Goal: Task Accomplishment & Management: Manage account settings

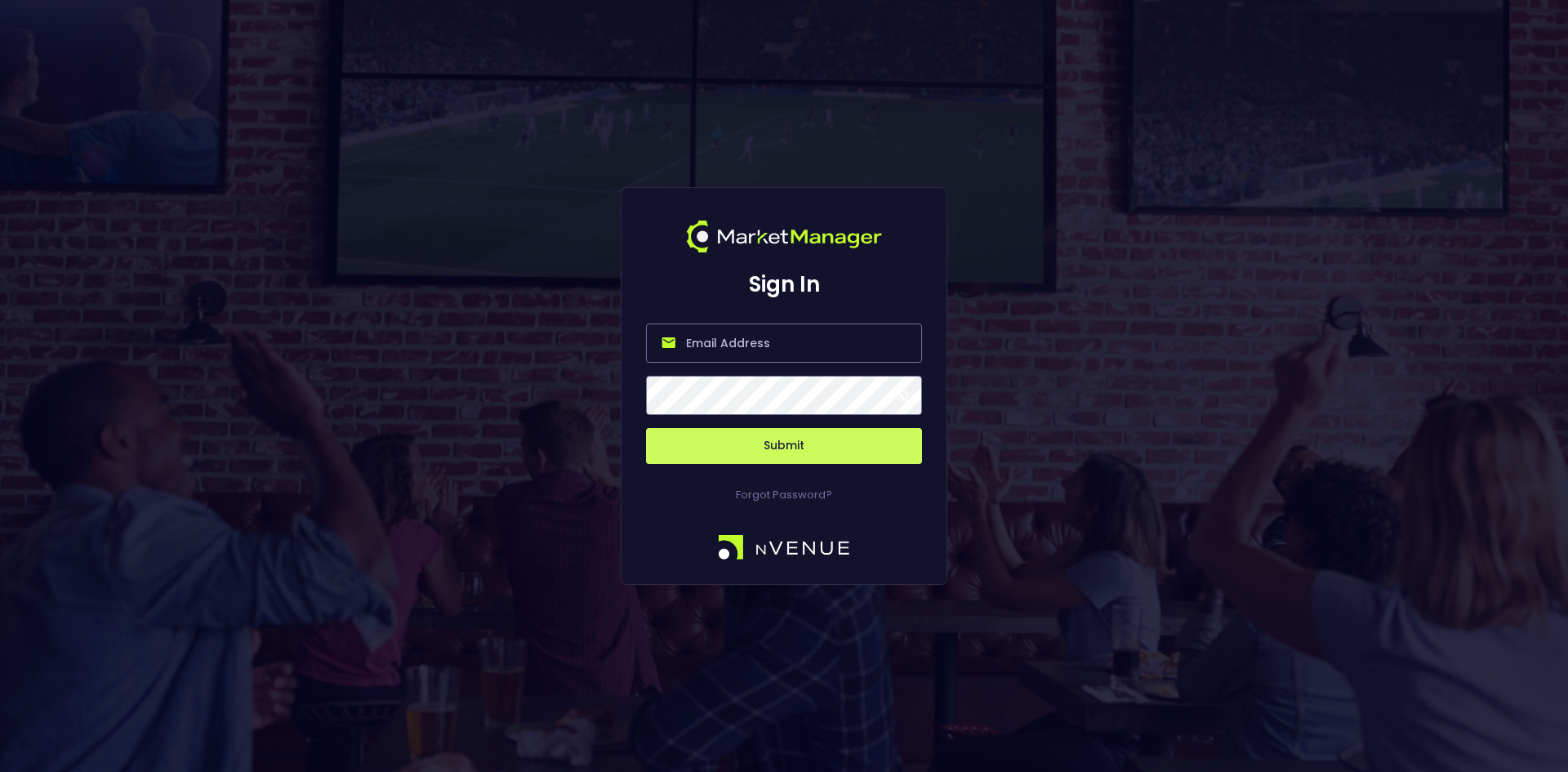
click at [747, 338] on input "email" at bounding box center [784, 342] width 276 height 39
click at [751, 355] on input "email" at bounding box center [784, 342] width 276 height 39
type input "[EMAIL_ADDRESS][DOMAIN_NAME]"
click at [763, 442] on button "Submit" at bounding box center [784, 446] width 276 height 36
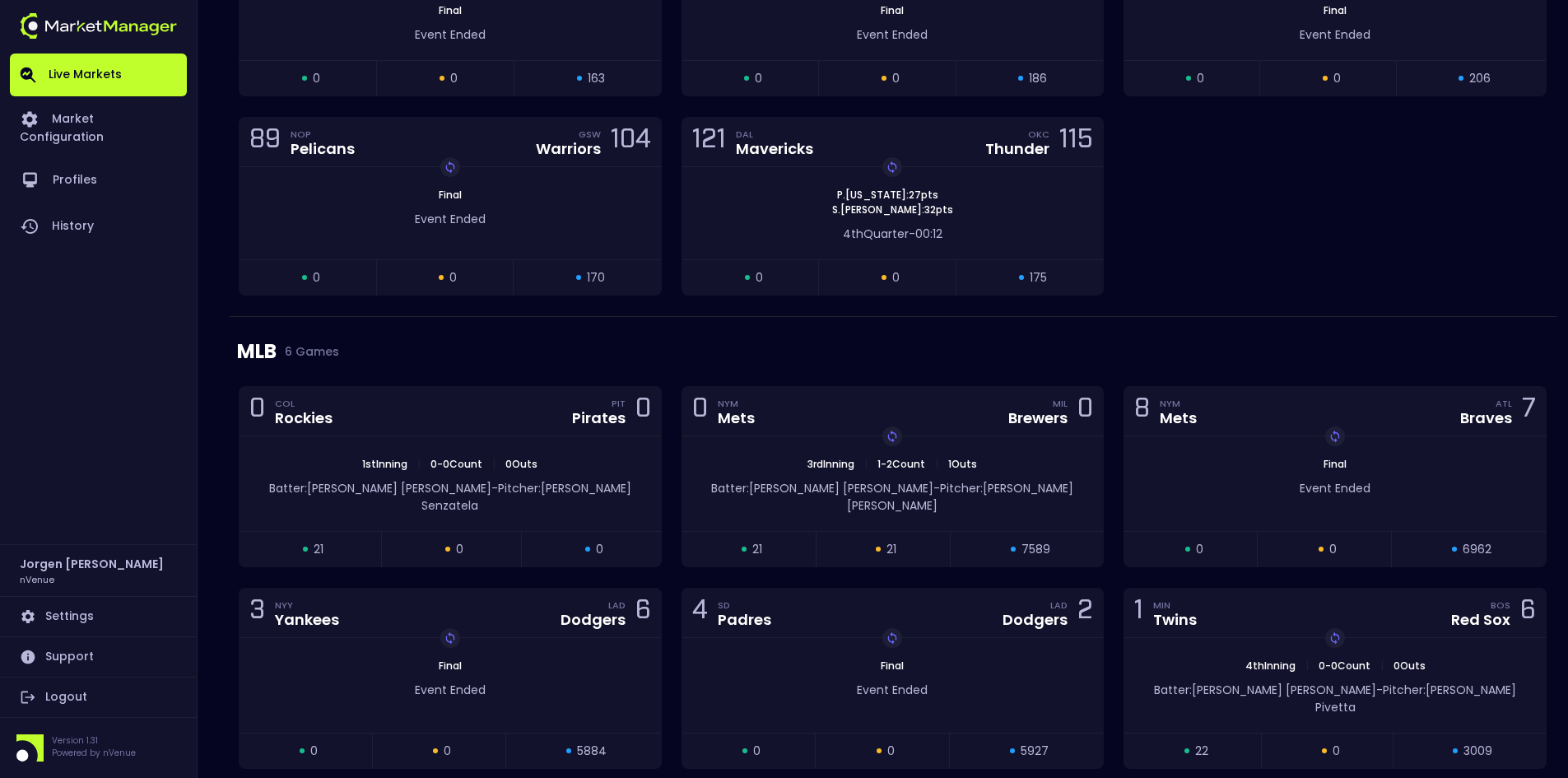
scroll to position [2015, 0]
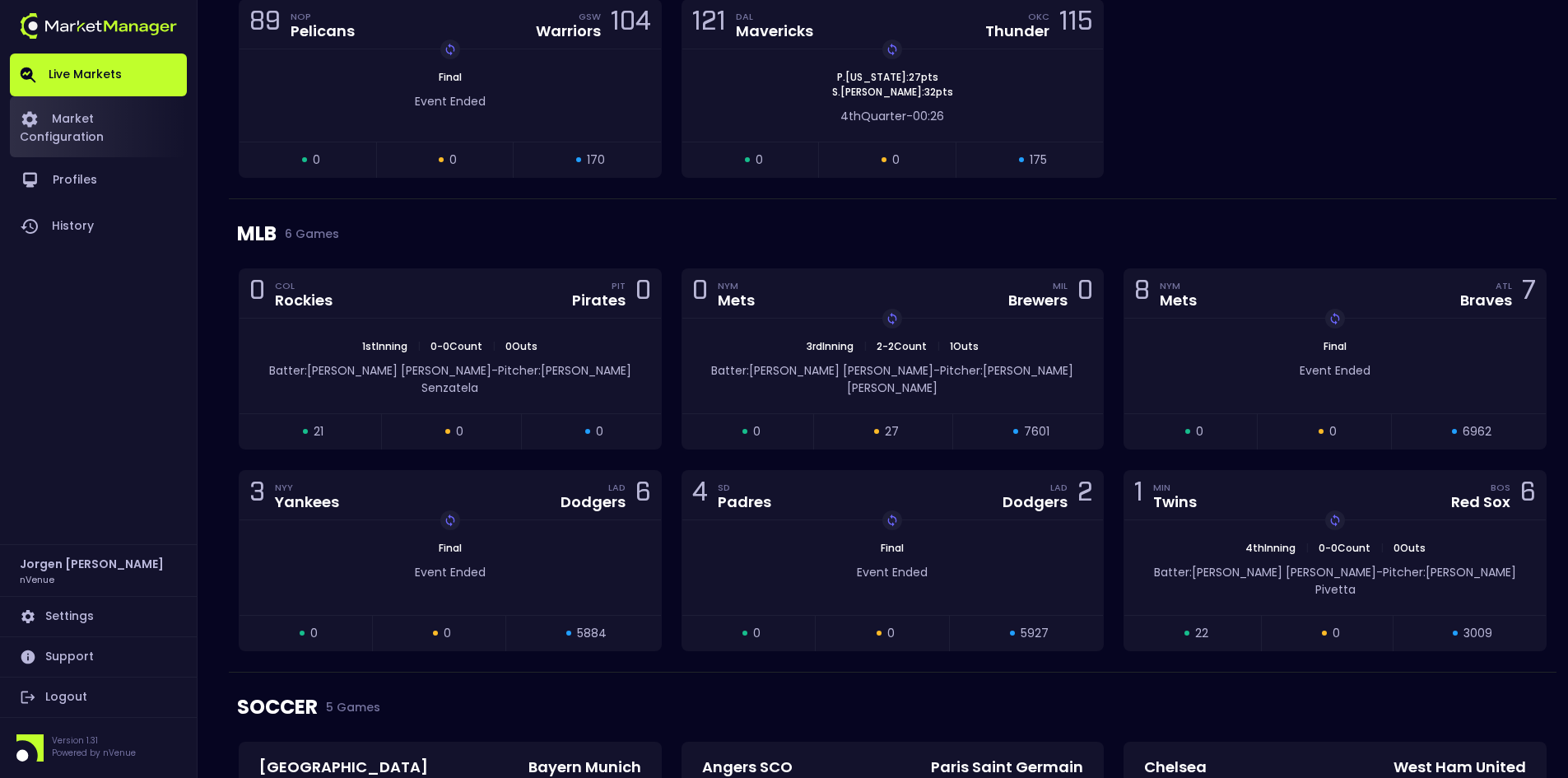
click at [140, 112] on link "Market Configuration" at bounding box center [98, 127] width 177 height 61
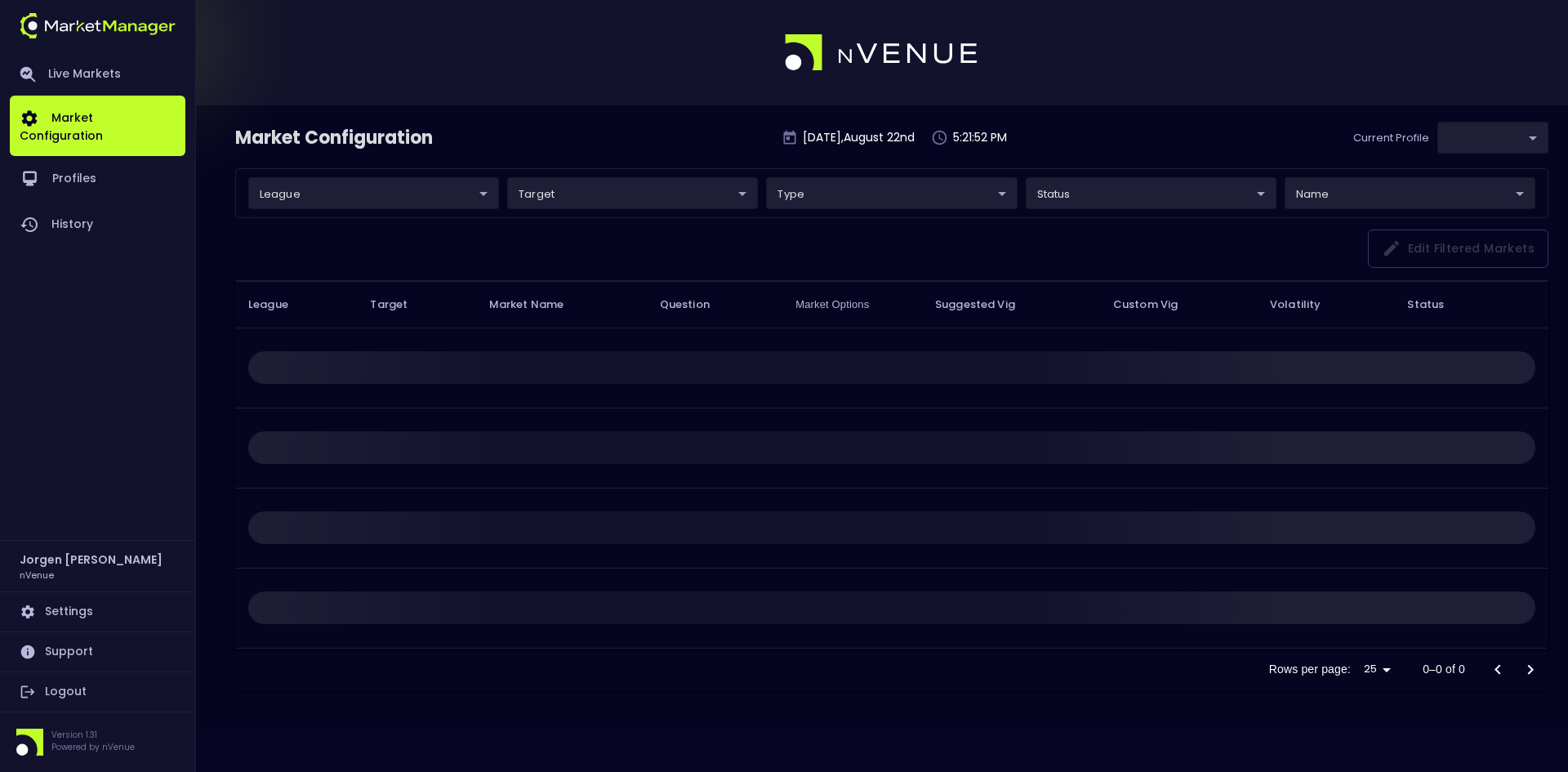
type input "d66ee90f-df8e-430e-a05c-aaf70ad95ad9"
click at [94, 72] on link "Live Markets" at bounding box center [97, 74] width 175 height 43
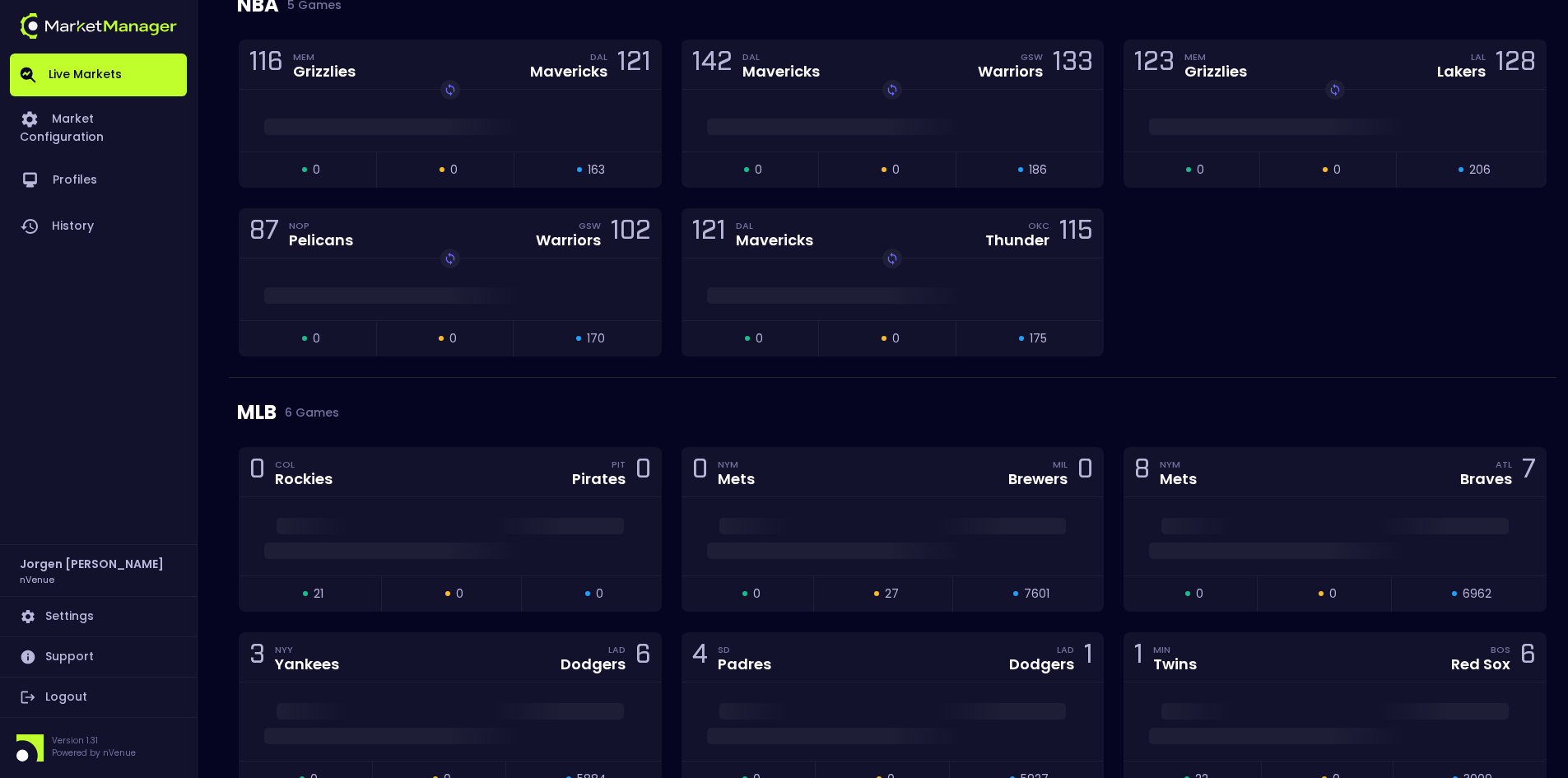
scroll to position [1810, 0]
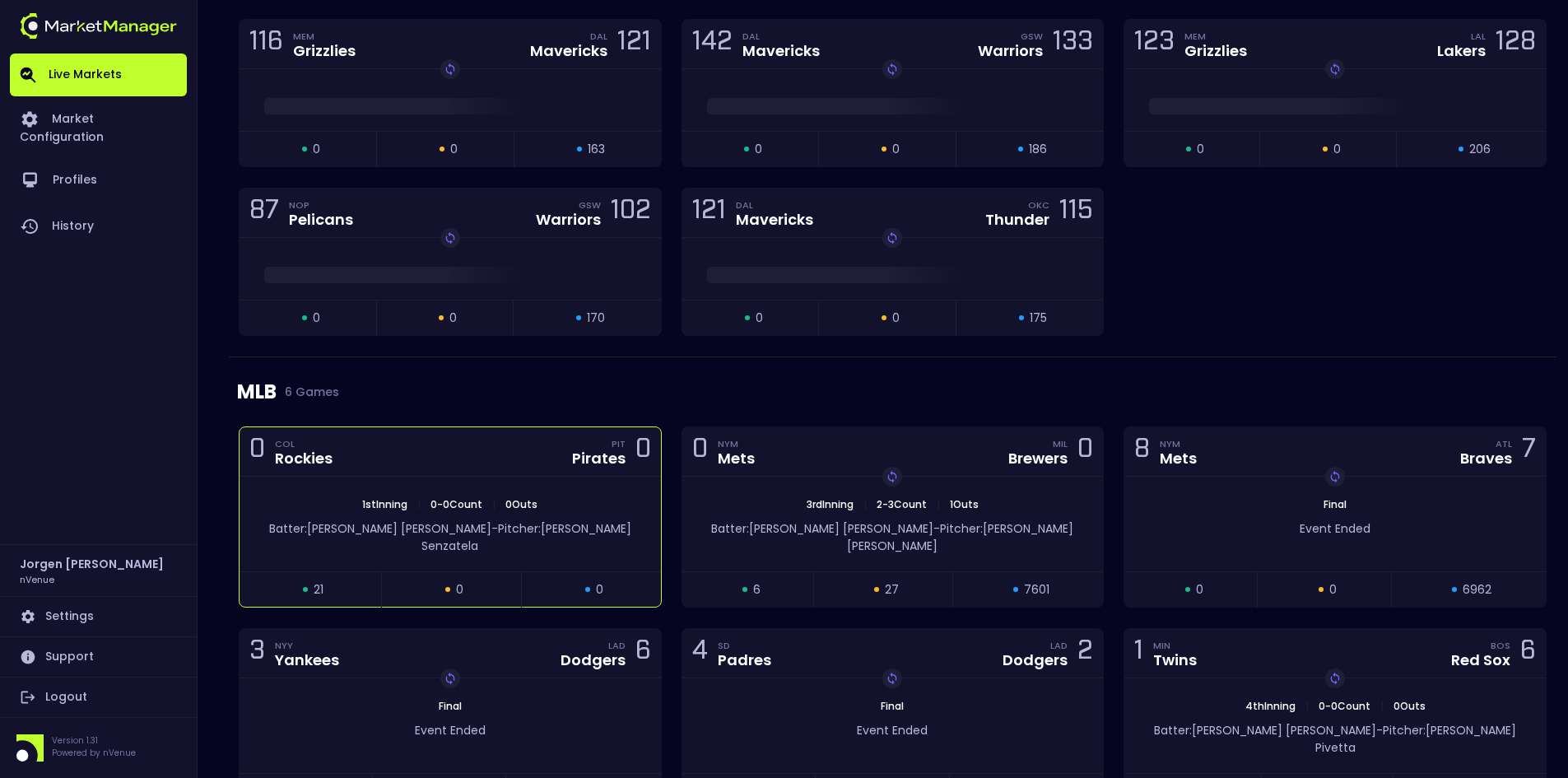
click at [465, 465] on div "0 COL Rockies PIT Pirates 0" at bounding box center [450, 452] width 422 height 50
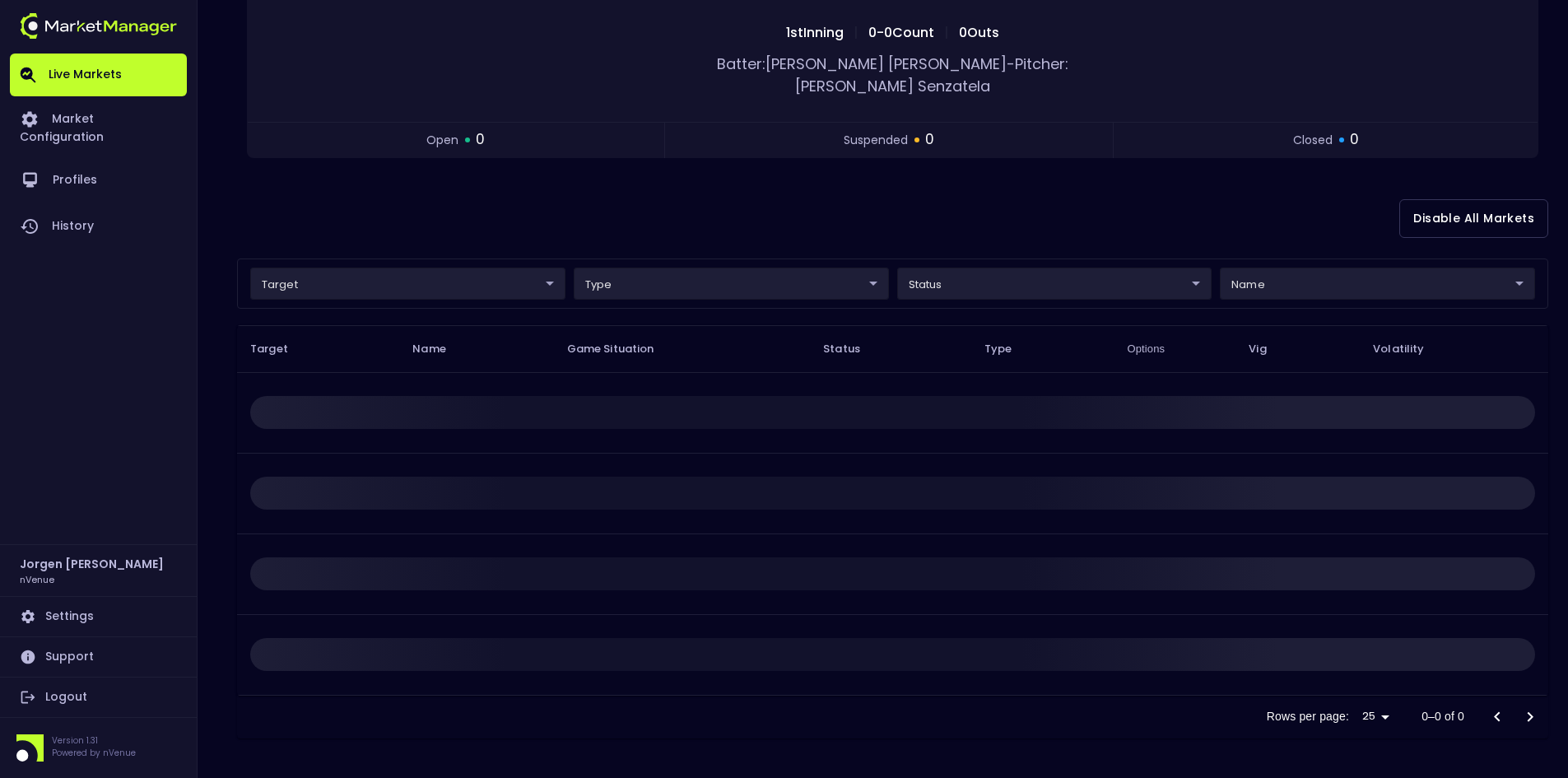
scroll to position [0, 0]
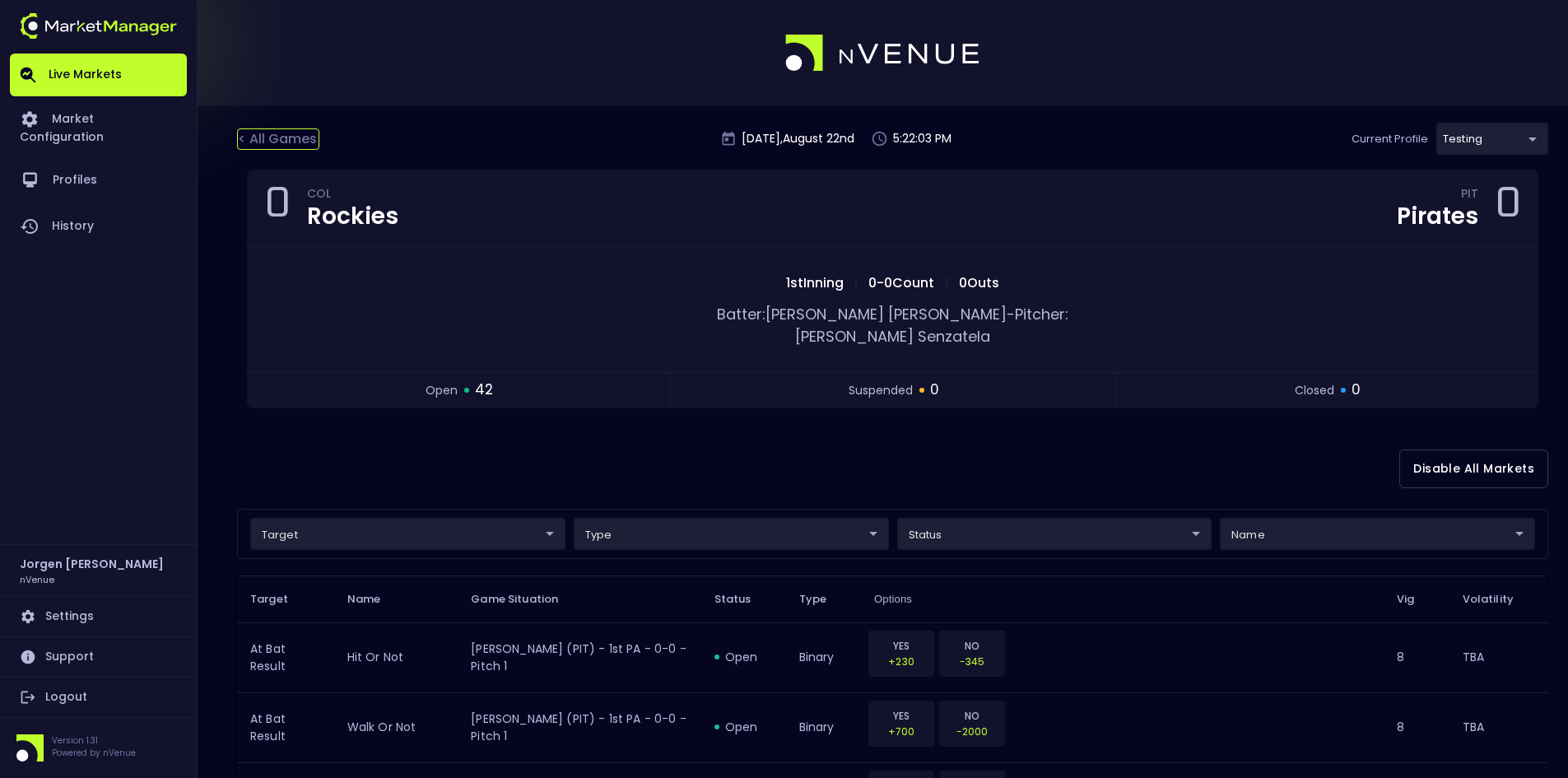
click at [293, 136] on div "< All Games" at bounding box center [278, 139] width 82 height 21
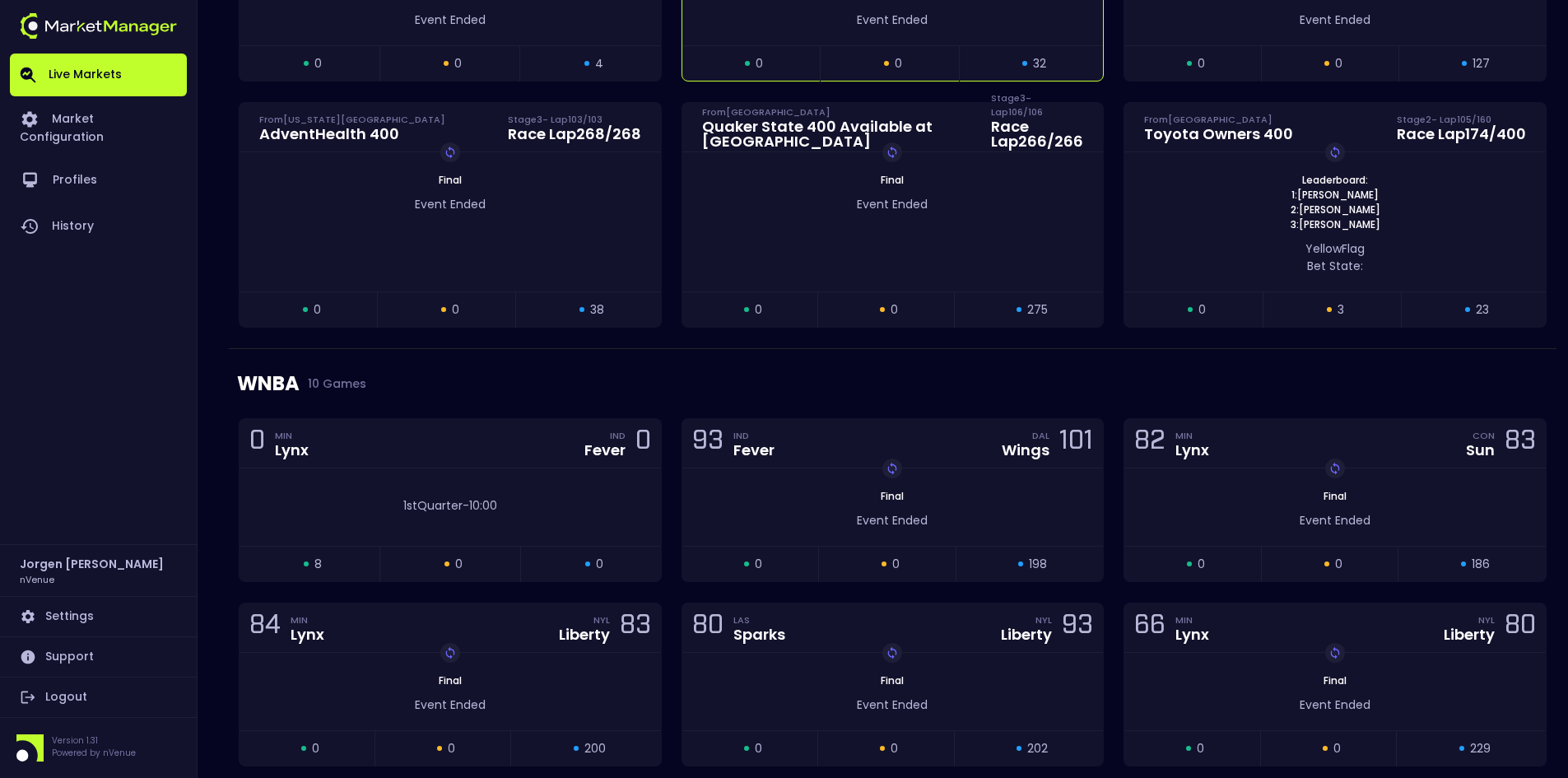
scroll to position [975, 0]
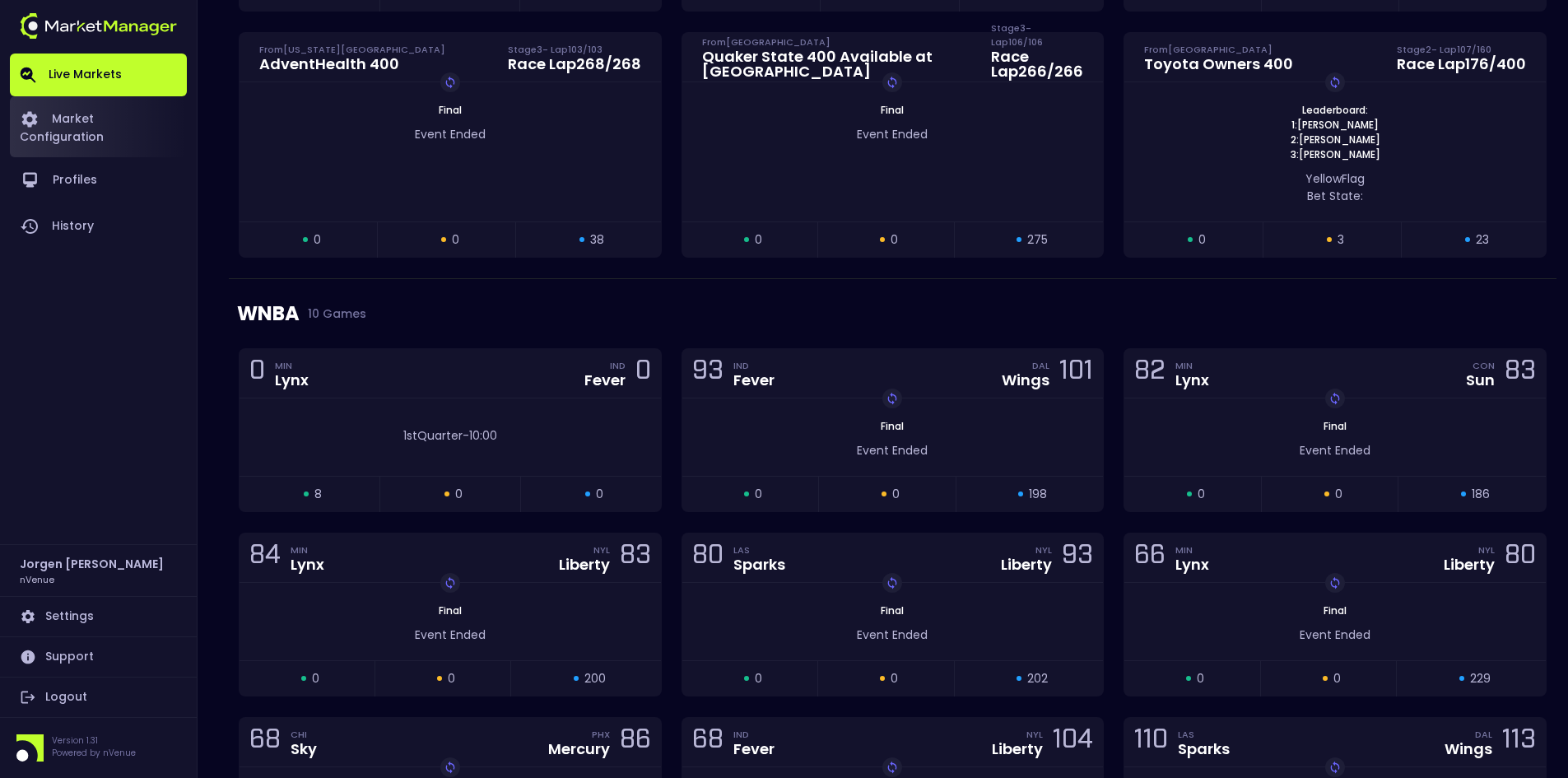
click at [120, 114] on link "Market Configuration" at bounding box center [98, 127] width 177 height 61
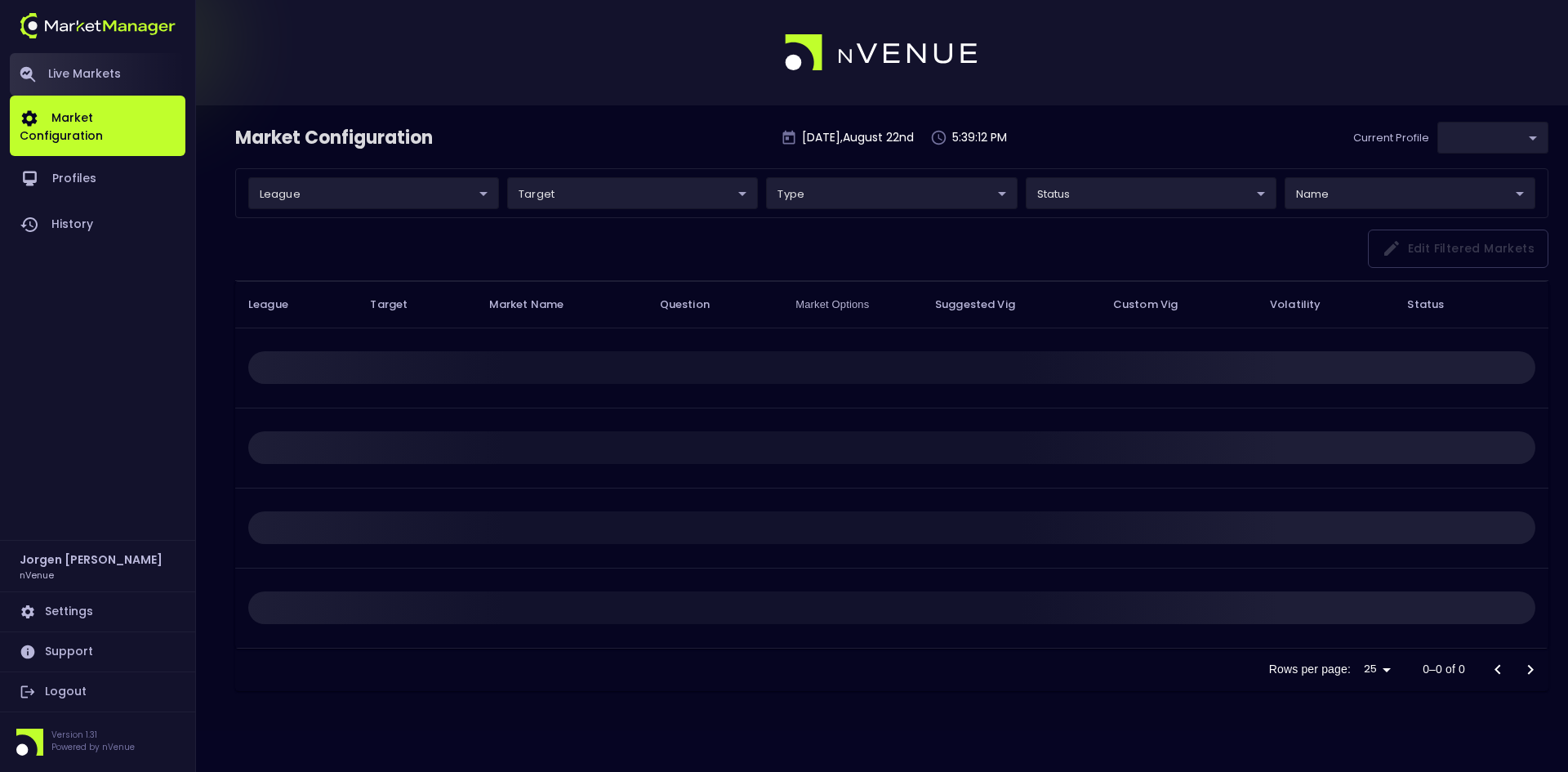
type input "d66ee90f-df8e-430e-a05c-aaf70ad95ad9"
click at [95, 70] on link "Live Markets" at bounding box center [97, 74] width 175 height 43
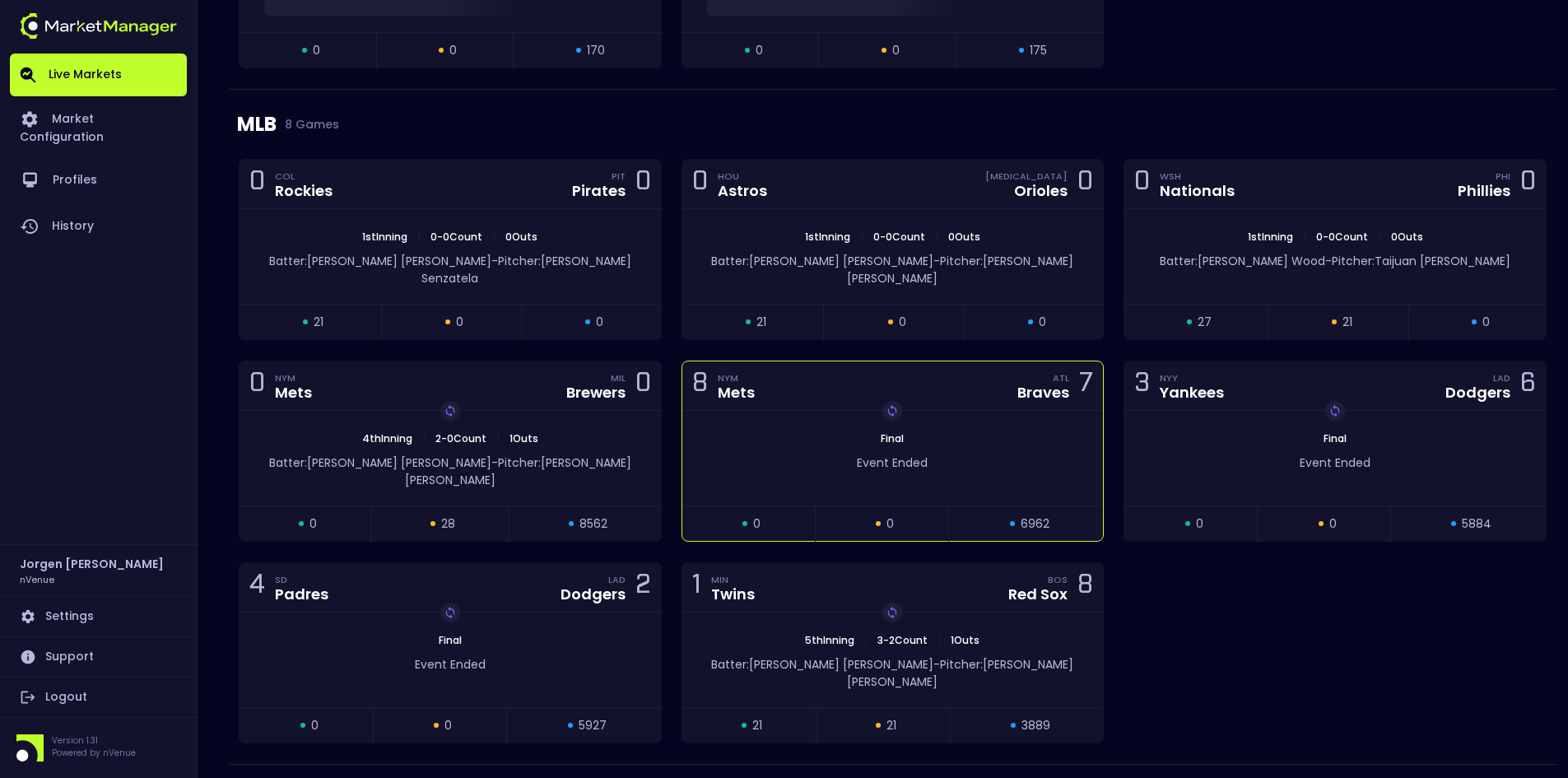
scroll to position [2387, 0]
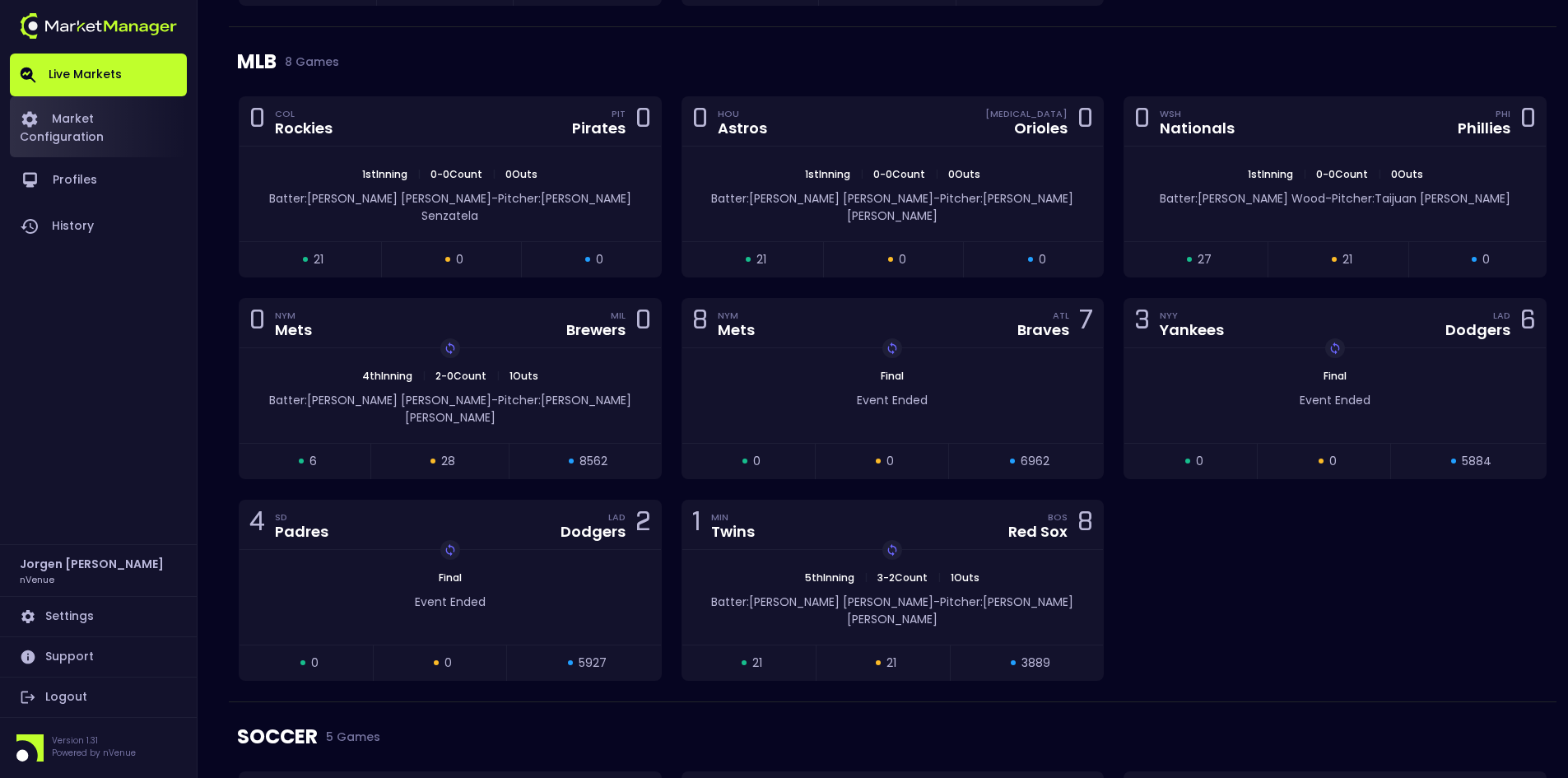
click at [132, 124] on link "Market Configuration" at bounding box center [98, 127] width 177 height 61
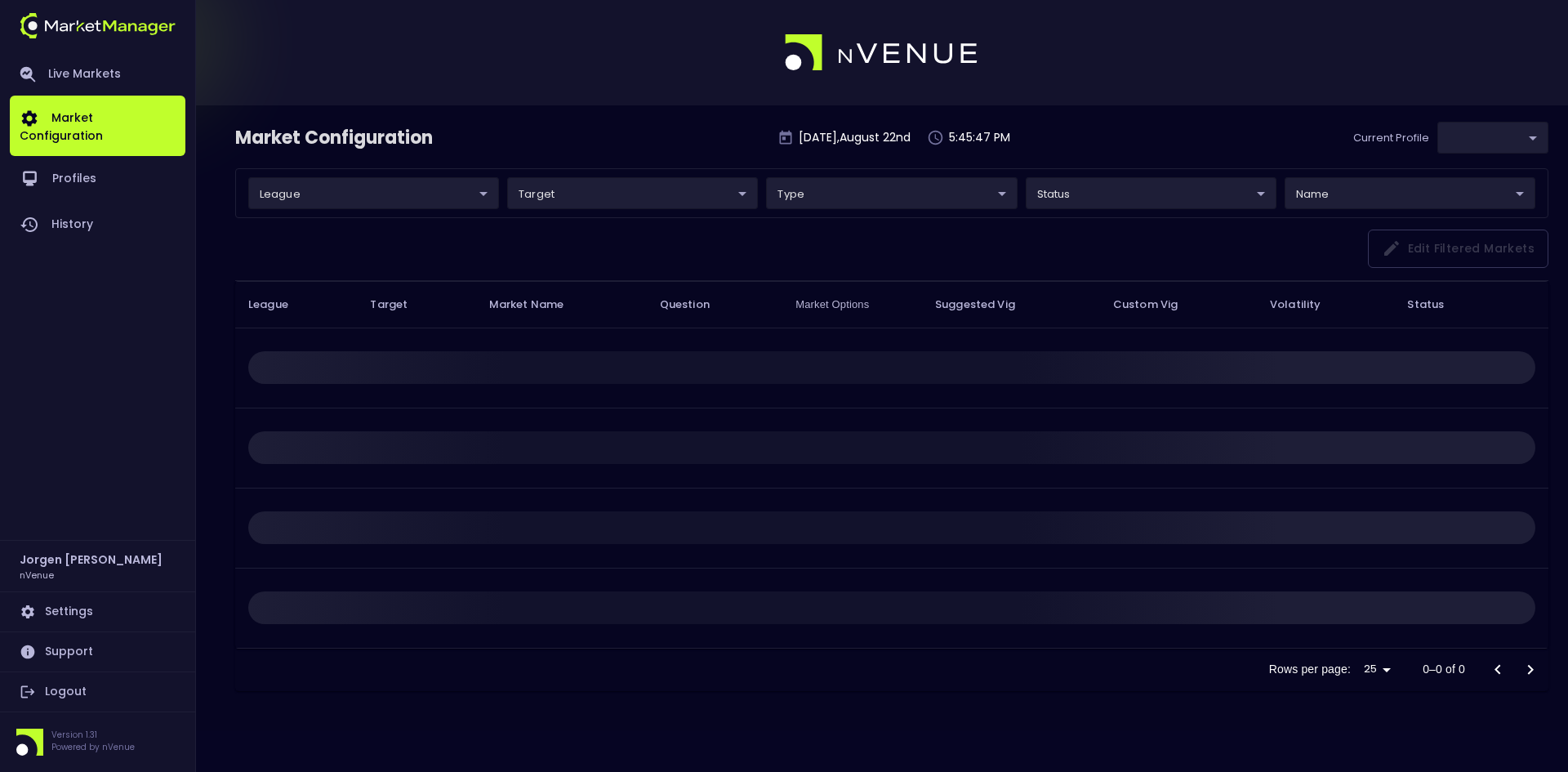
type input "d66ee90f-df8e-430e-a05c-aaf70ad95ad9"
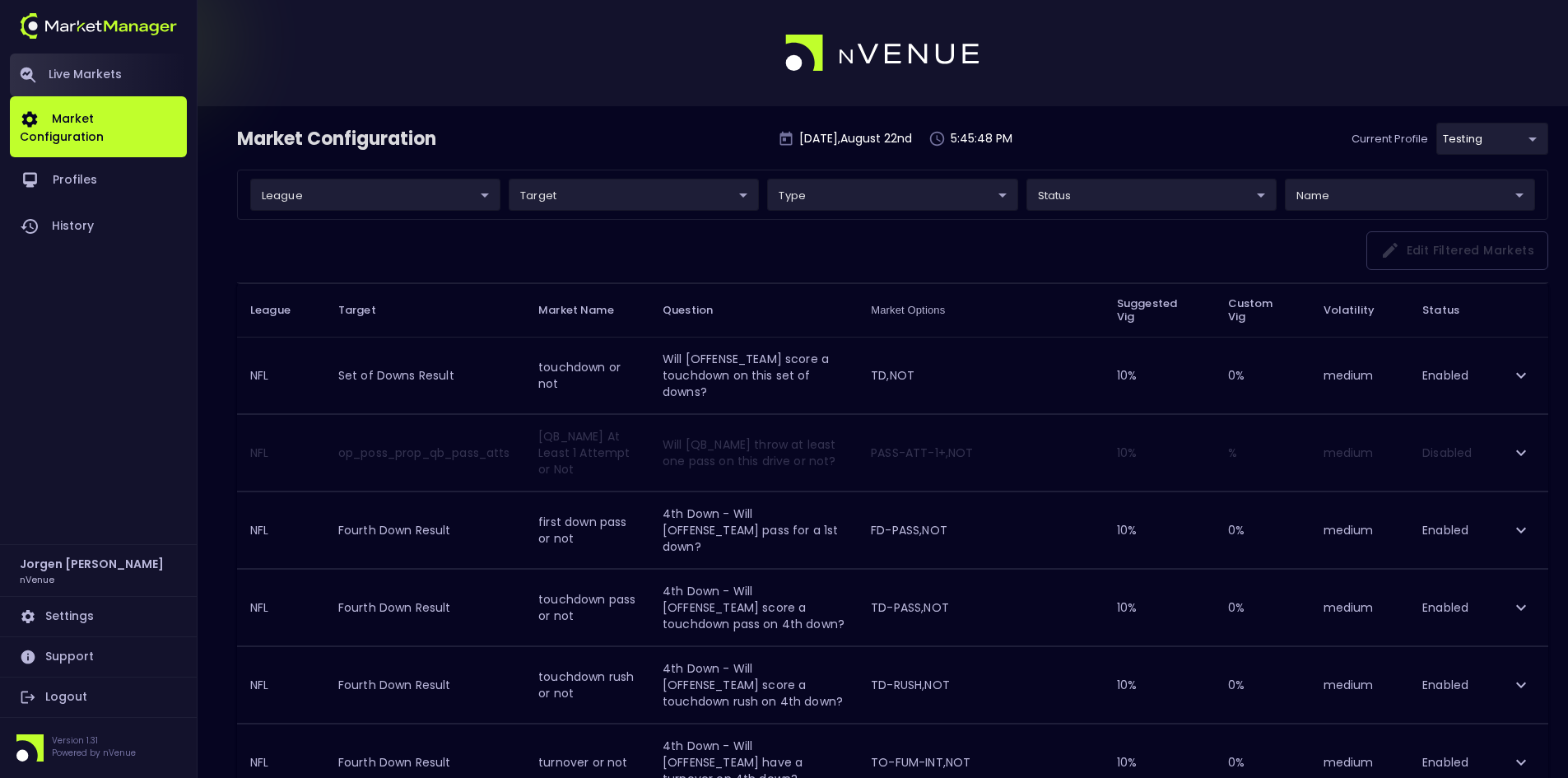
click at [89, 74] on link "Live Markets" at bounding box center [98, 75] width 177 height 43
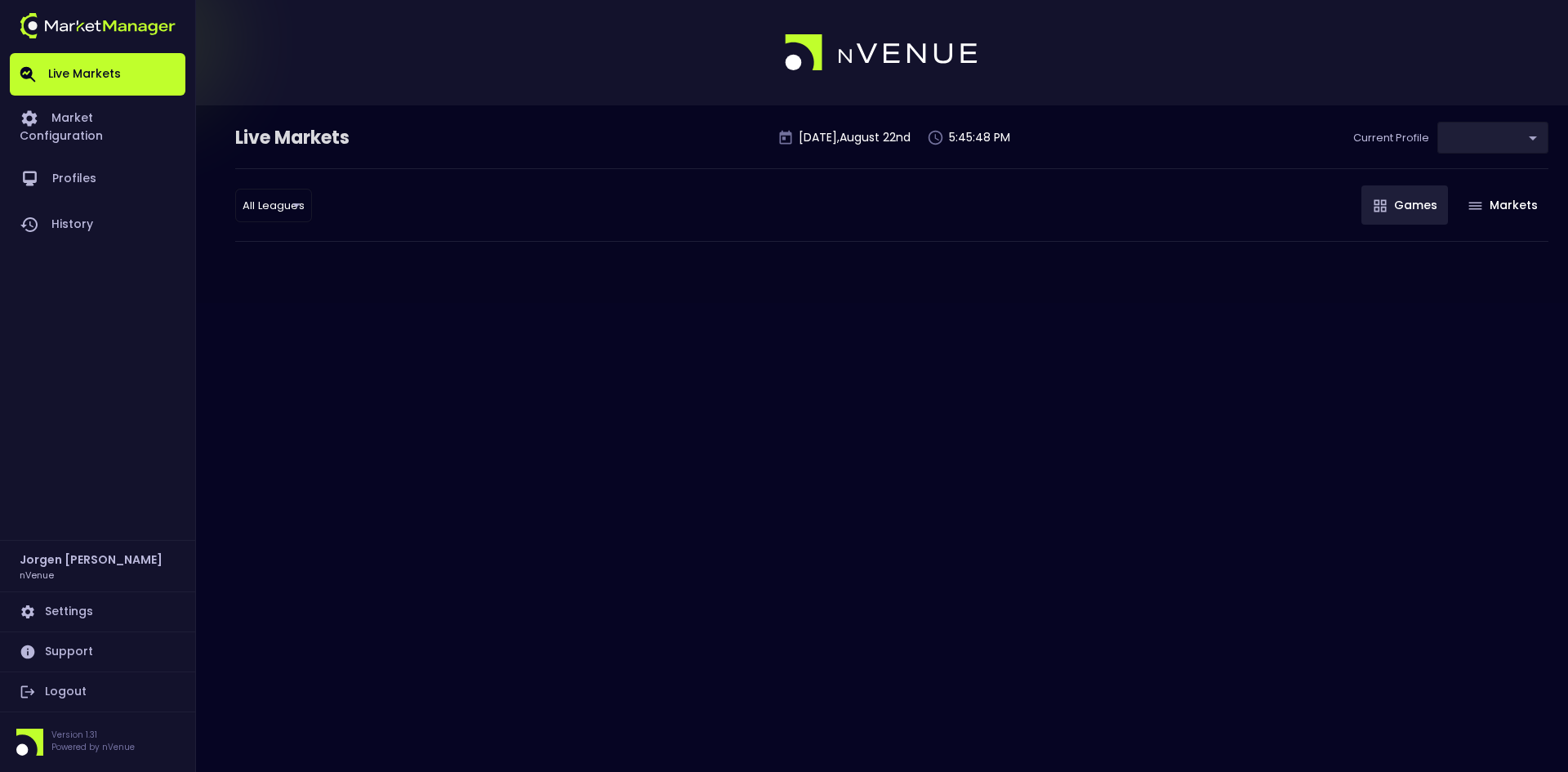
type input "d66ee90f-df8e-430e-a05c-aaf70ad95ad9"
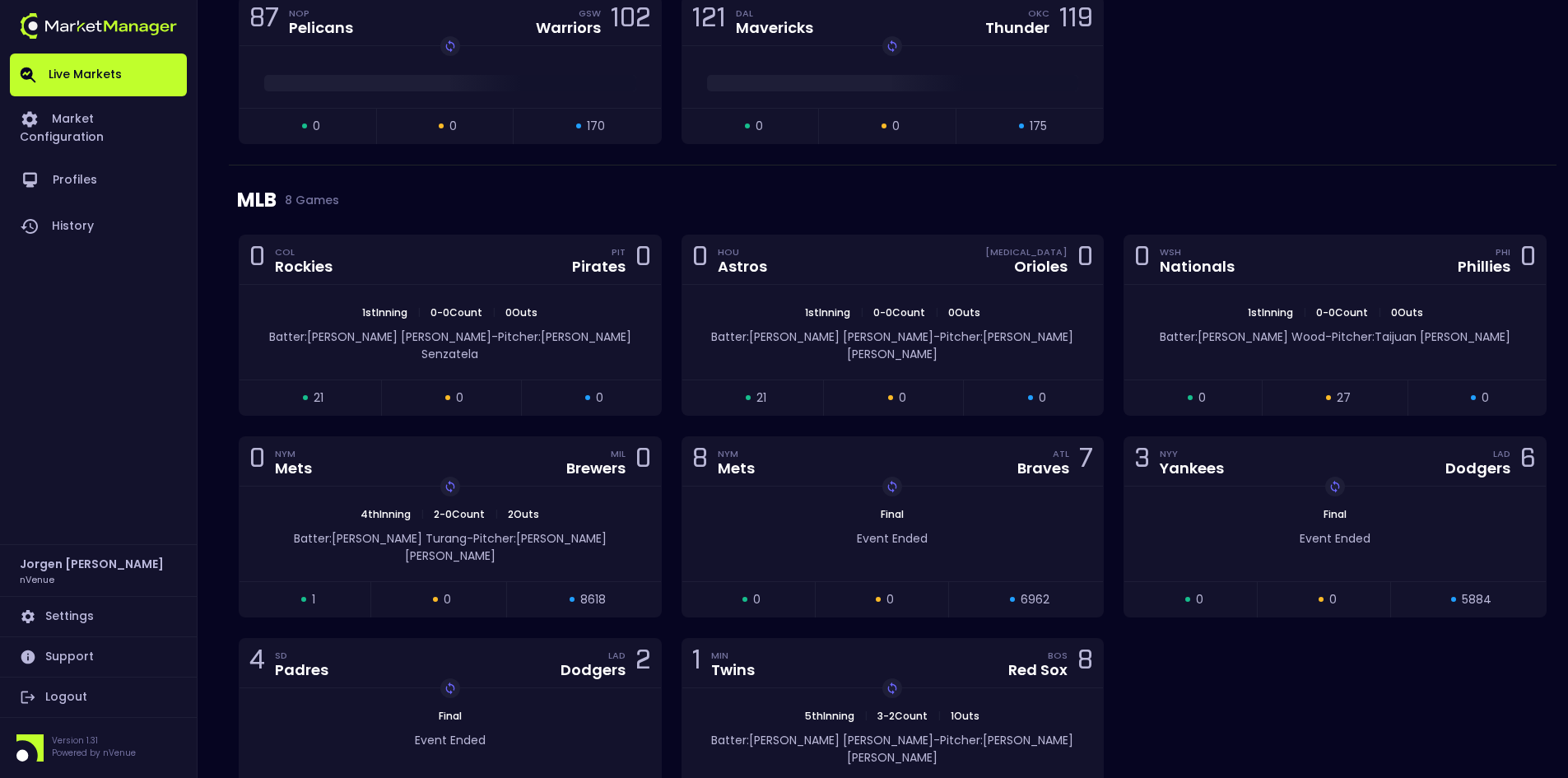
scroll to position [2222, 0]
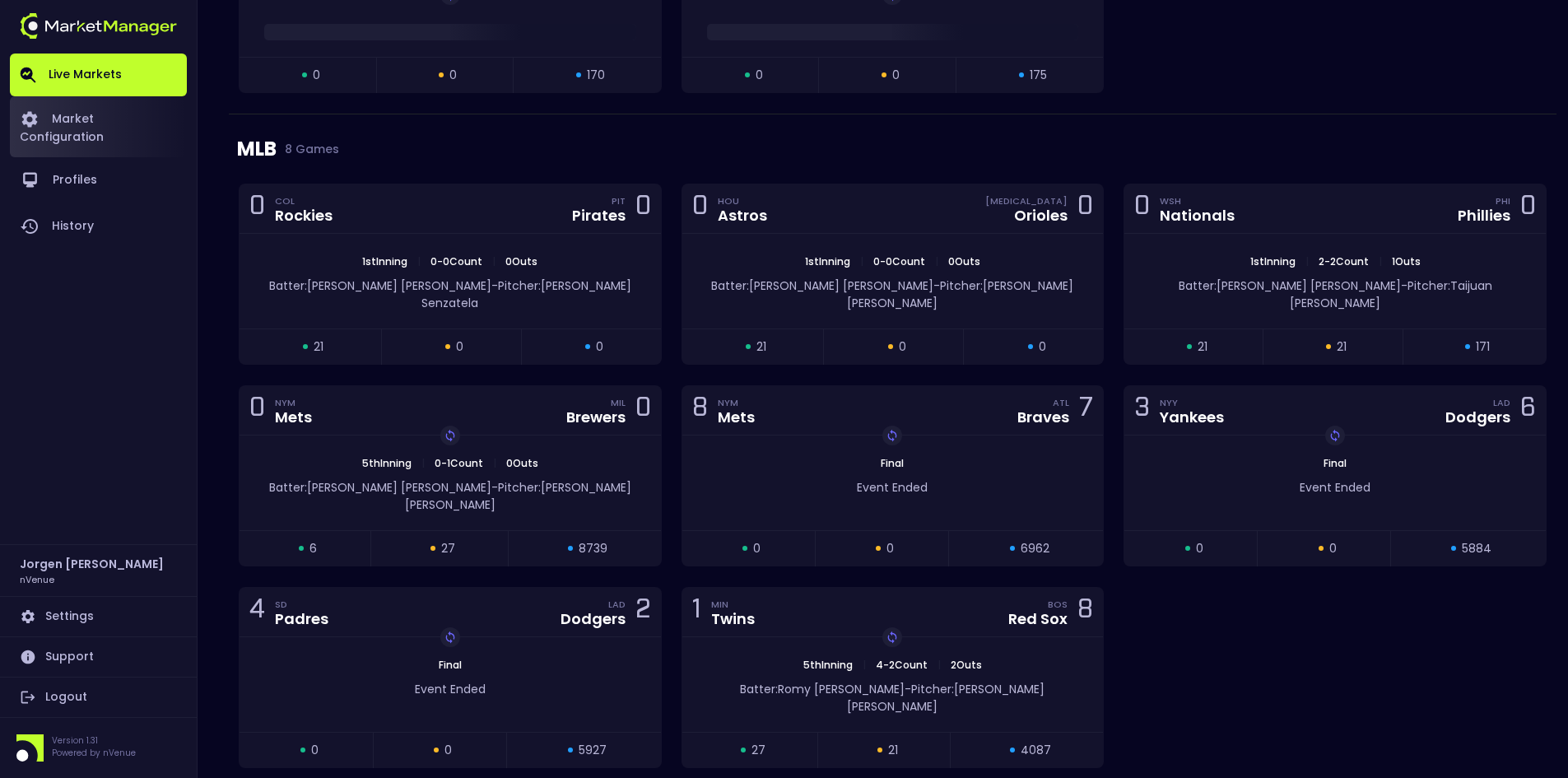
click at [144, 118] on link "Market Configuration" at bounding box center [98, 127] width 177 height 61
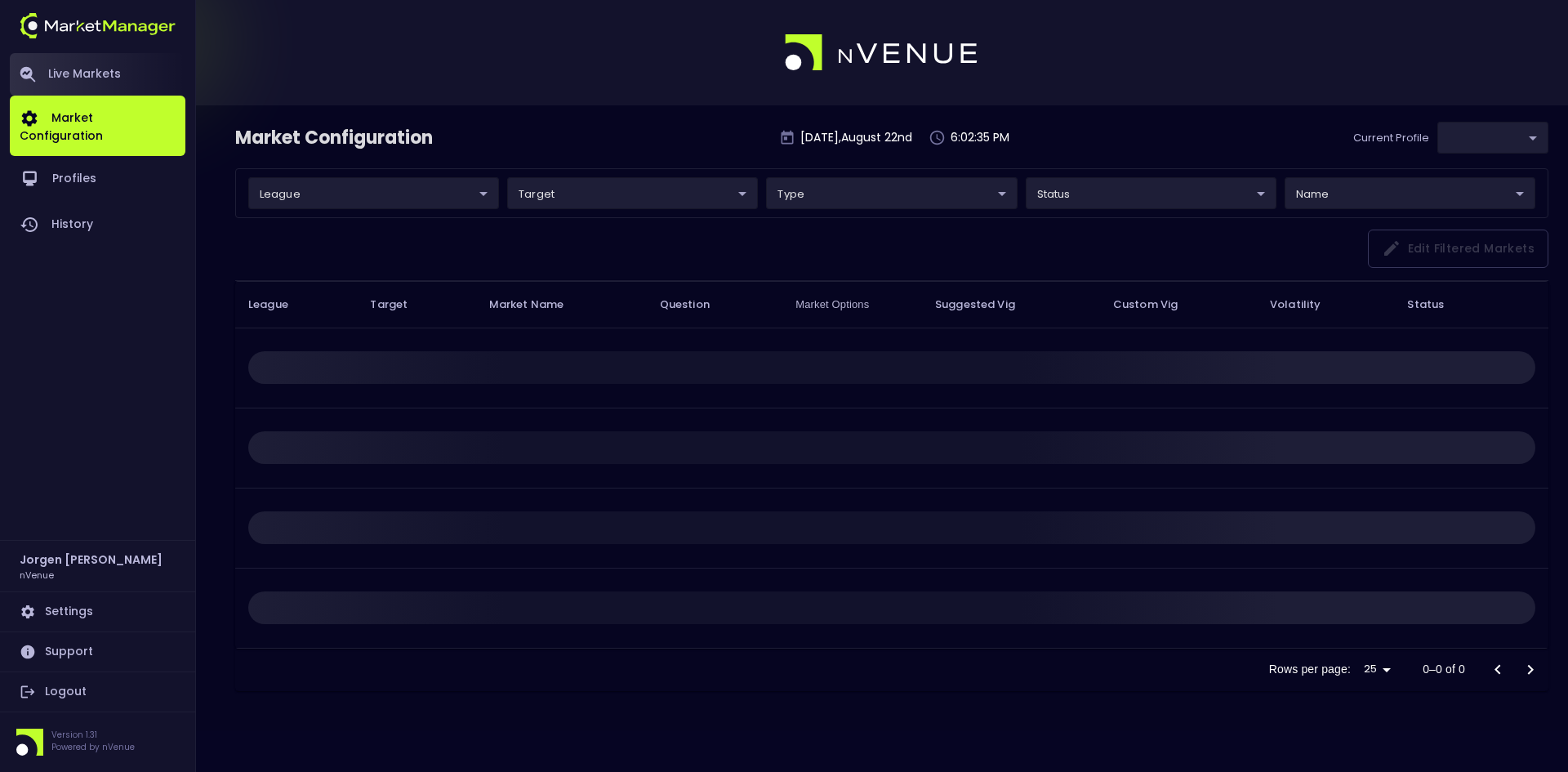
type input "d66ee90f-df8e-430e-a05c-aaf70ad95ad9"
click at [100, 68] on link "Live Markets" at bounding box center [97, 74] width 175 height 43
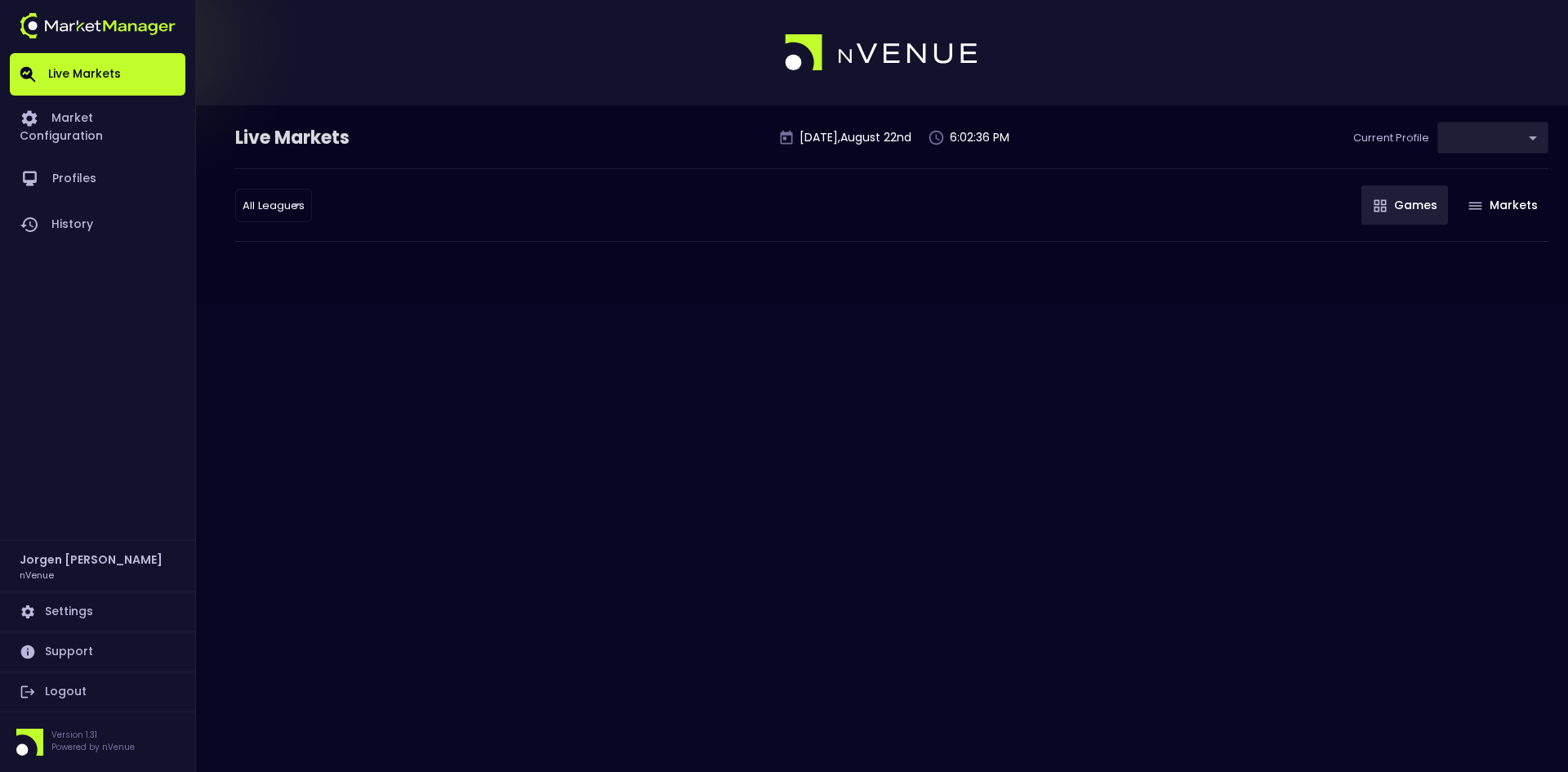
type input "d66ee90f-df8e-430e-a05c-aaf70ad95ad9"
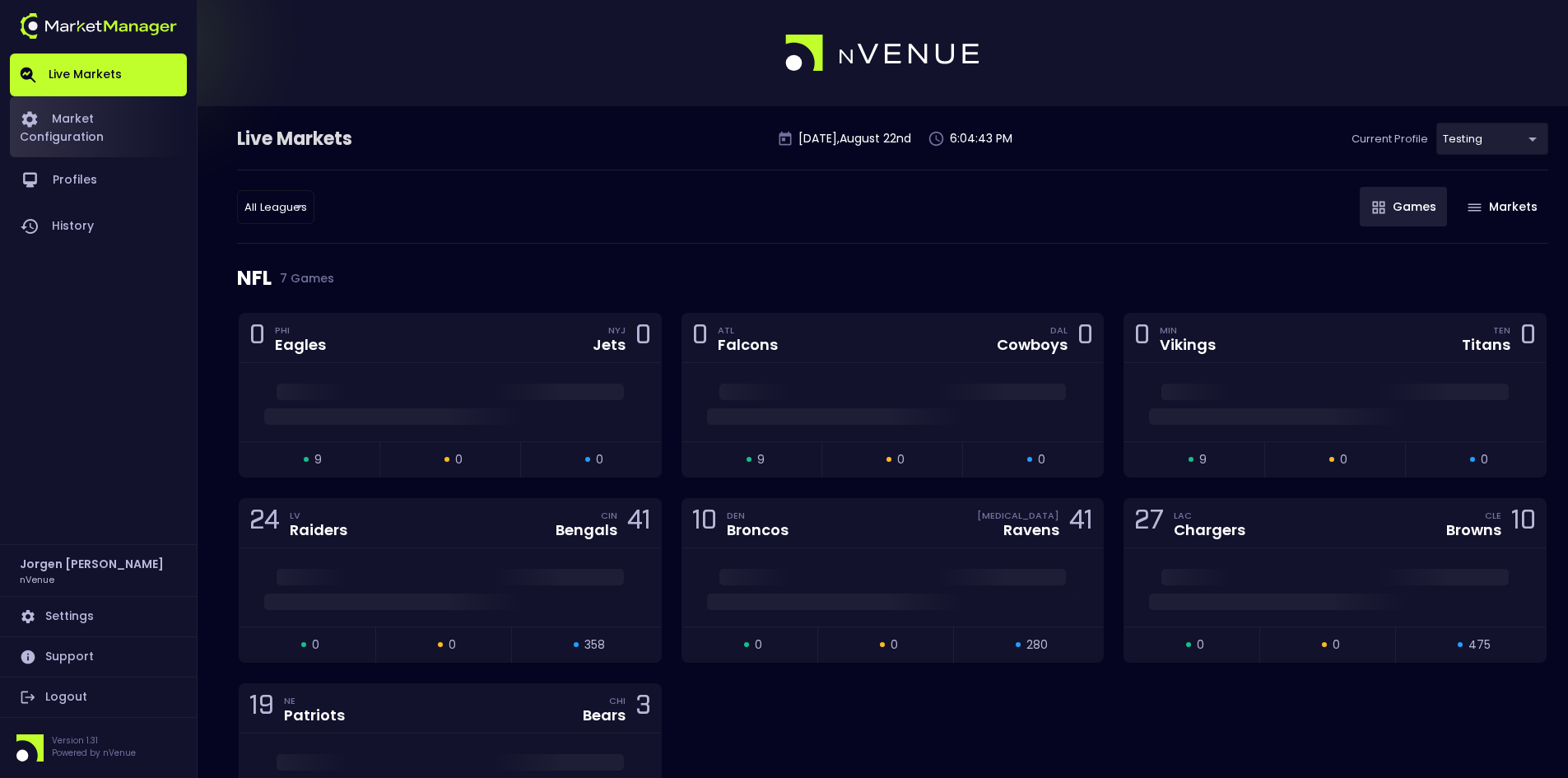
click at [107, 117] on link "Market Configuration" at bounding box center [98, 127] width 177 height 61
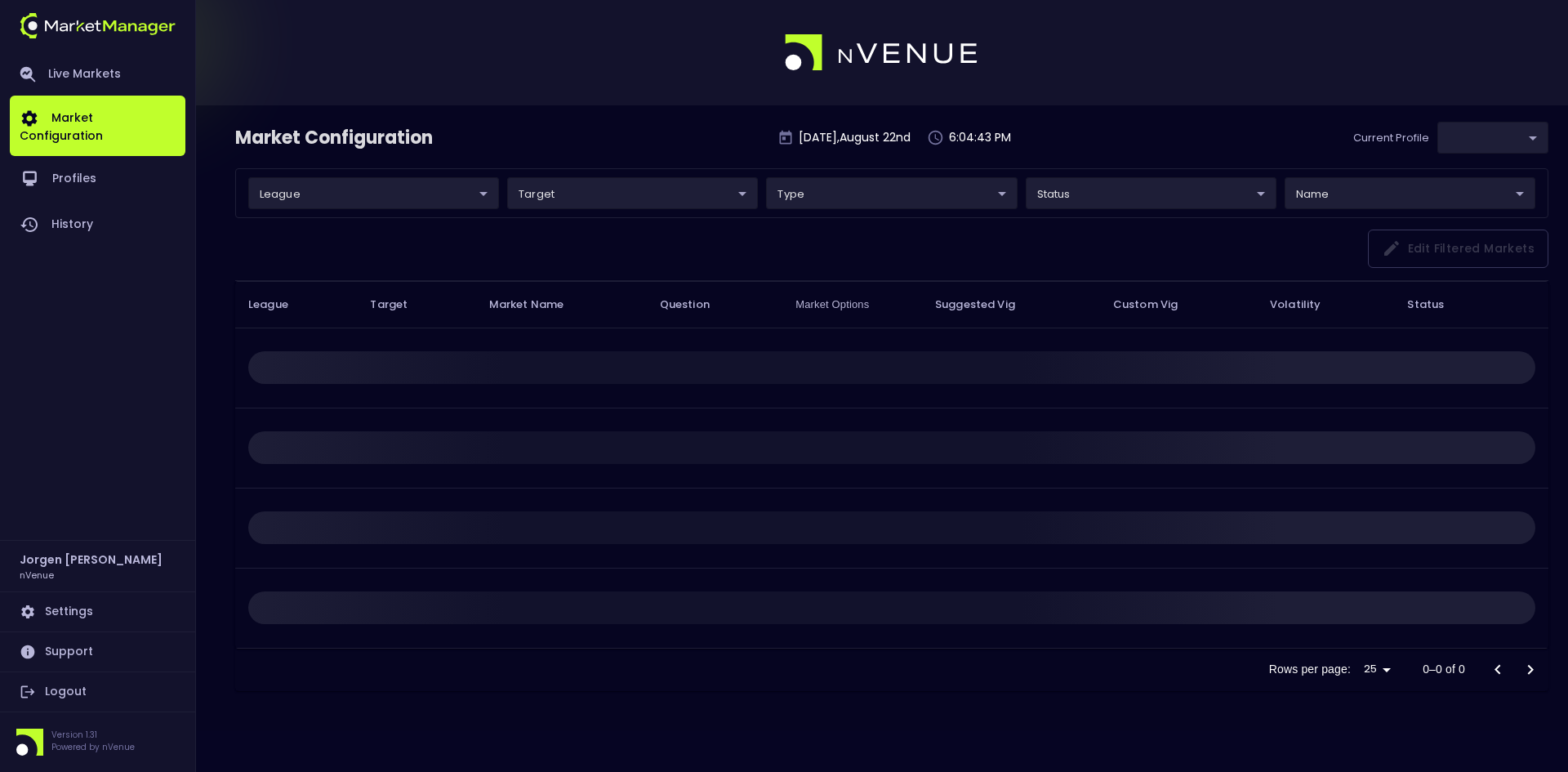
type input "d66ee90f-df8e-430e-a05c-aaf70ad95ad9"
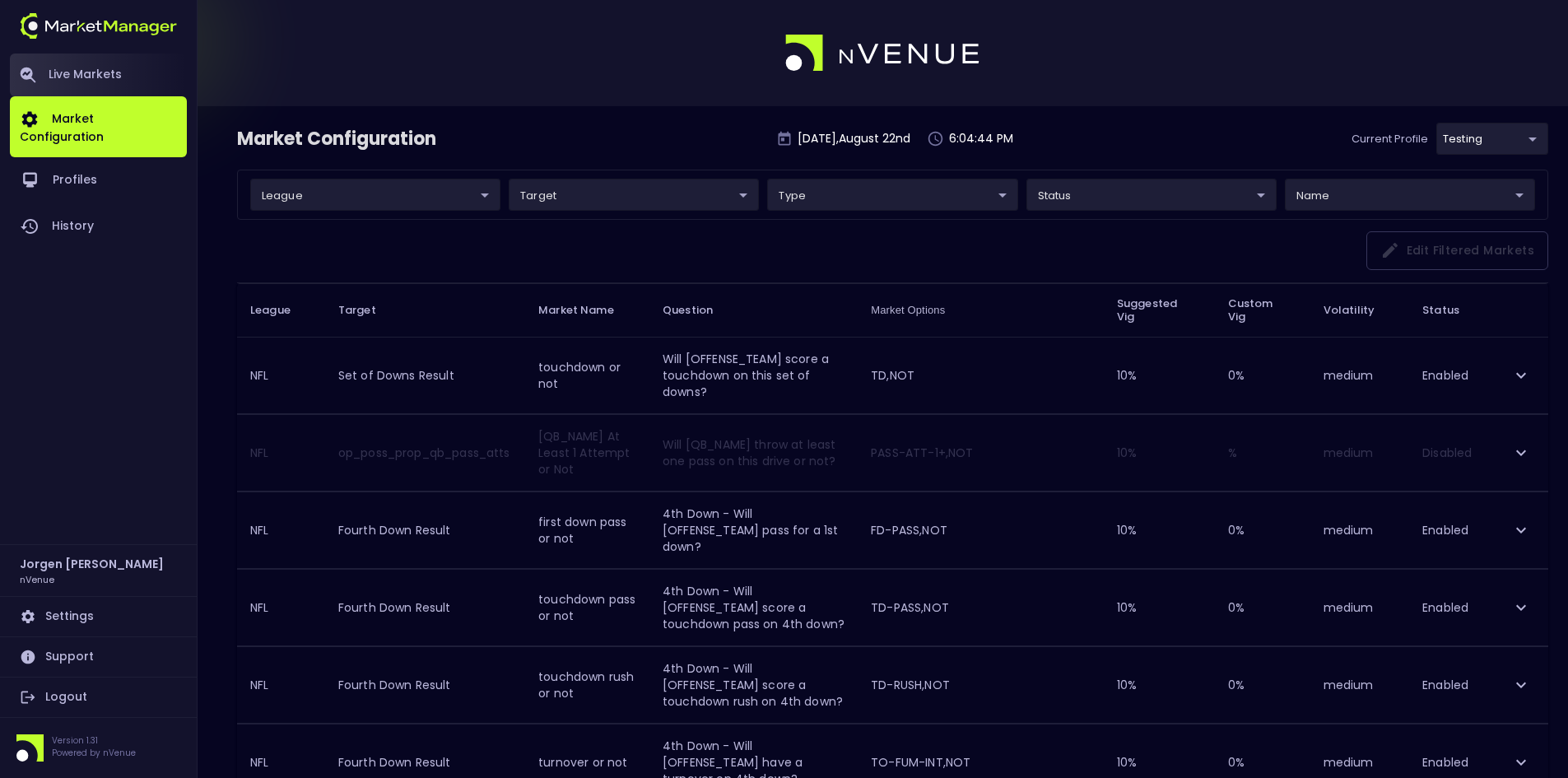
click at [94, 68] on link "Live Markets" at bounding box center [98, 75] width 177 height 43
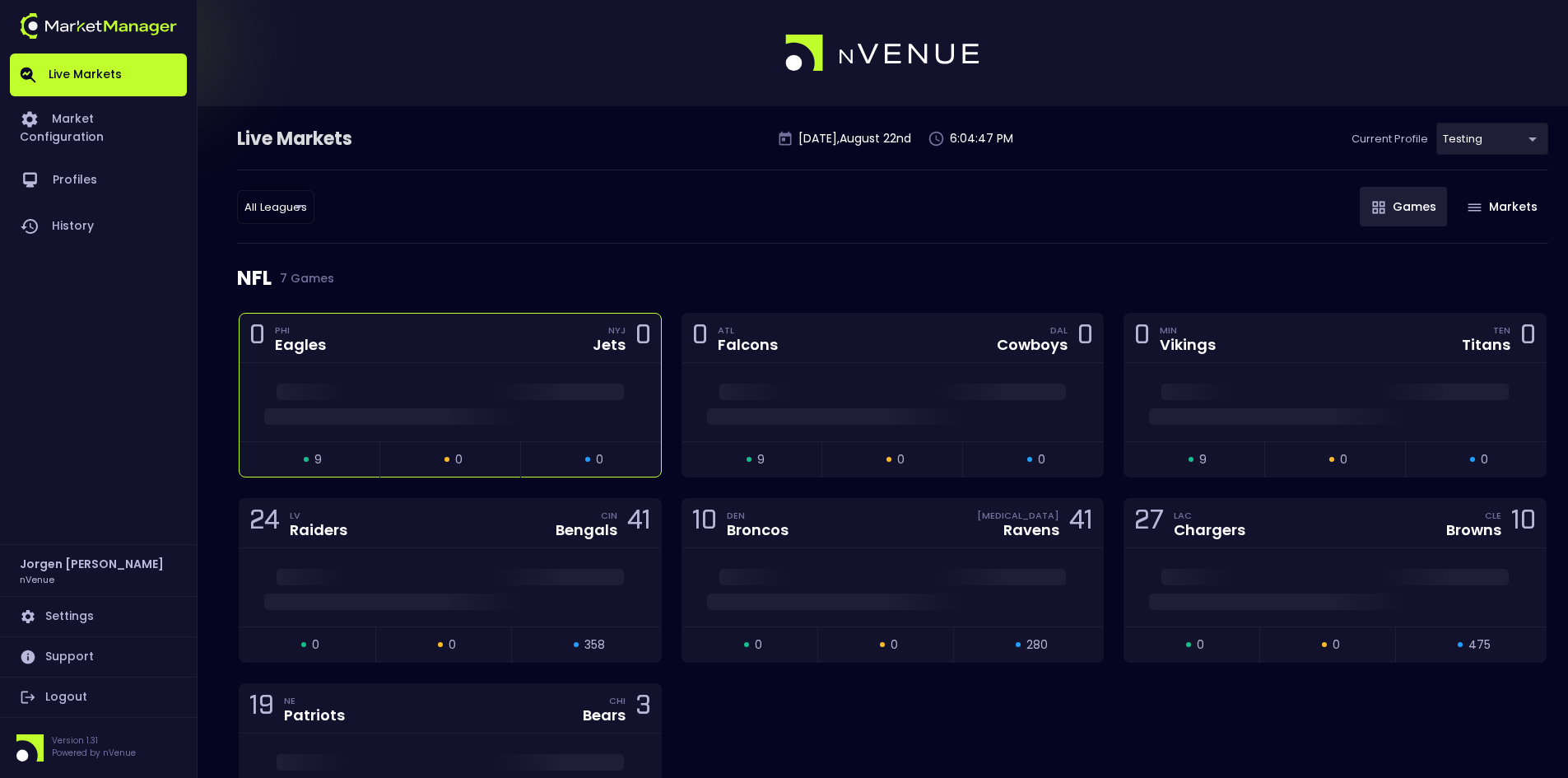
click at [425, 360] on div "0 PHI Eagles NYJ Jets 0" at bounding box center [450, 338] width 422 height 50
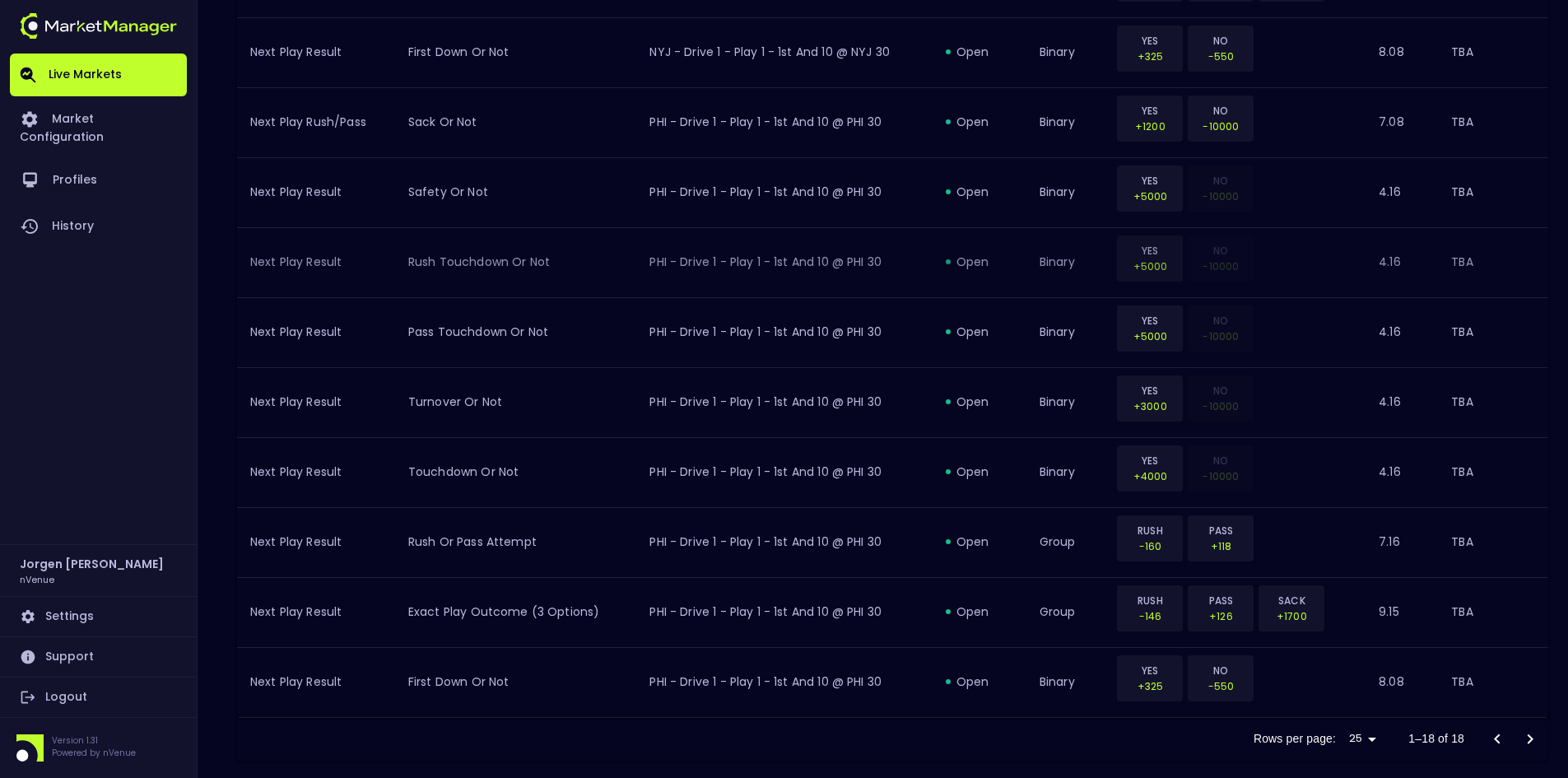
scroll to position [1194, 0]
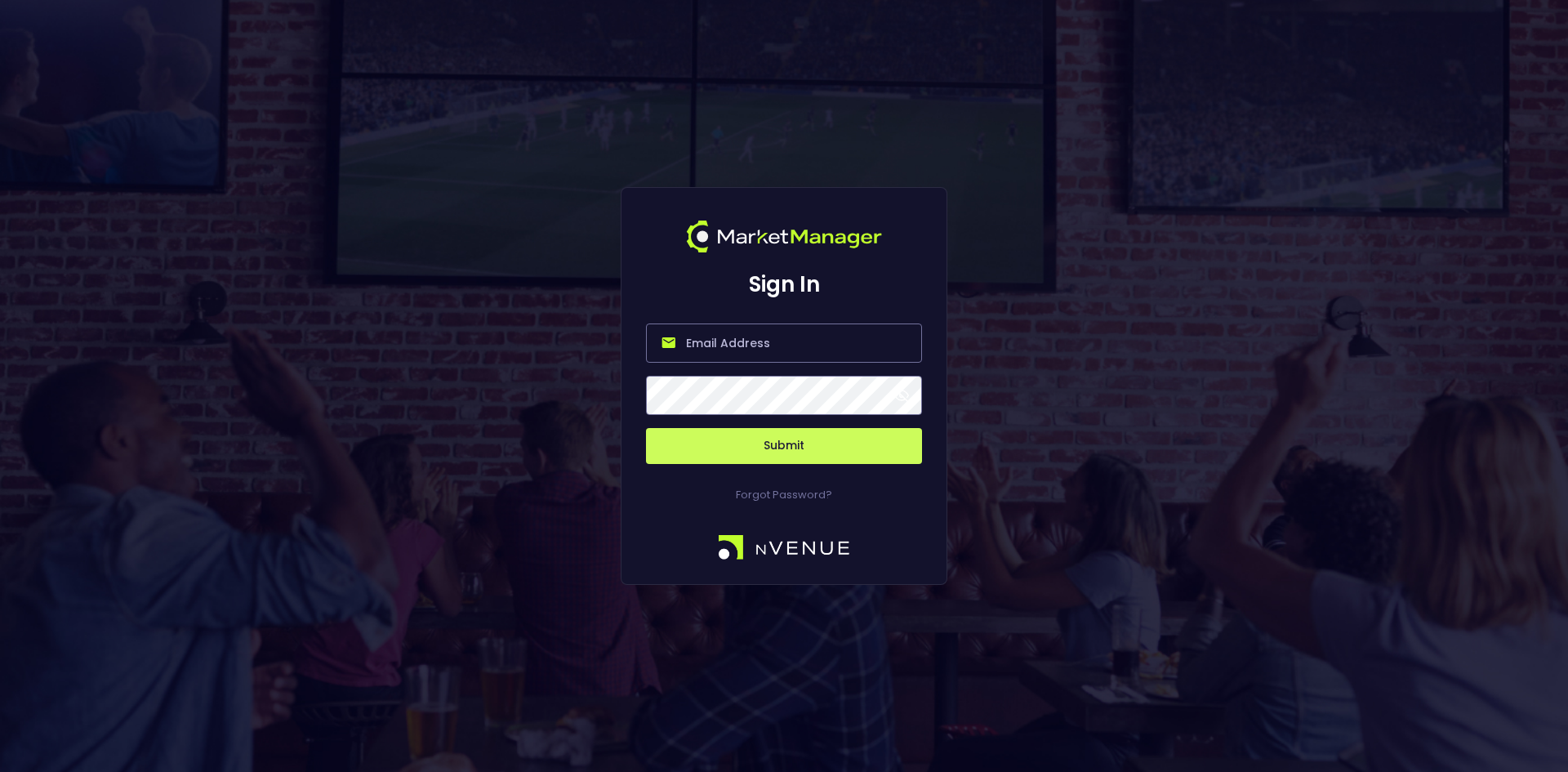
click at [706, 336] on input "email" at bounding box center [784, 342] width 276 height 39
type input "[EMAIL_ADDRESS][DOMAIN_NAME]"
click at [766, 443] on button "Submit" at bounding box center [784, 446] width 276 height 36
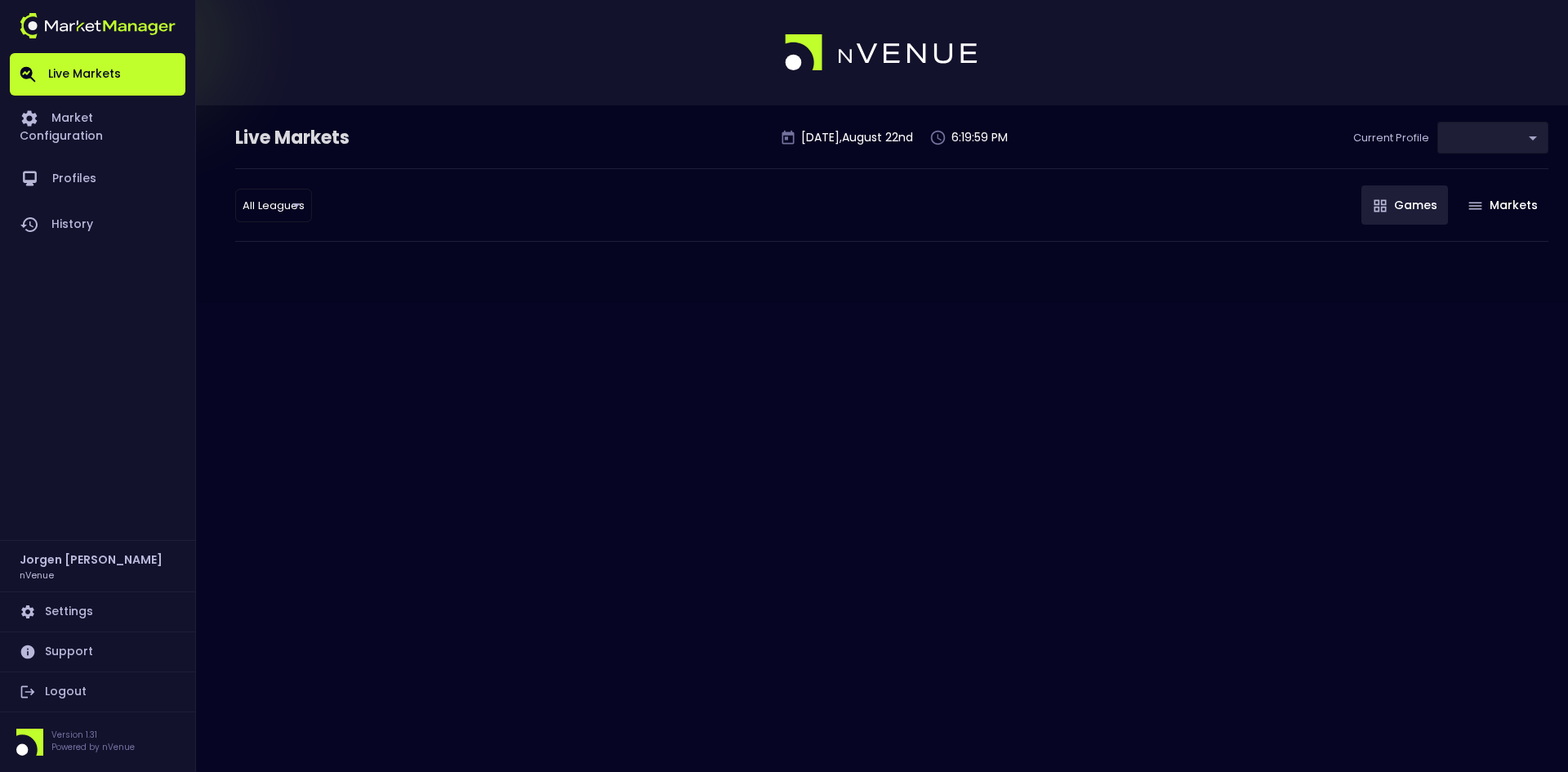
type input "d66ee90f-df8e-430e-a05c-aaf70ad95ad9"
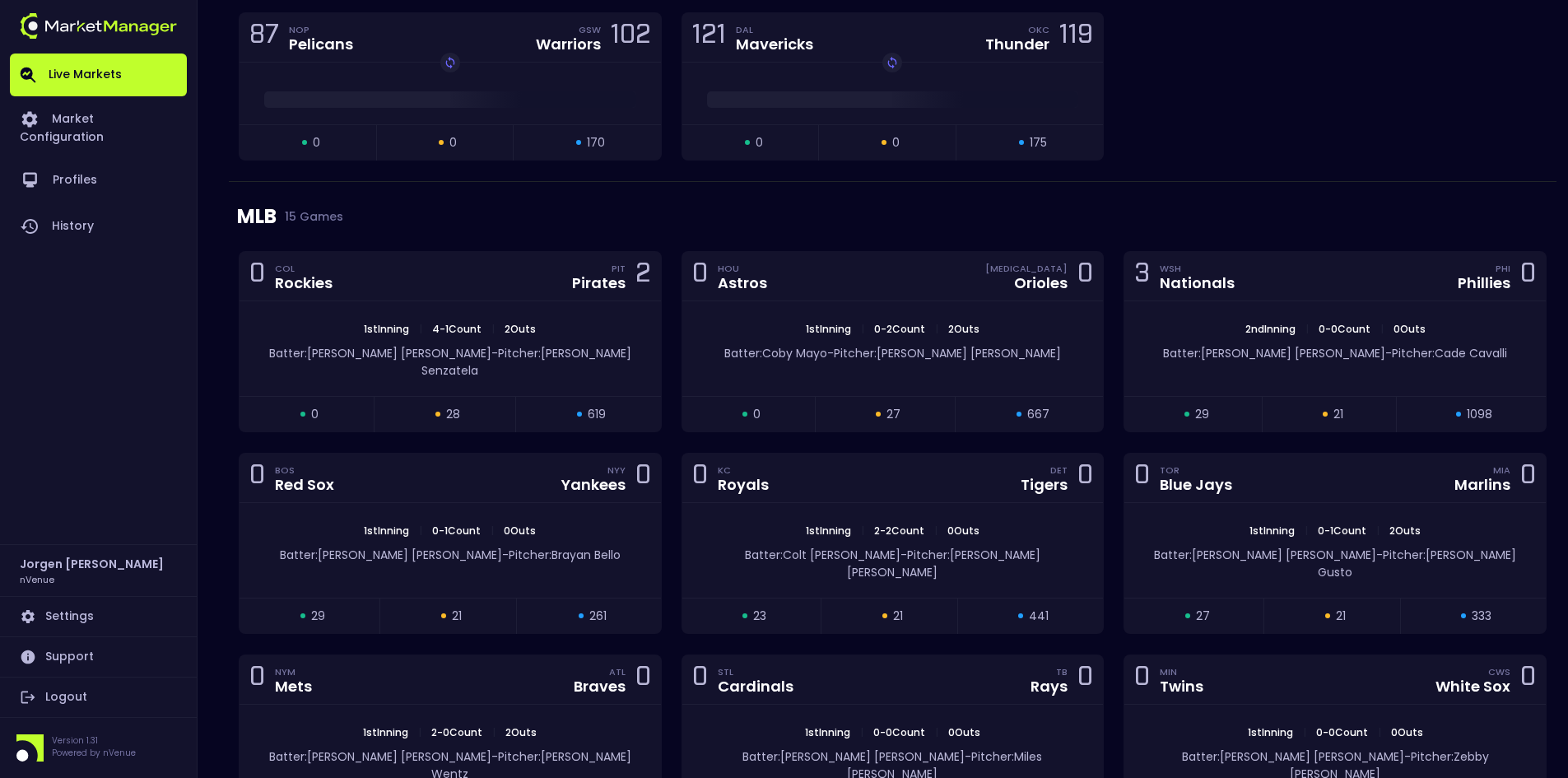
scroll to position [2387, 0]
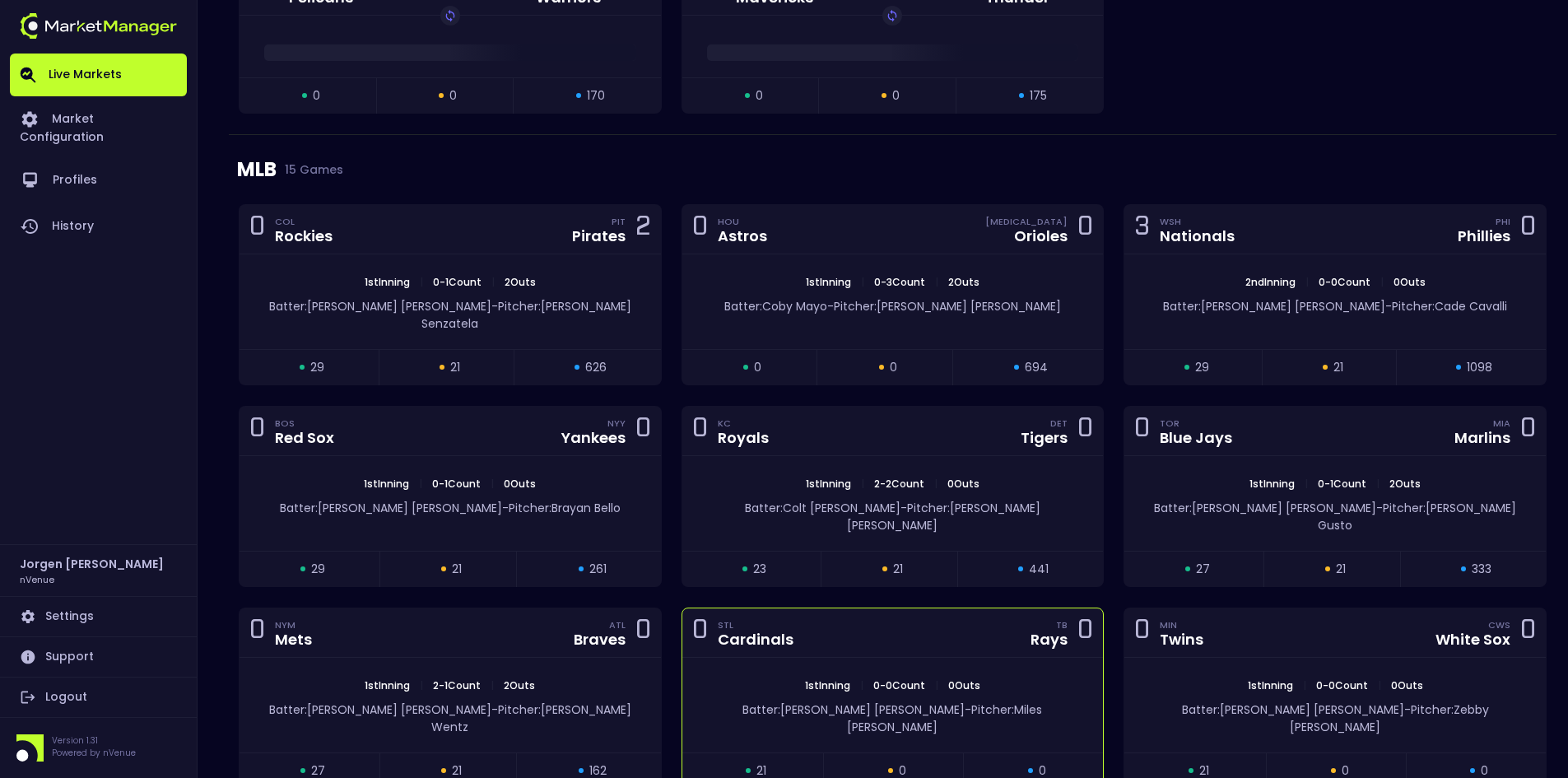
click at [847, 611] on div "0 STL Cardinals TB Rays 0" at bounding box center [893, 633] width 422 height 50
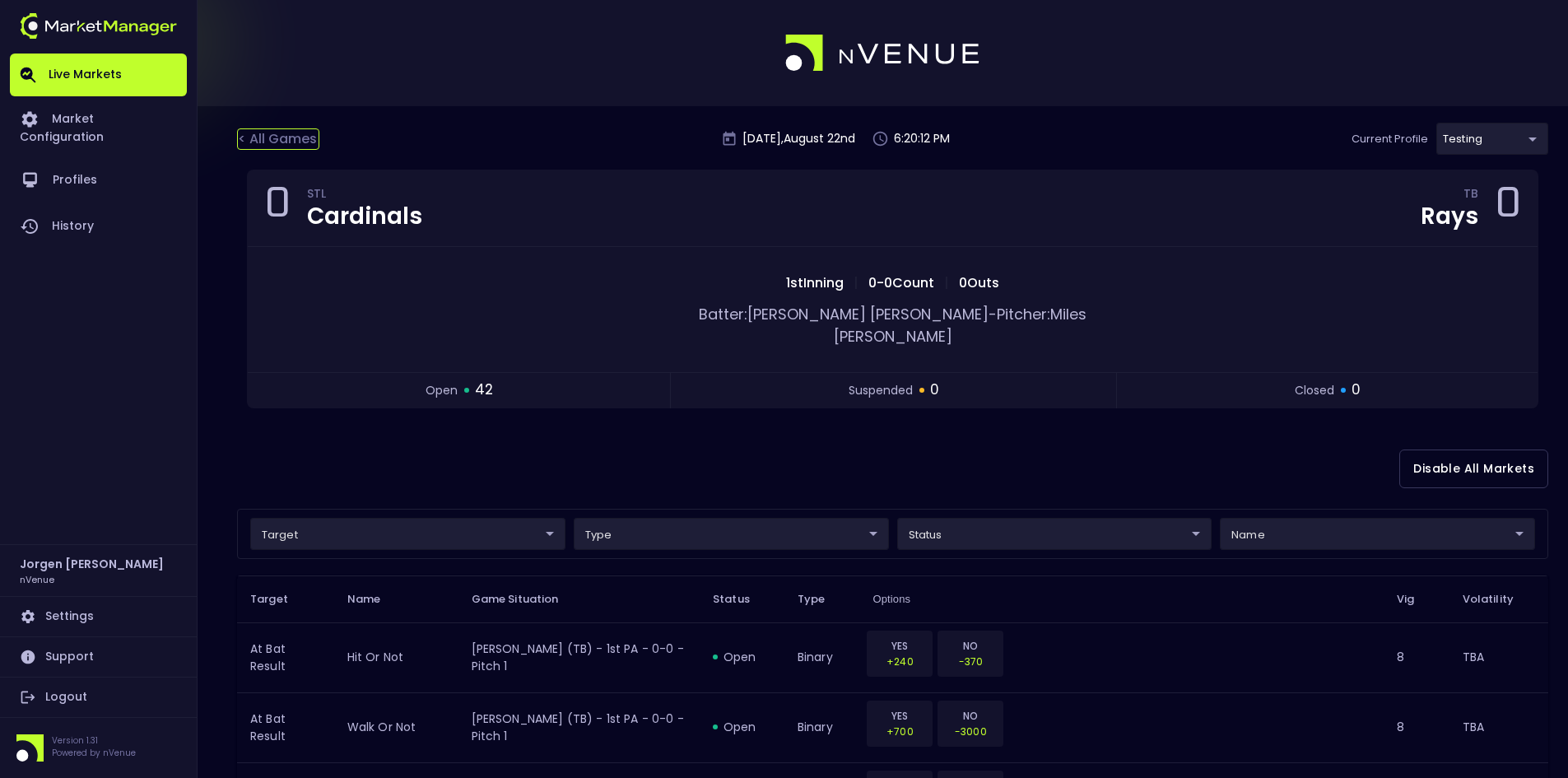
click at [273, 144] on div "< All Games" at bounding box center [278, 139] width 82 height 21
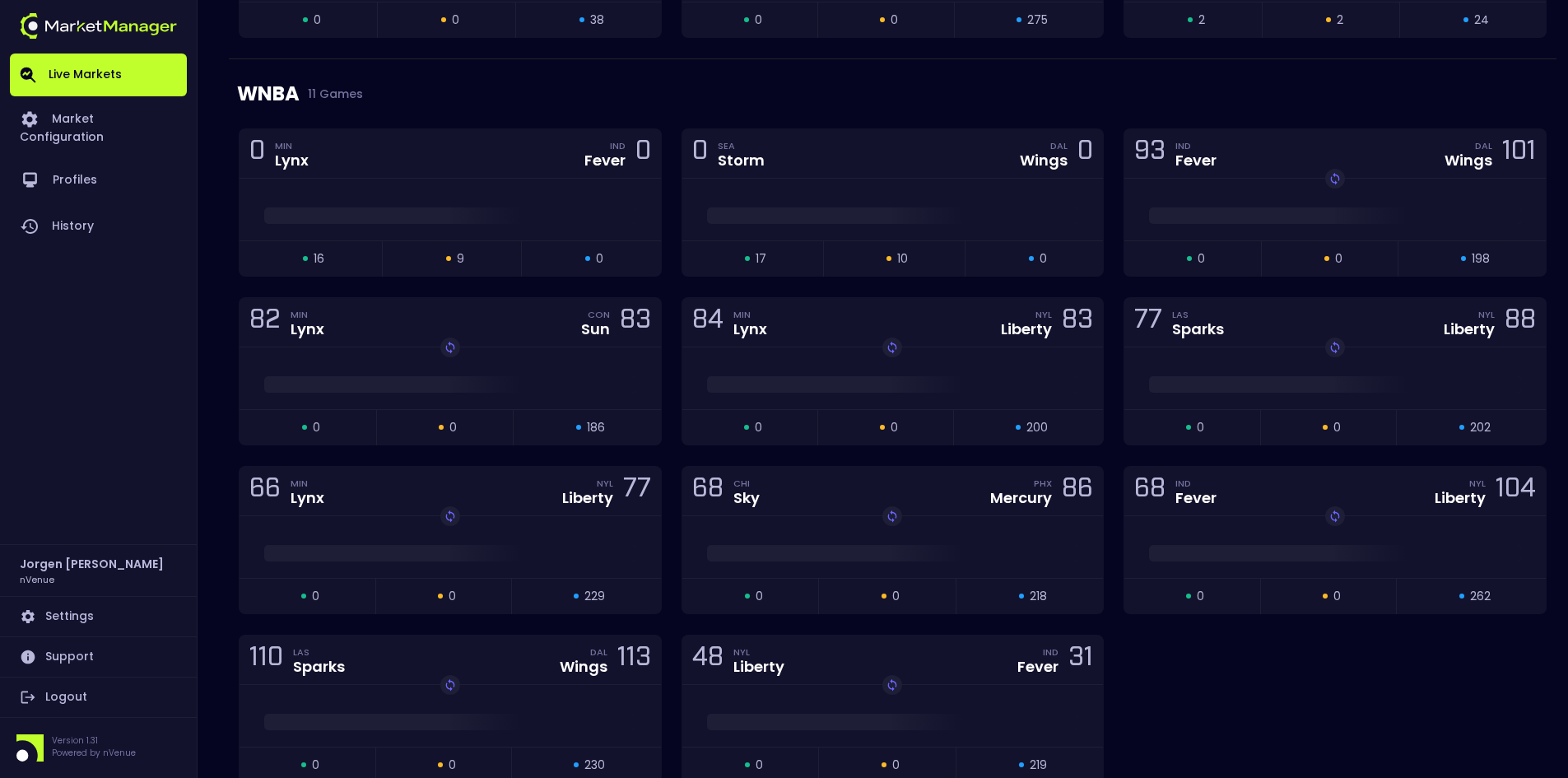
scroll to position [1317, 0]
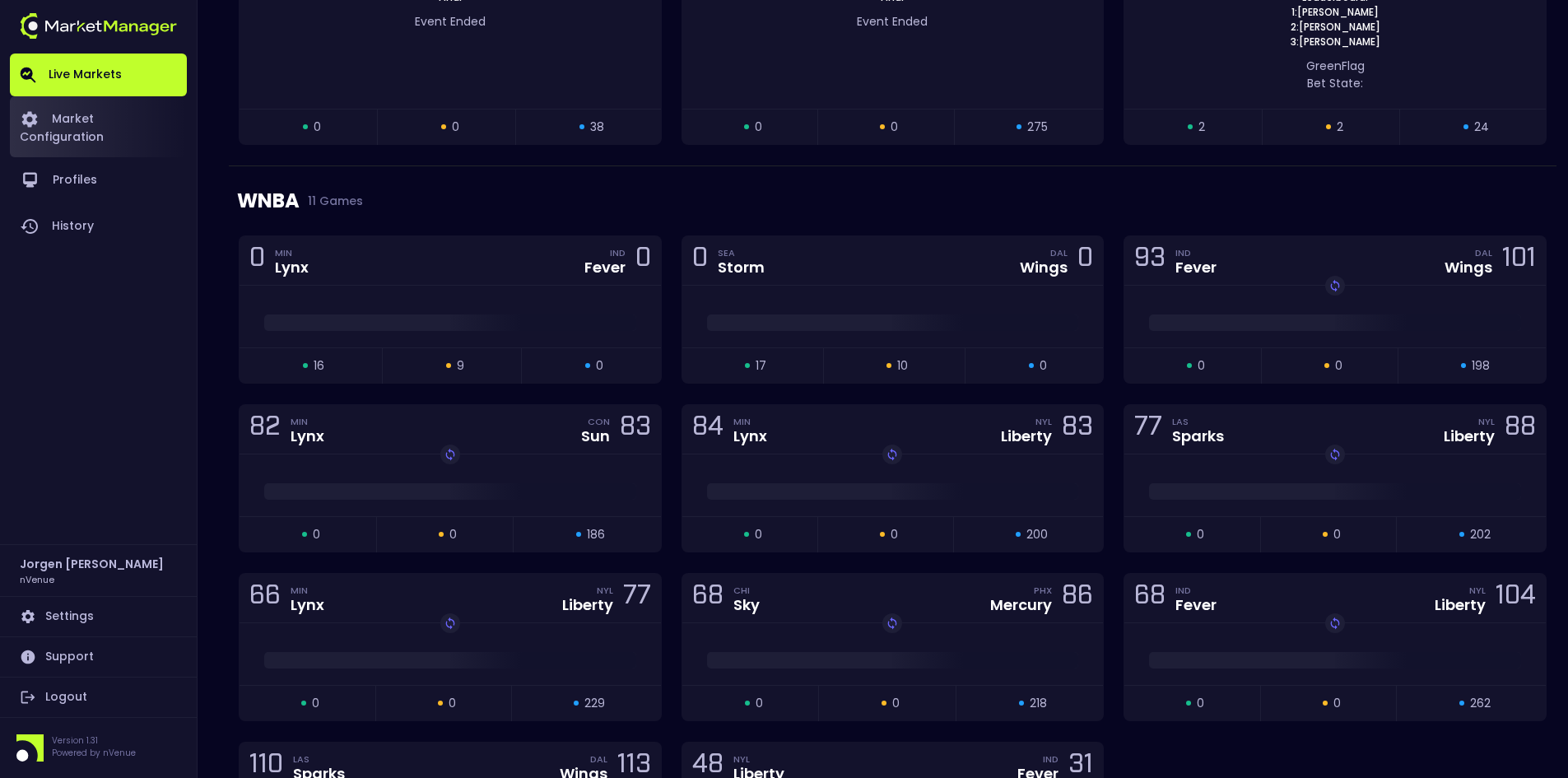
click at [89, 112] on link "Market Configuration" at bounding box center [98, 127] width 177 height 61
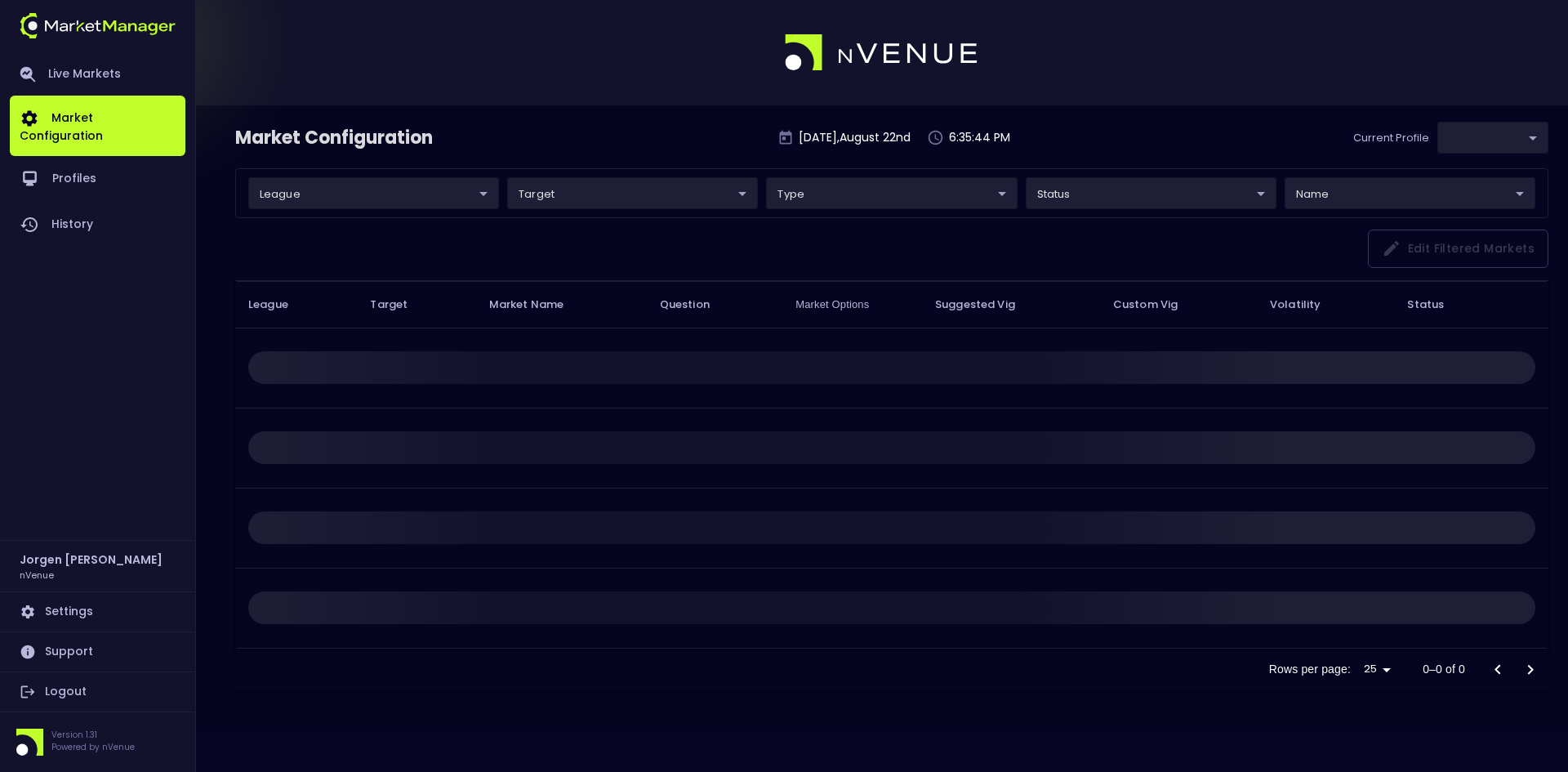
type input "d66ee90f-df8e-430e-a05c-aaf70ad95ad9"
click at [105, 71] on link "Live Markets" at bounding box center [97, 74] width 175 height 43
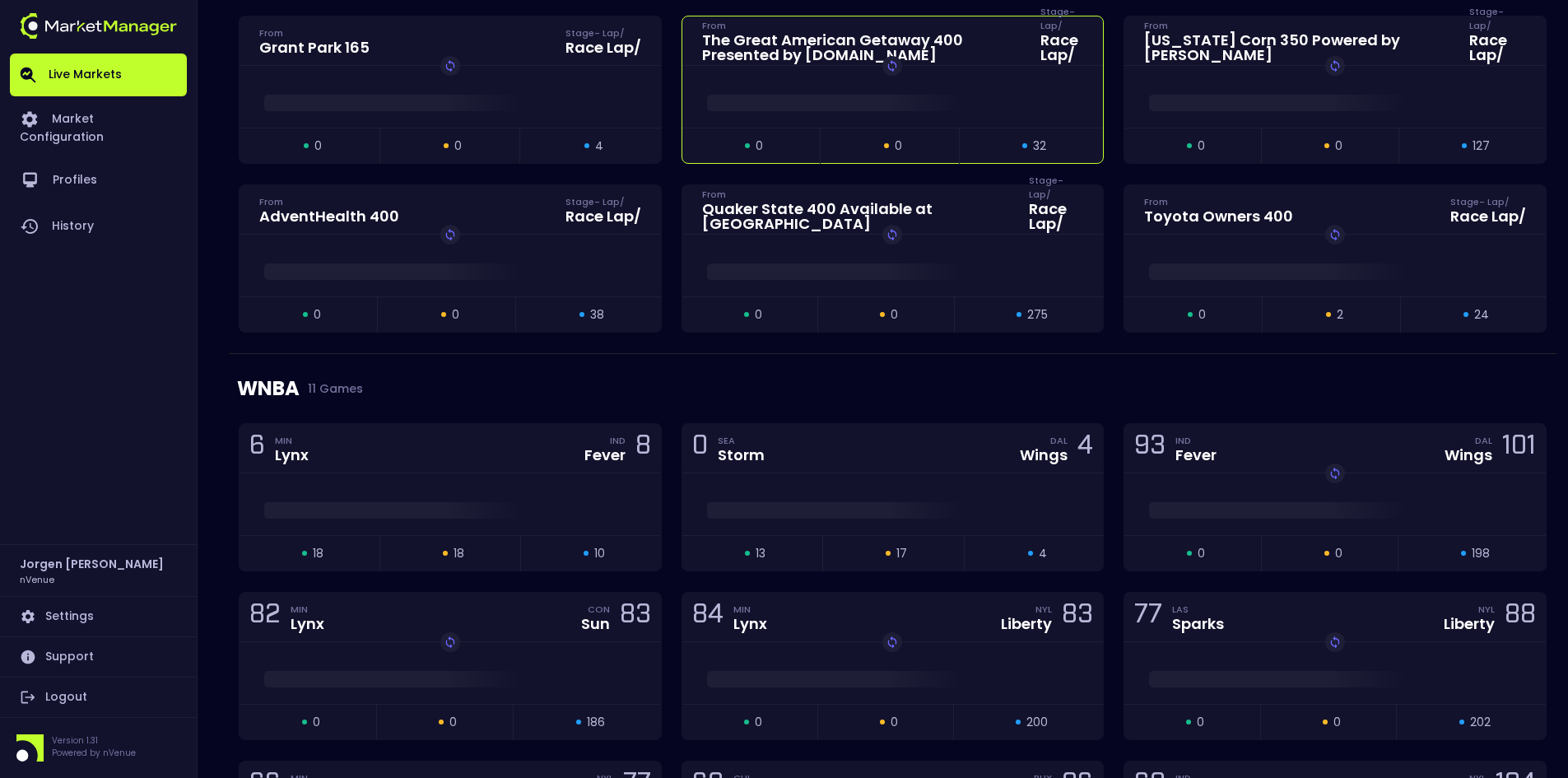
scroll to position [1153, 0]
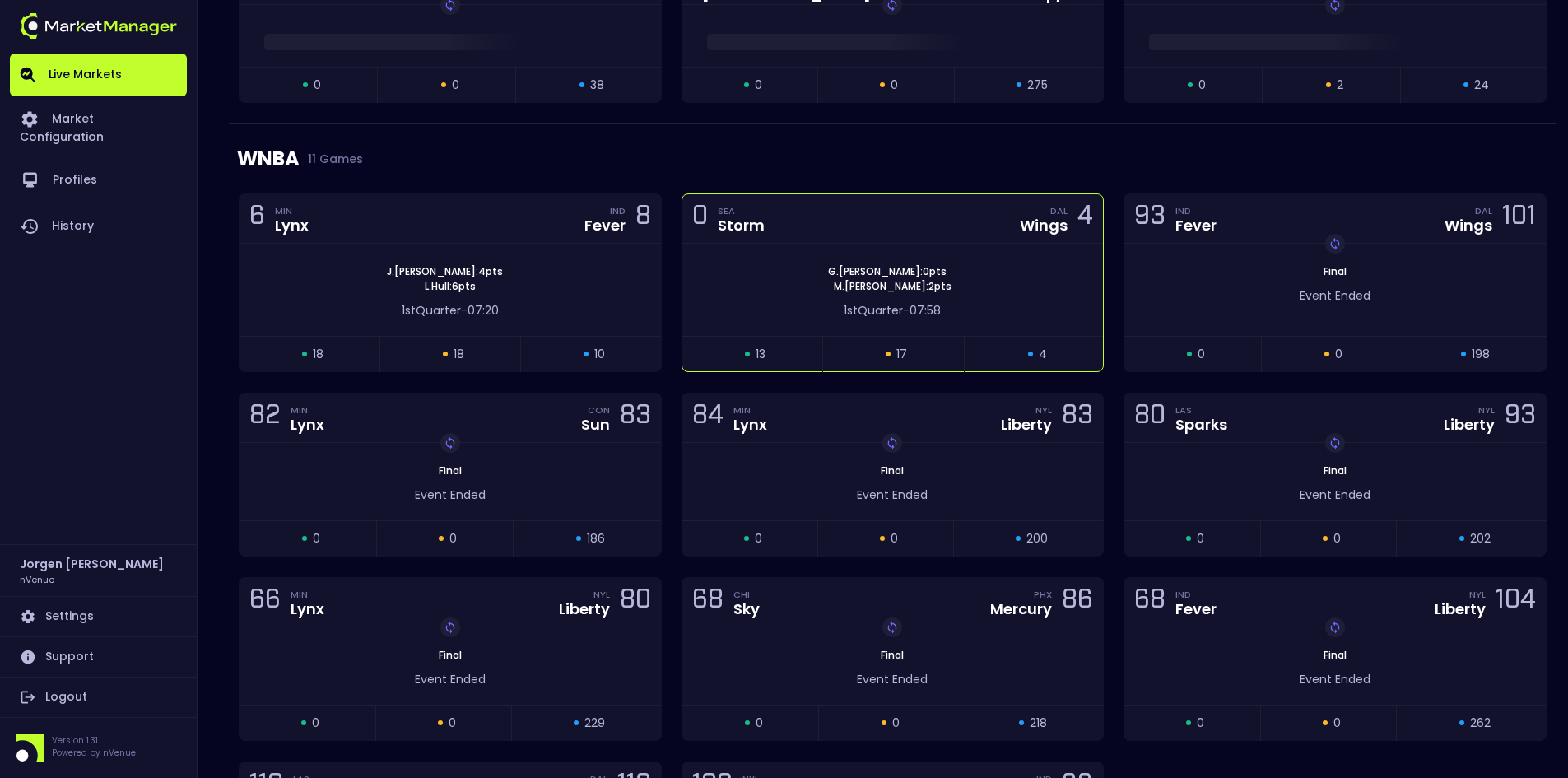
click at [777, 260] on div "[PERSON_NAME] : 0 pts [PERSON_NAME] : 2 pts 1st Quarter - 07:58" at bounding box center [893, 290] width 422 height 92
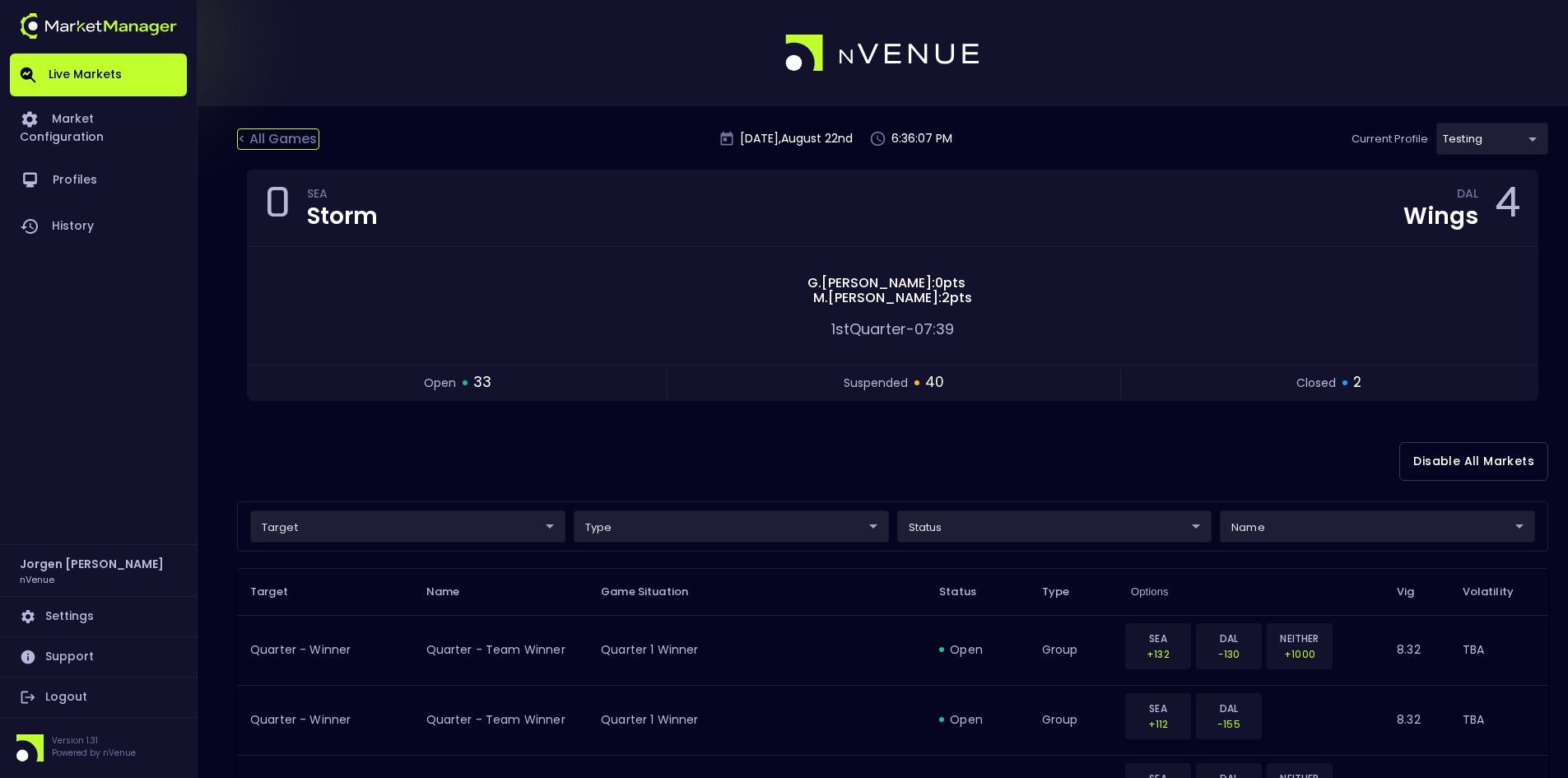
click at [299, 140] on div "< All Games" at bounding box center [278, 139] width 82 height 21
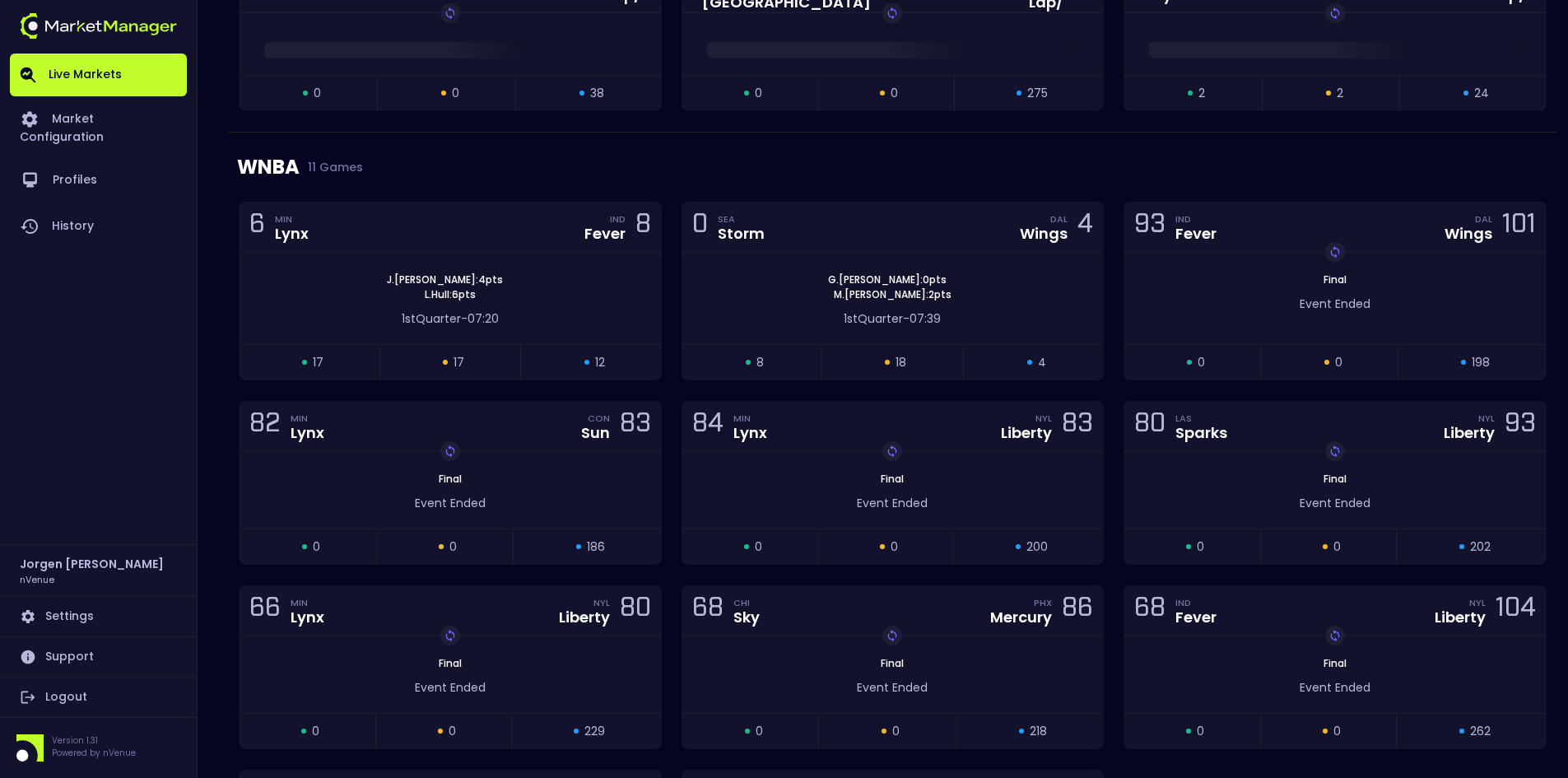
scroll to position [1153, 0]
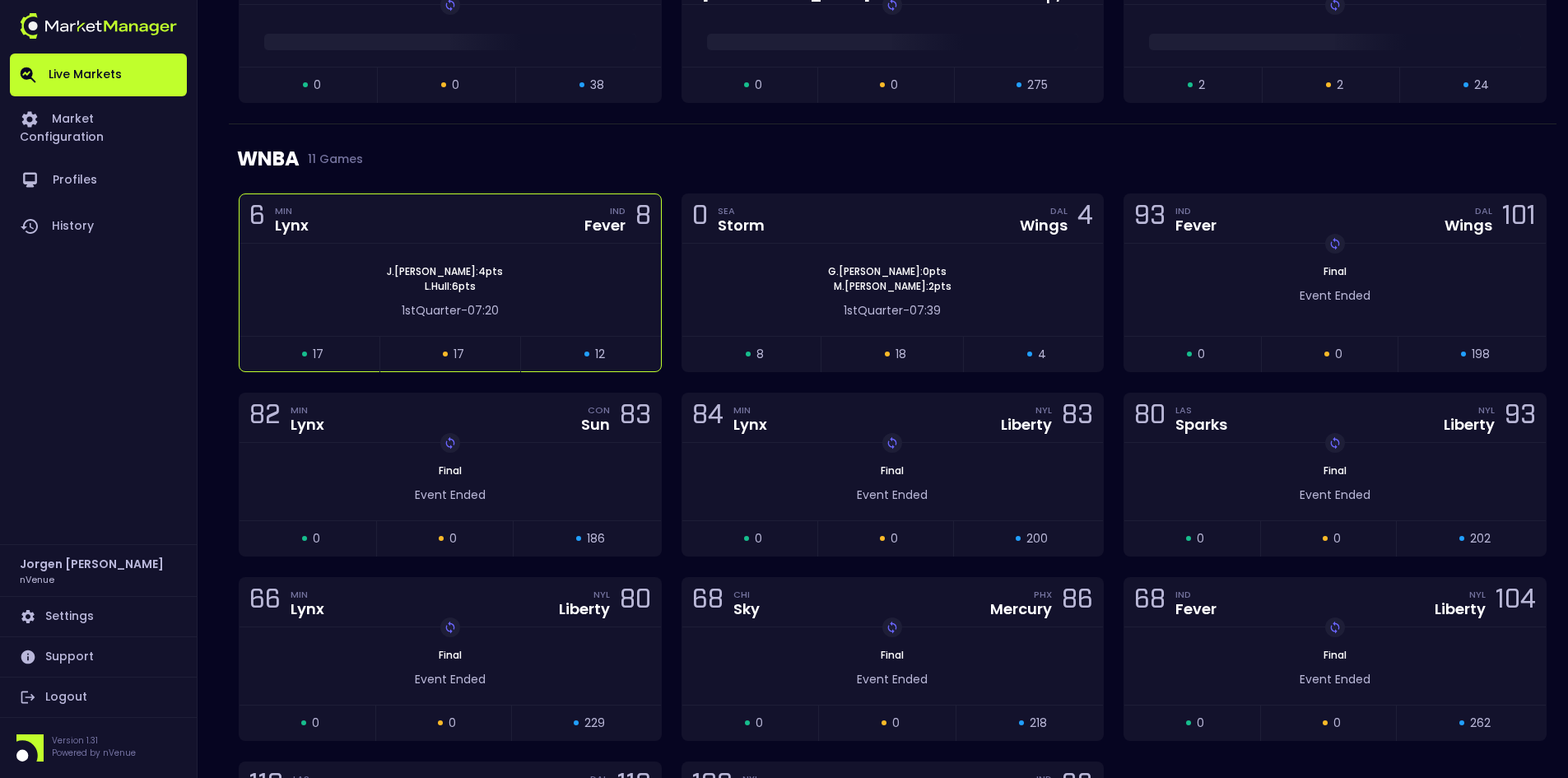
click at [553, 278] on div "[PERSON_NAME] : 4 pts [PERSON_NAME] : 6 pts" at bounding box center [450, 278] width 422 height 30
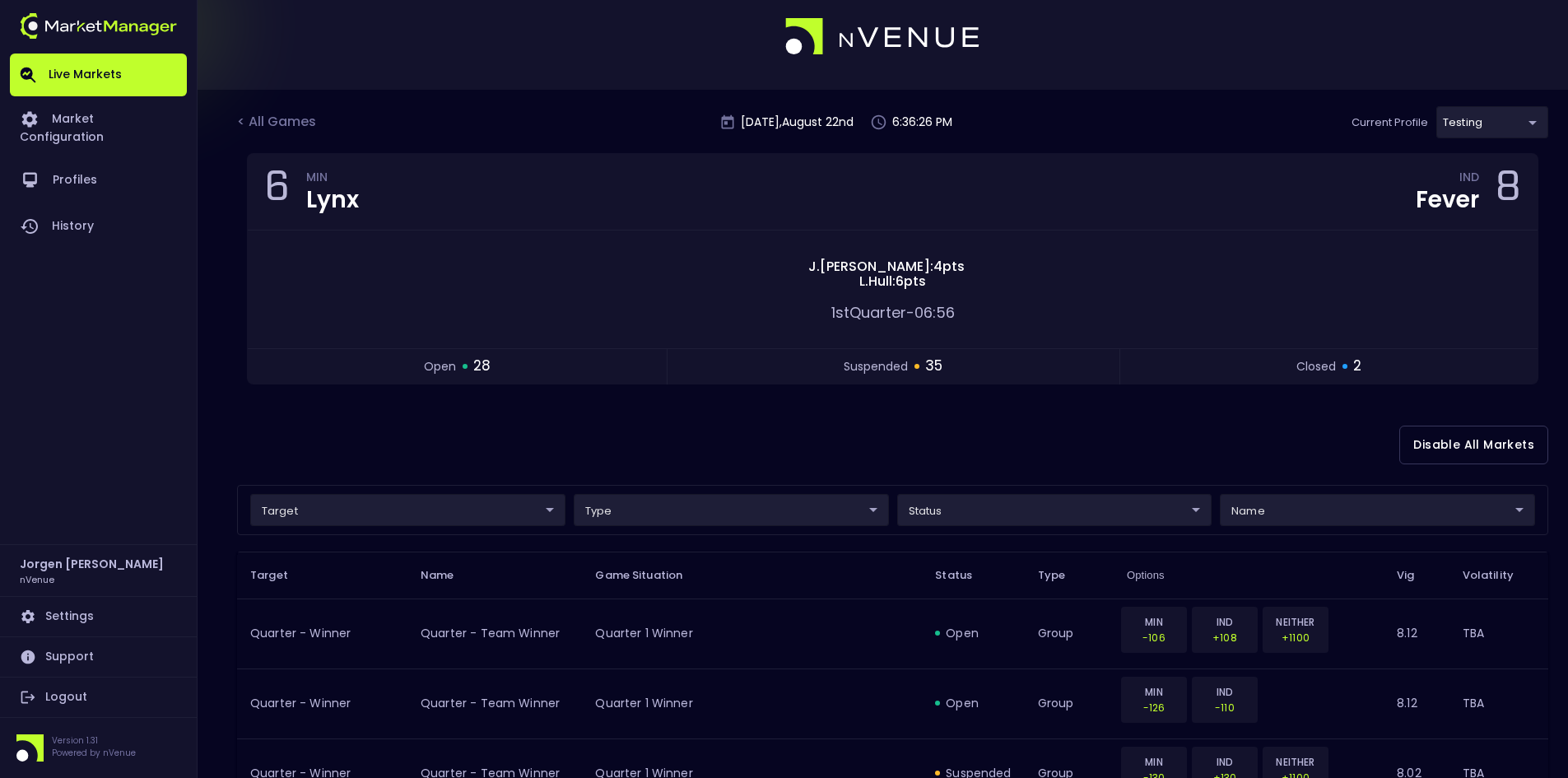
scroll to position [0, 0]
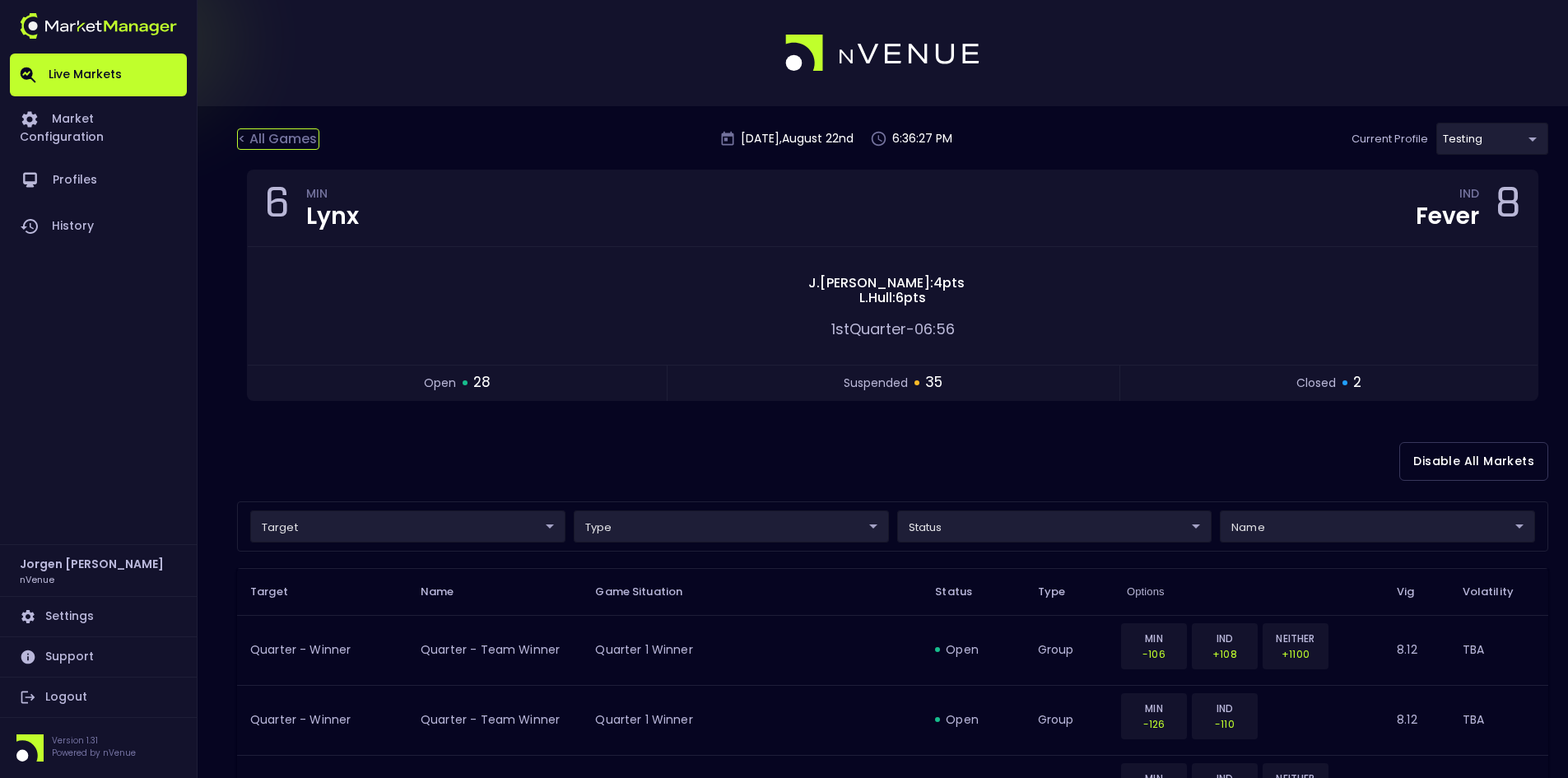
click at [288, 140] on div "< All Games" at bounding box center [278, 139] width 82 height 21
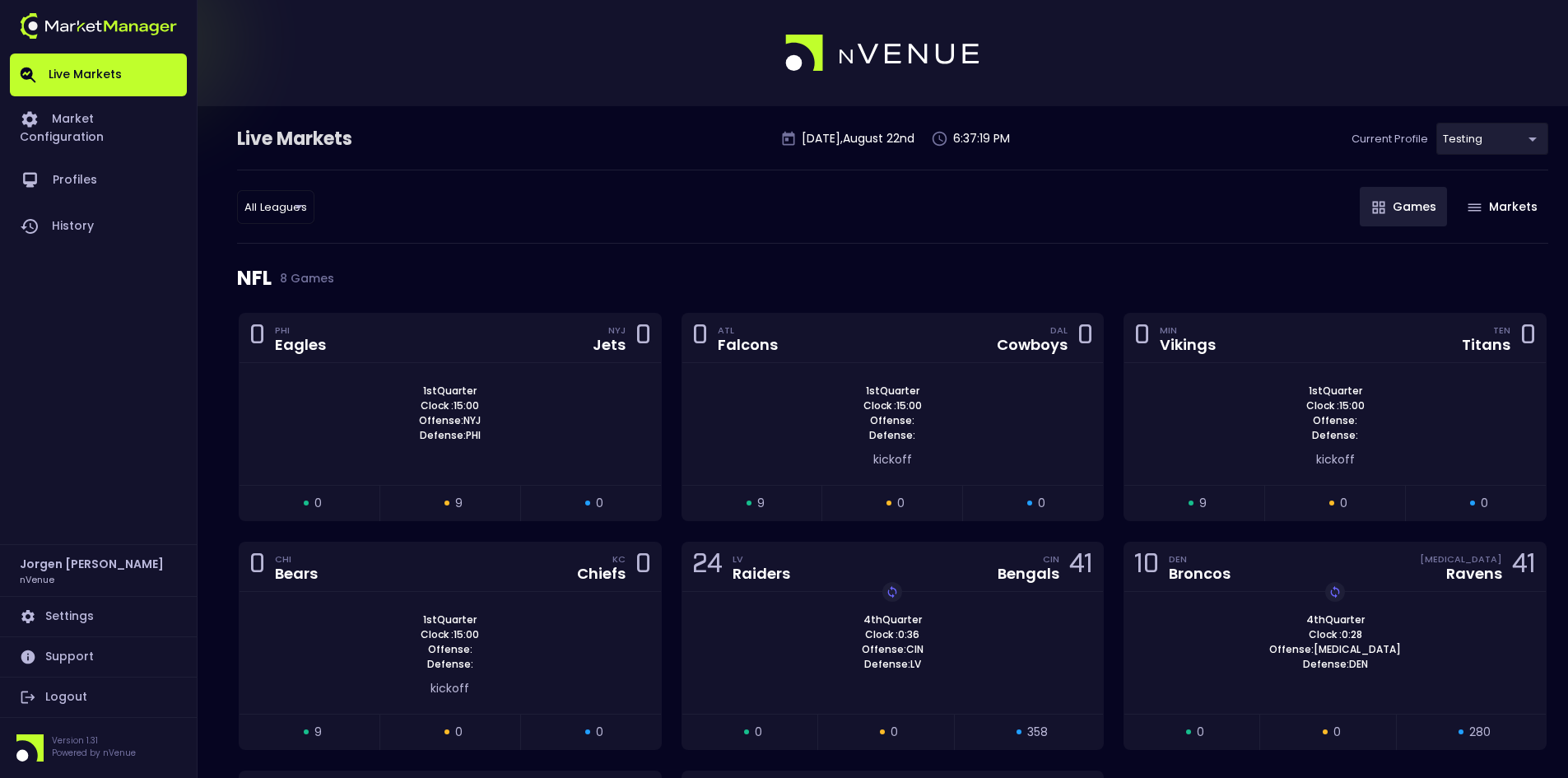
click at [875, 264] on div "NFL 8 Games" at bounding box center [893, 278] width 1312 height 69
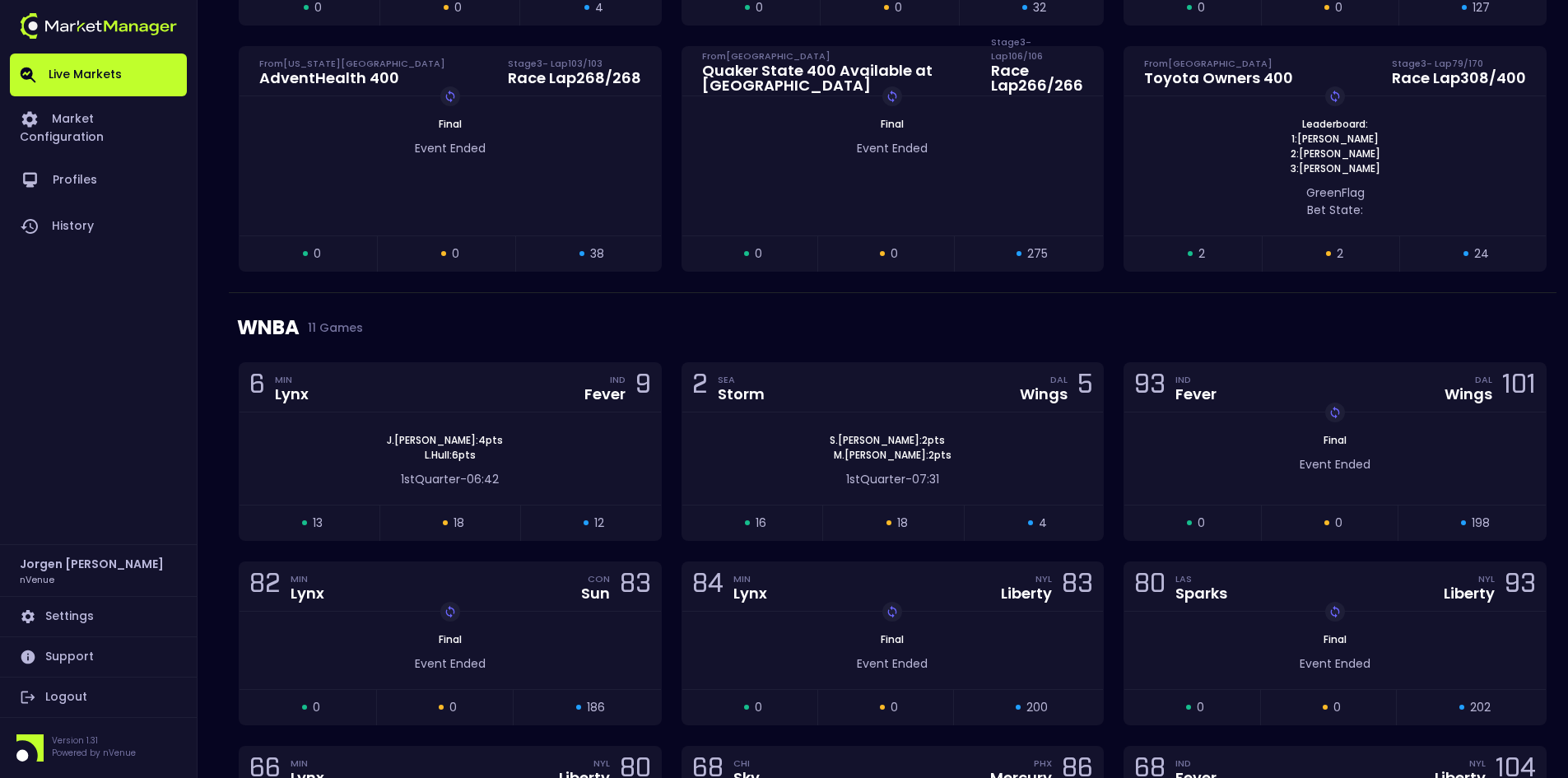
scroll to position [1235, 0]
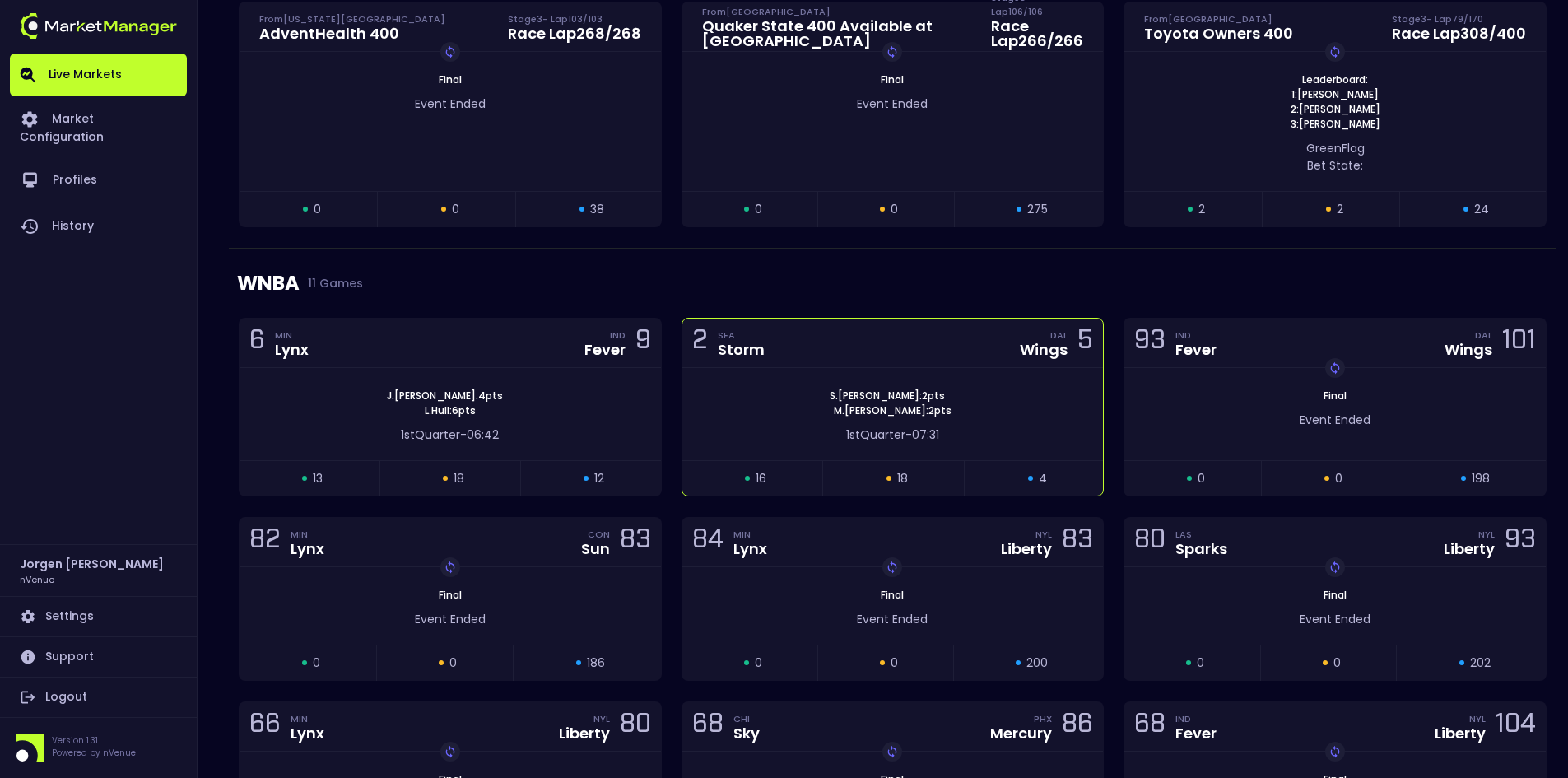
click at [778, 406] on div "[PERSON_NAME] : 2 pts [PERSON_NAME] : 2 pts" at bounding box center [893, 402] width 422 height 30
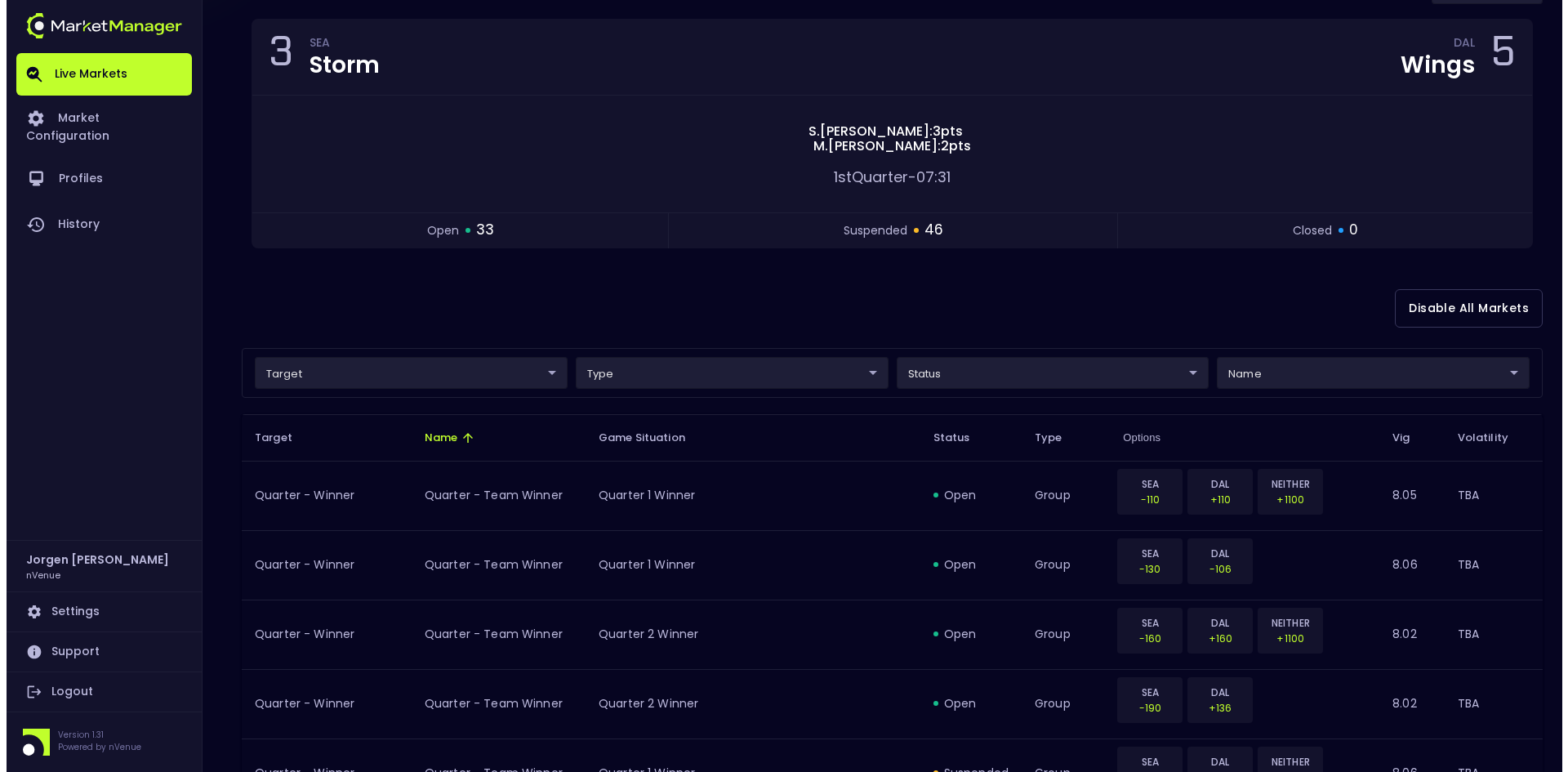
scroll to position [163, 0]
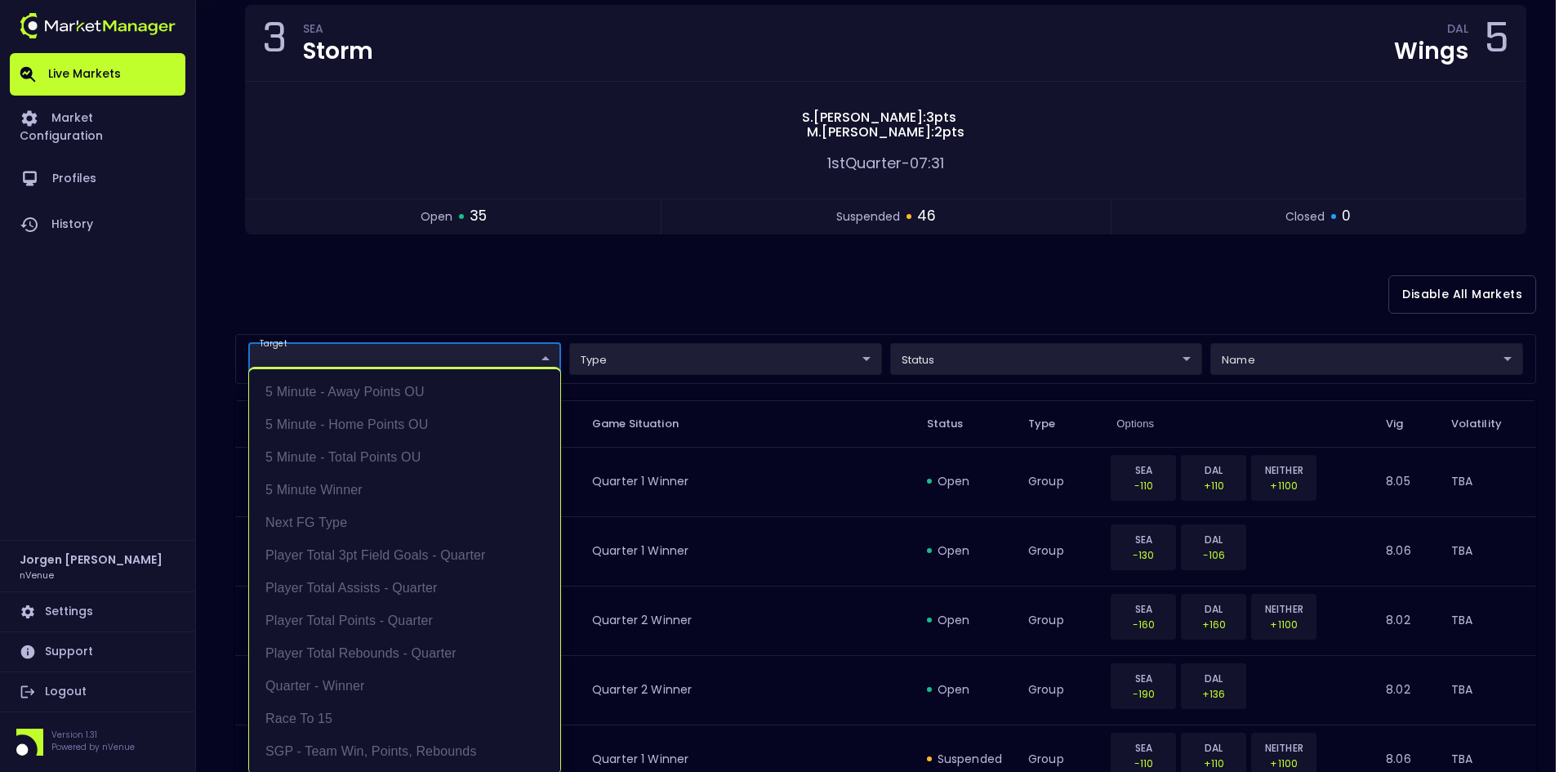
click at [369, 456] on li "5 Minute - Total Points OU" at bounding box center [405, 457] width 311 height 32
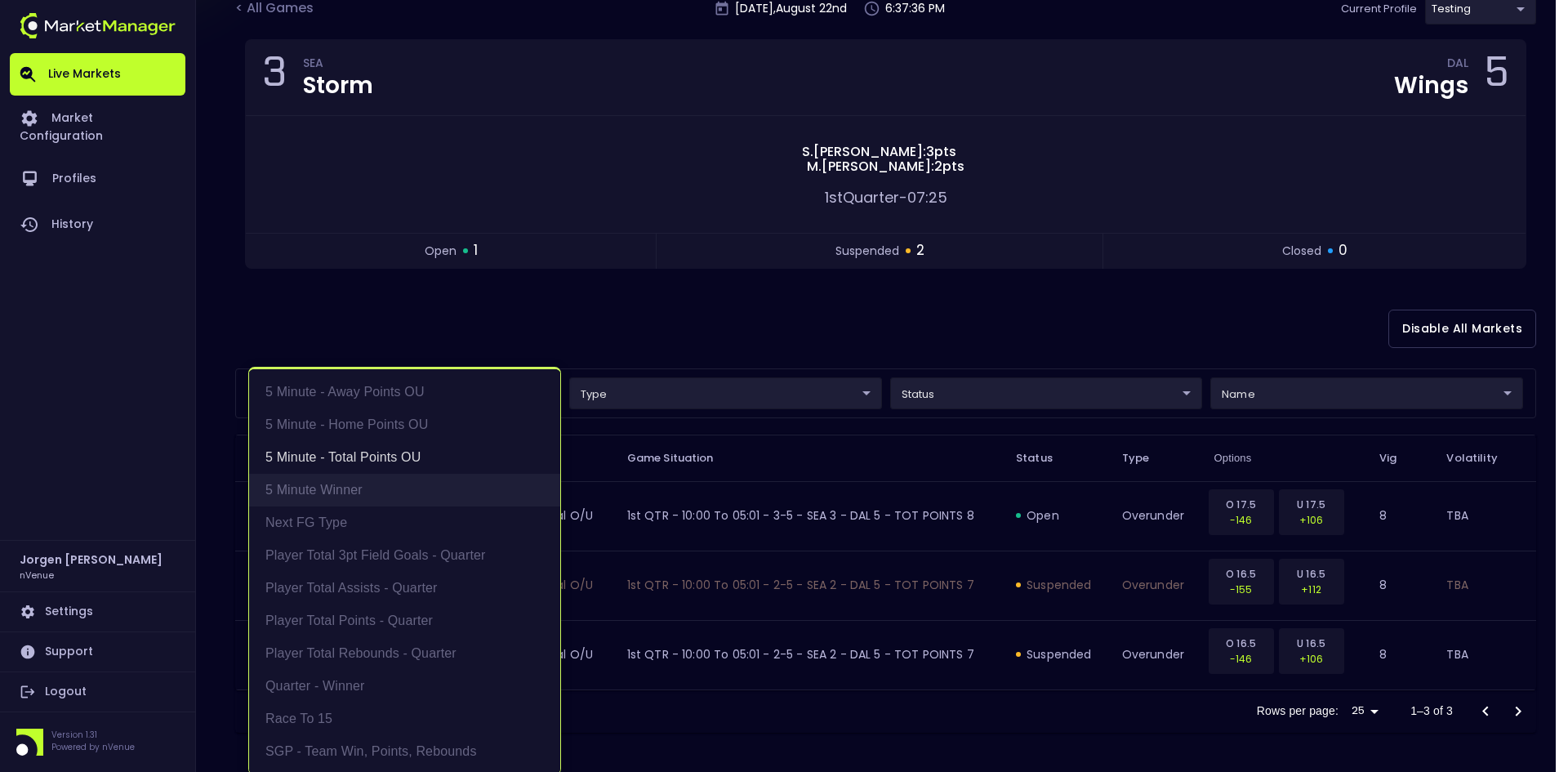
click at [347, 497] on li "5 Minute Winner" at bounding box center [405, 489] width 311 height 32
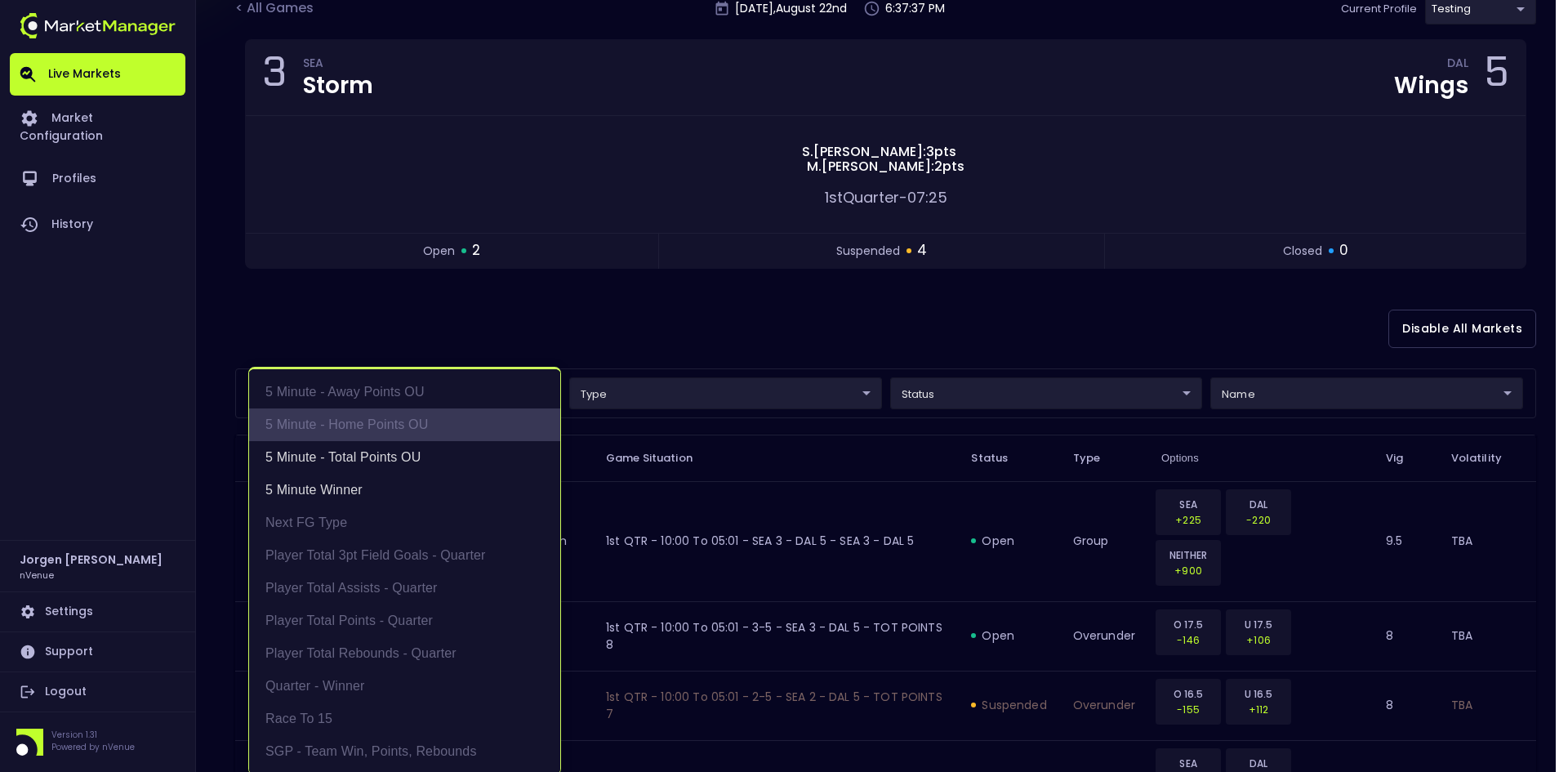
click at [388, 426] on li "5 Minute - Home Points OU" at bounding box center [405, 425] width 311 height 32
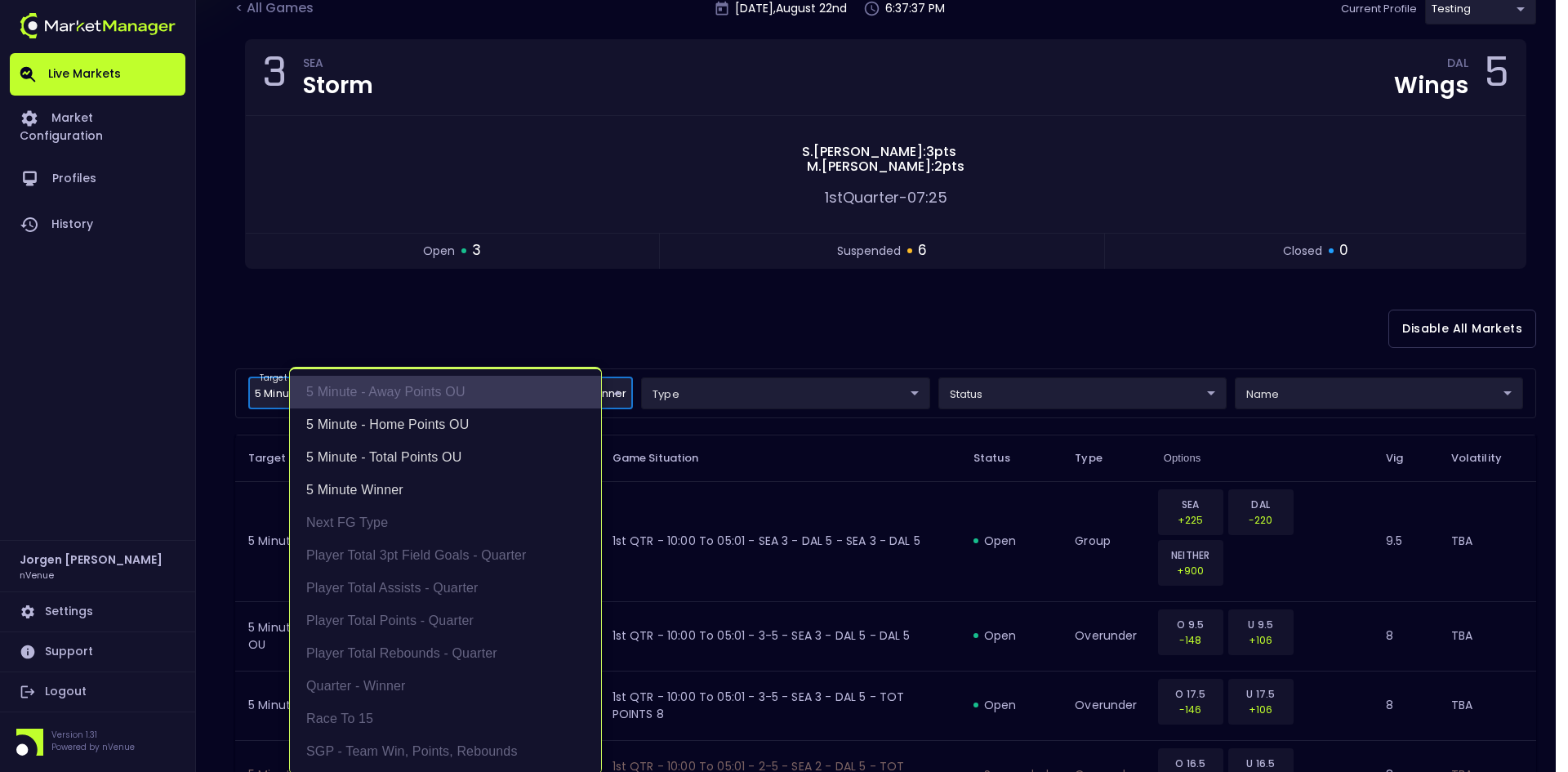
click at [395, 399] on li "5 Minute - Away Points OU" at bounding box center [446, 392] width 311 height 32
type input "5 Minute - Total Points OU,5 Minute Winner,5 Minute - Home Points OU,5 Minute -…"
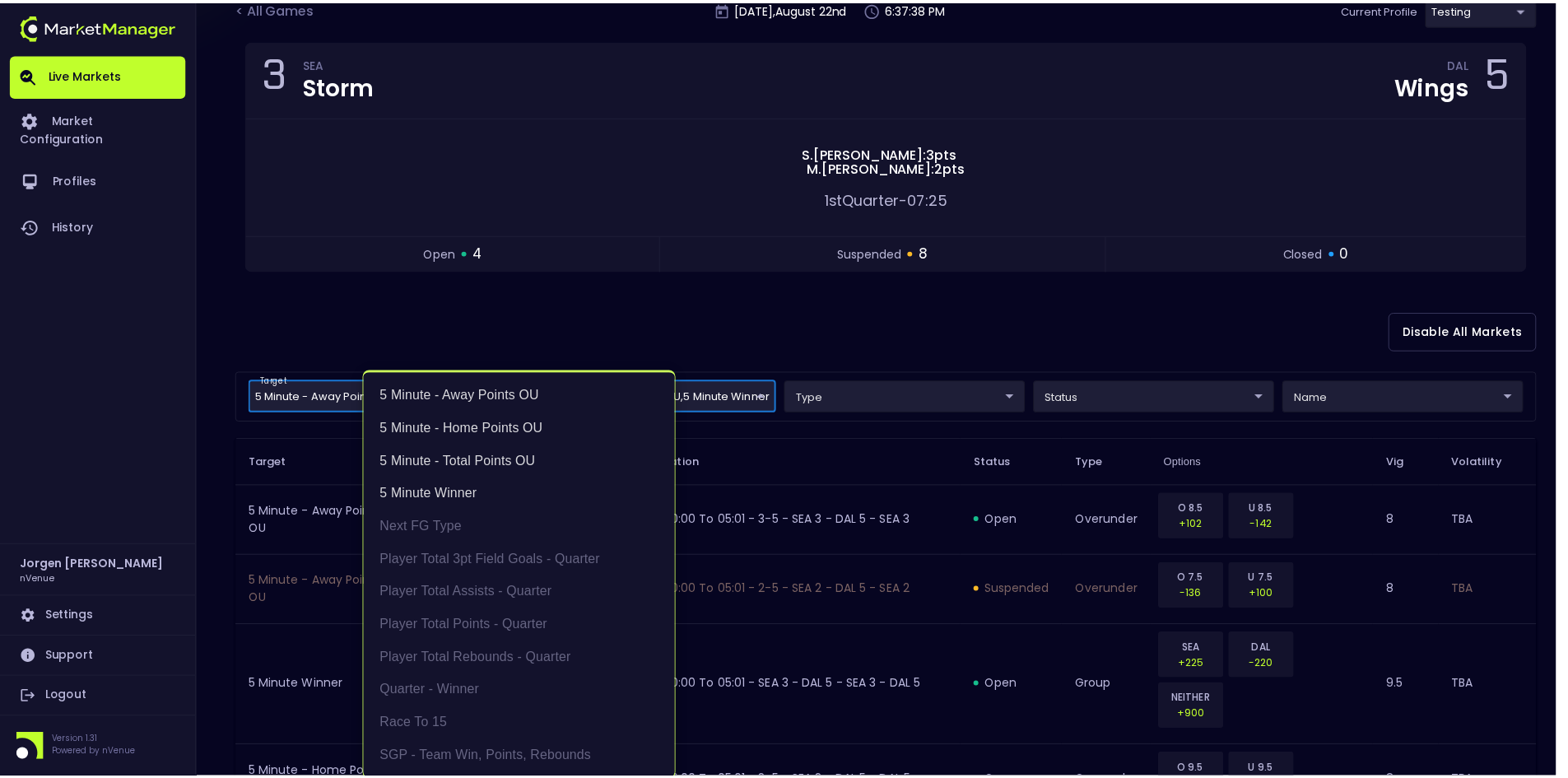
scroll to position [3, 0]
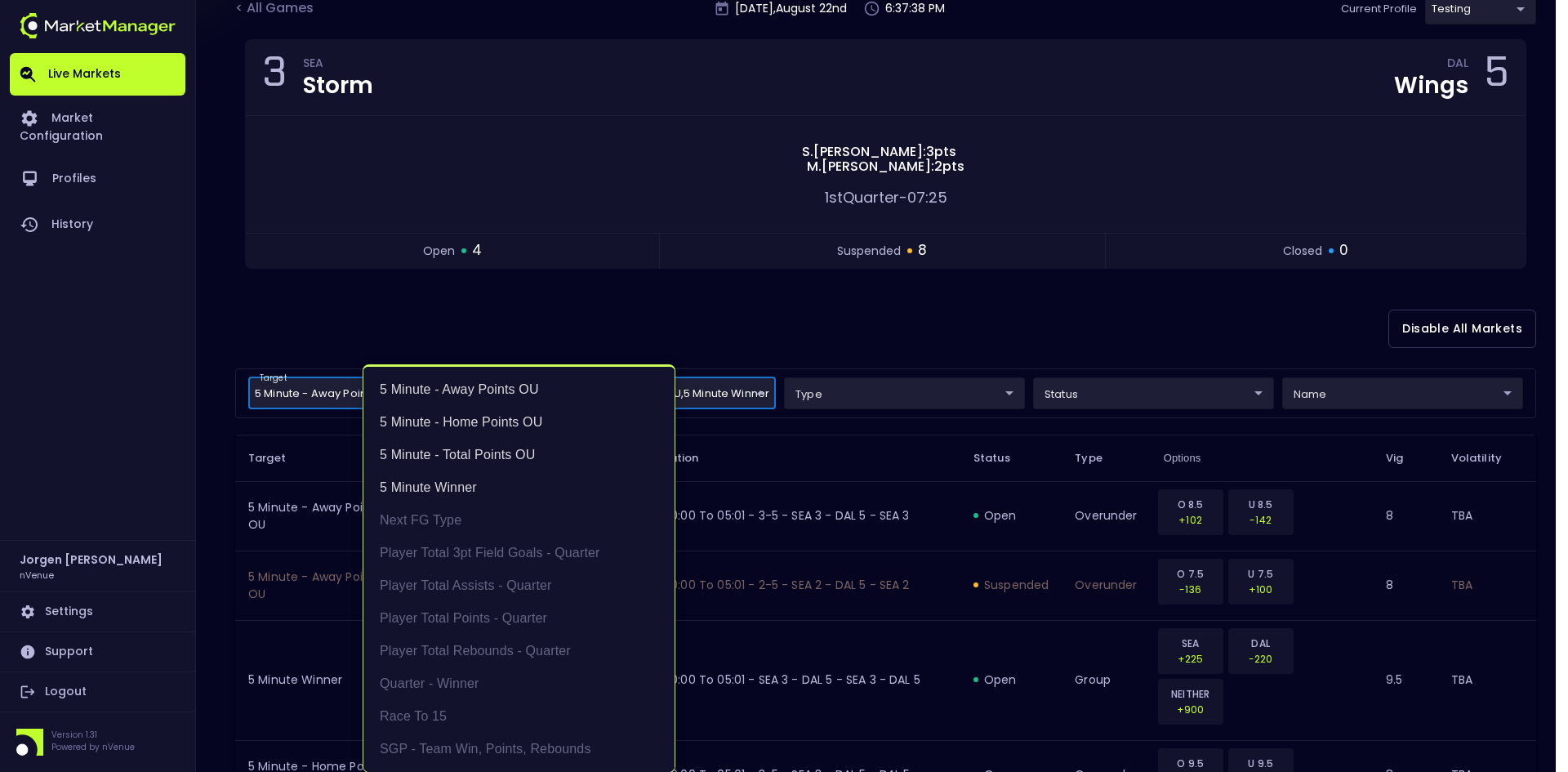
click at [774, 326] on div at bounding box center [784, 386] width 1568 height 772
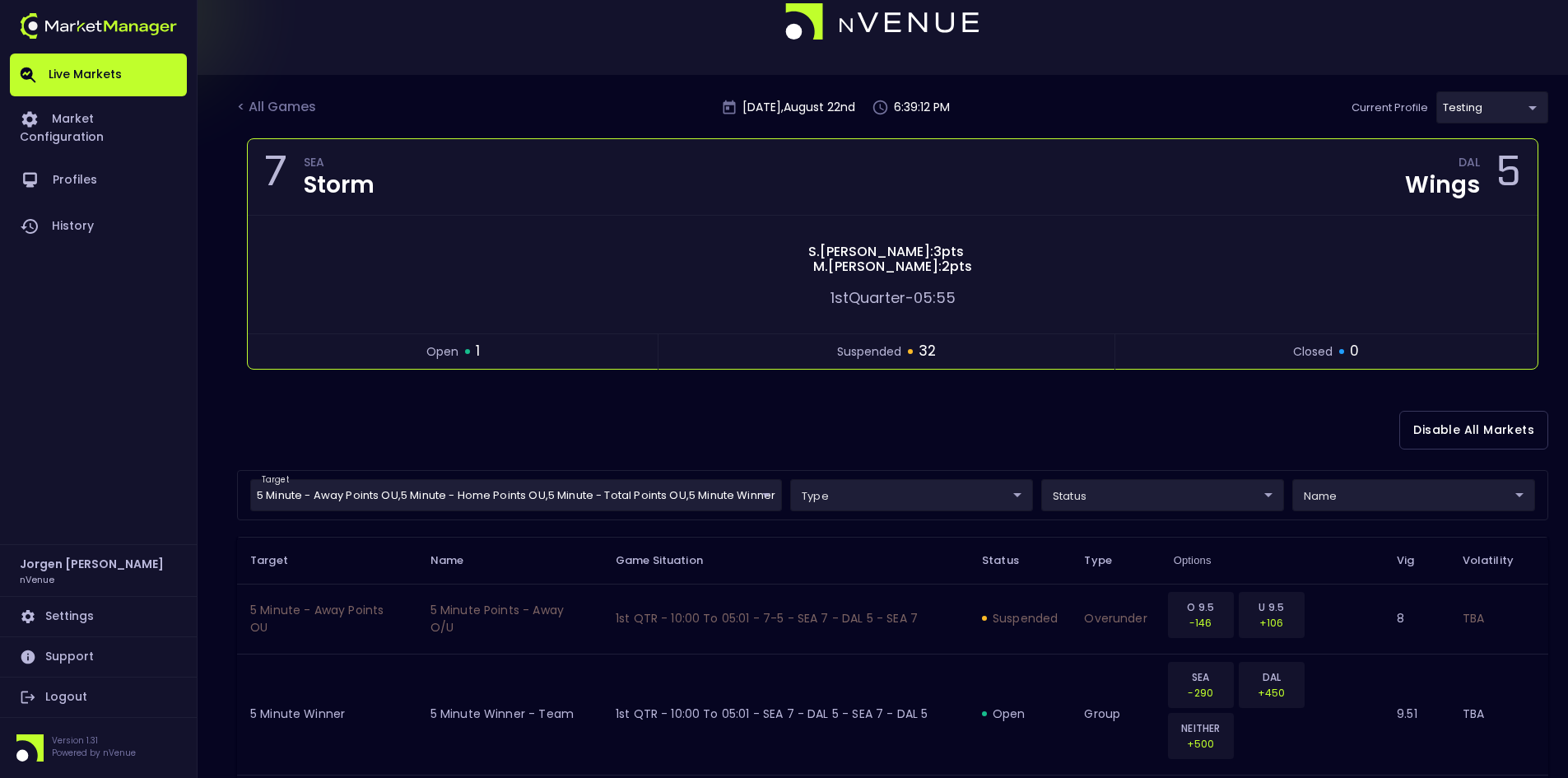
scroll to position [0, 0]
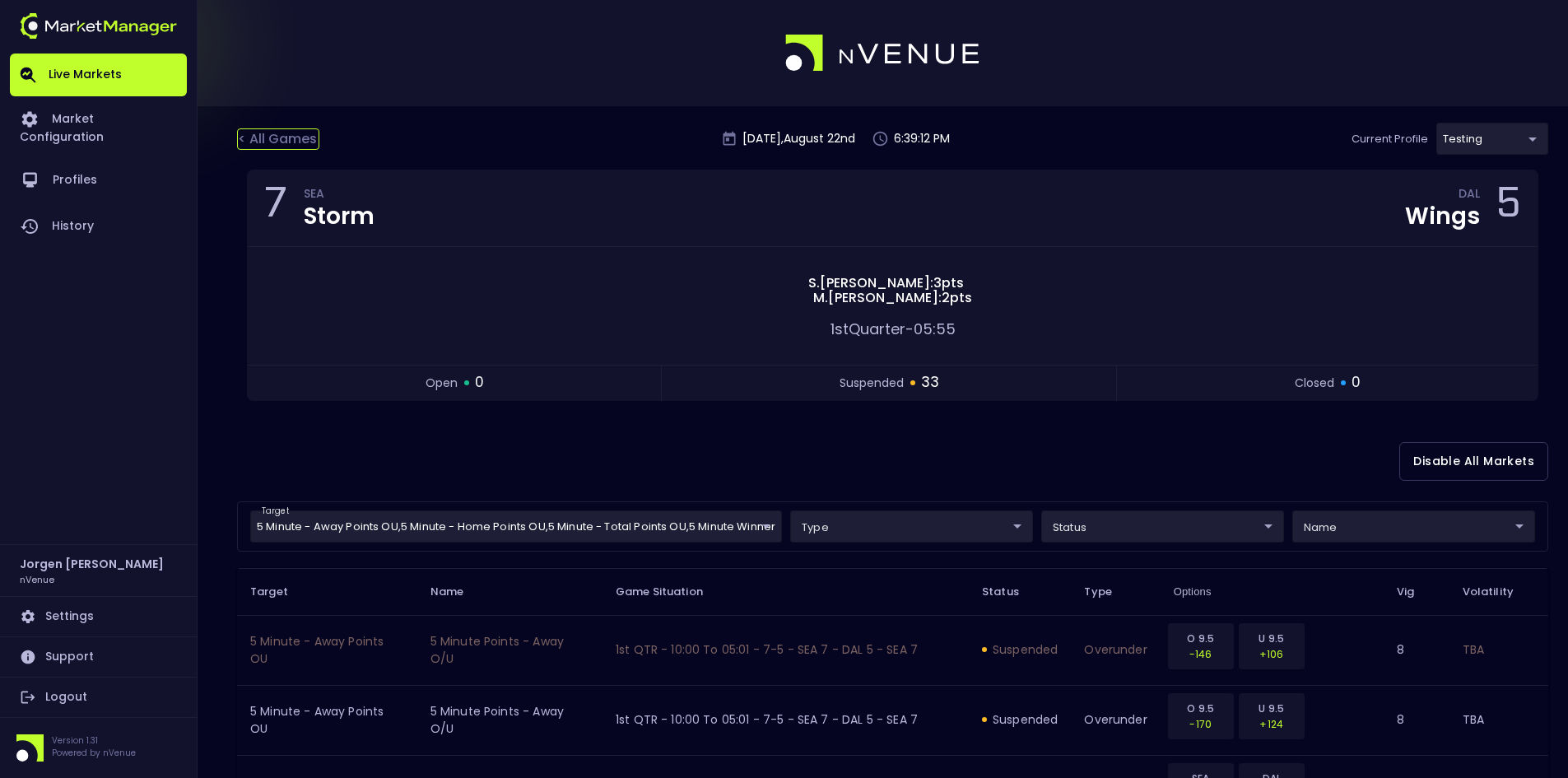
click at [303, 140] on div "< All Games" at bounding box center [278, 139] width 82 height 21
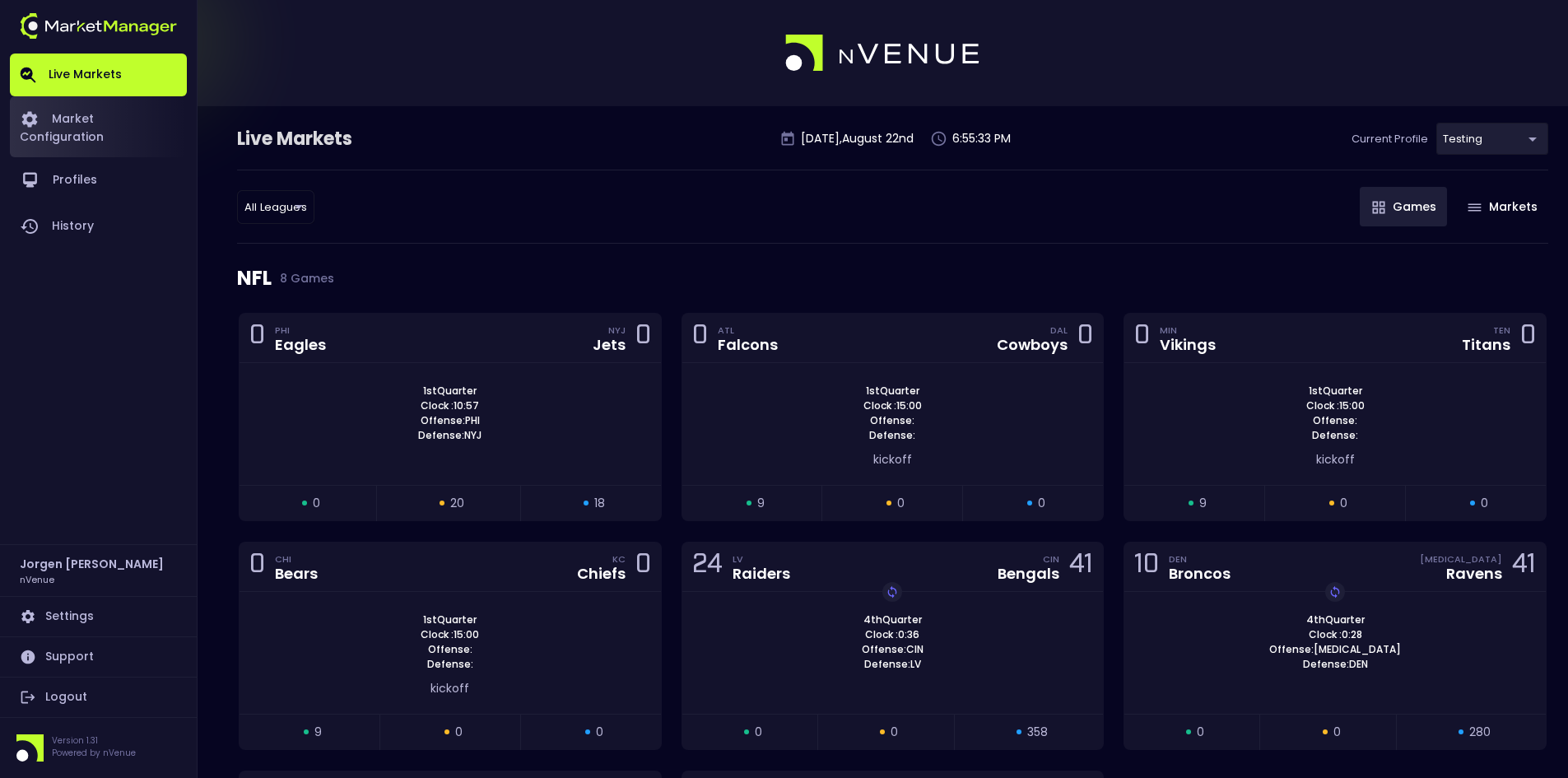
click at [82, 114] on link "Market Configuration" at bounding box center [98, 127] width 177 height 61
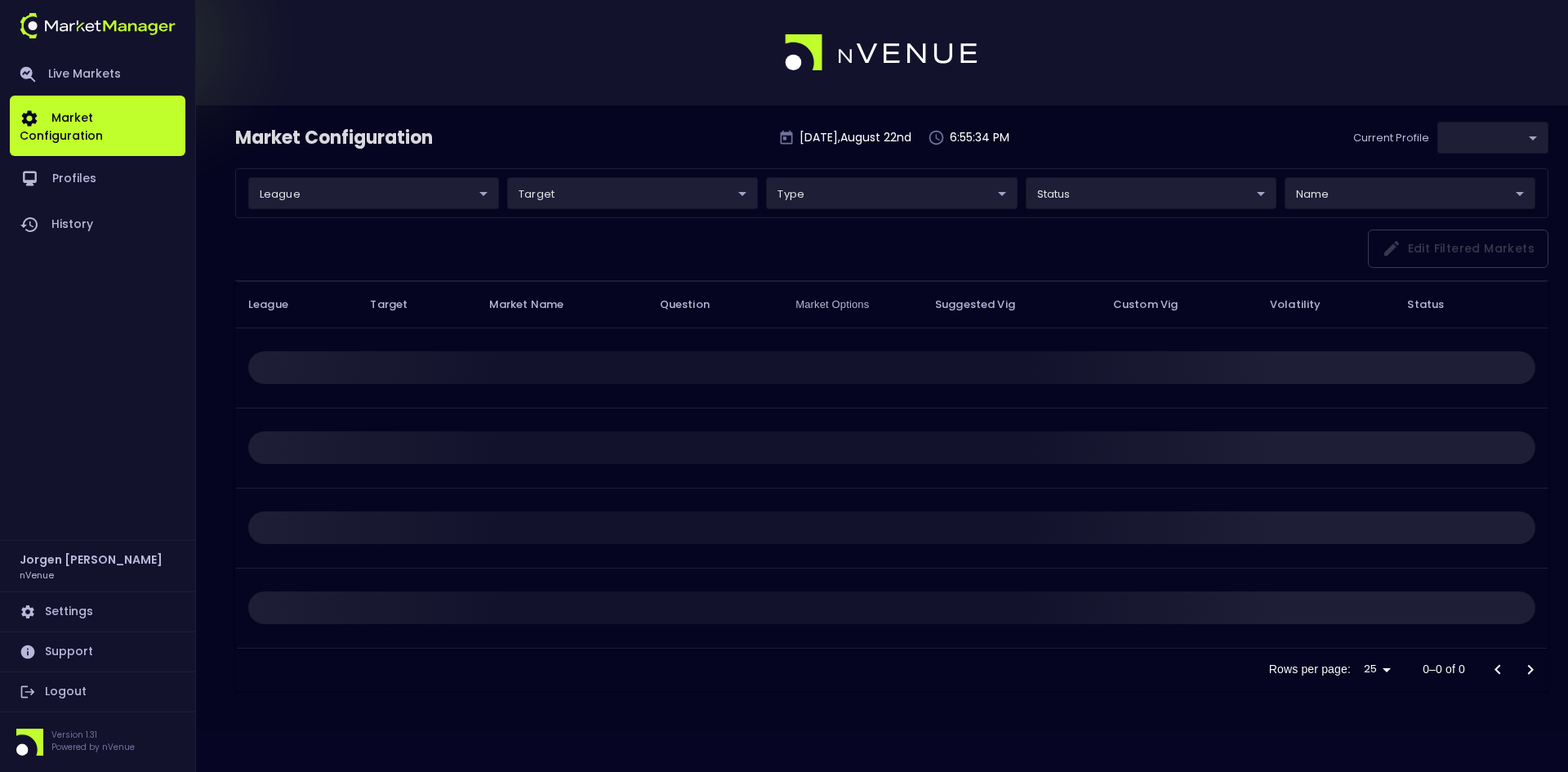
type input "d66ee90f-df8e-430e-a05c-aaf70ad95ad9"
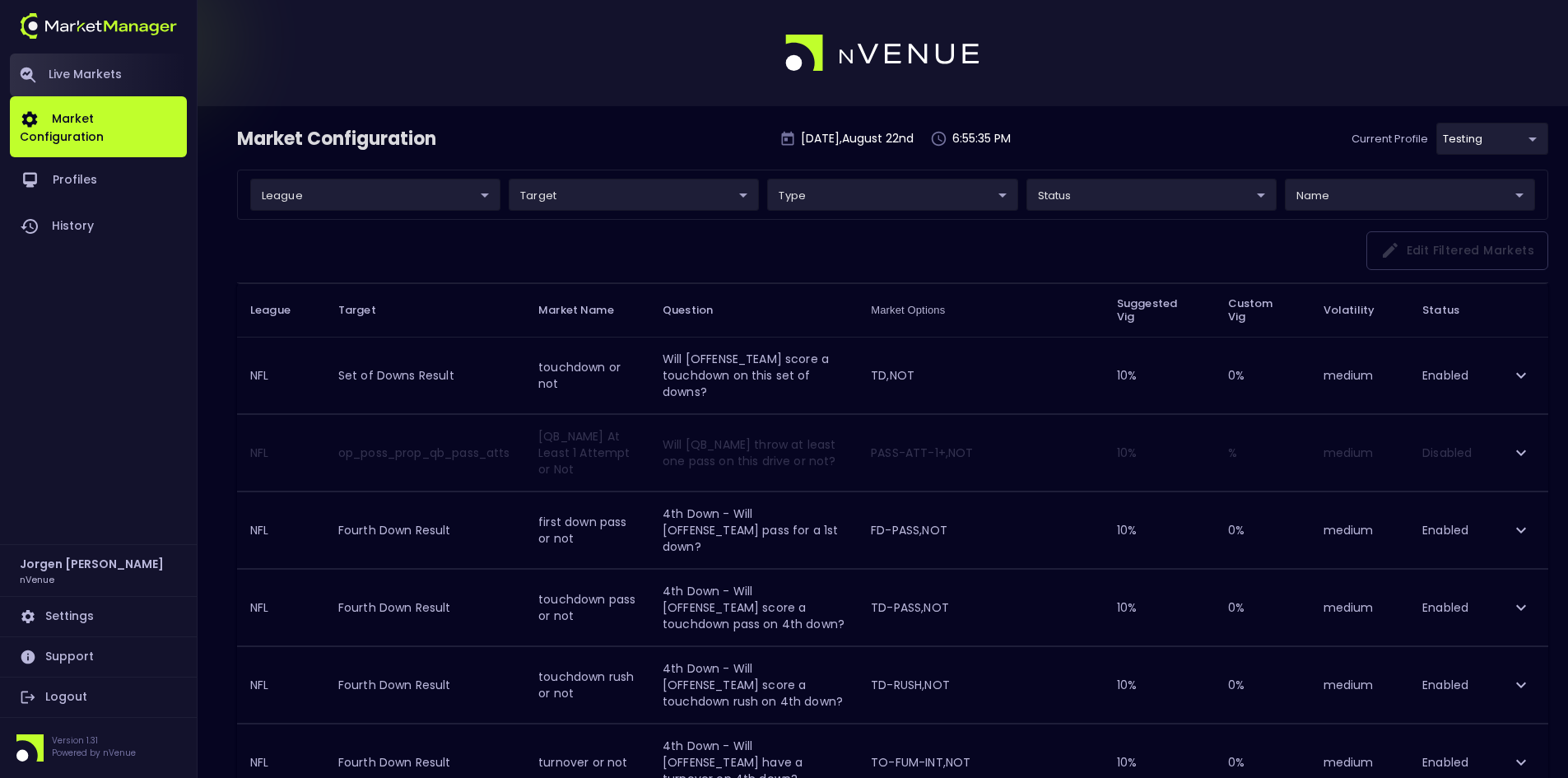
click at [88, 70] on link "Live Markets" at bounding box center [98, 75] width 177 height 43
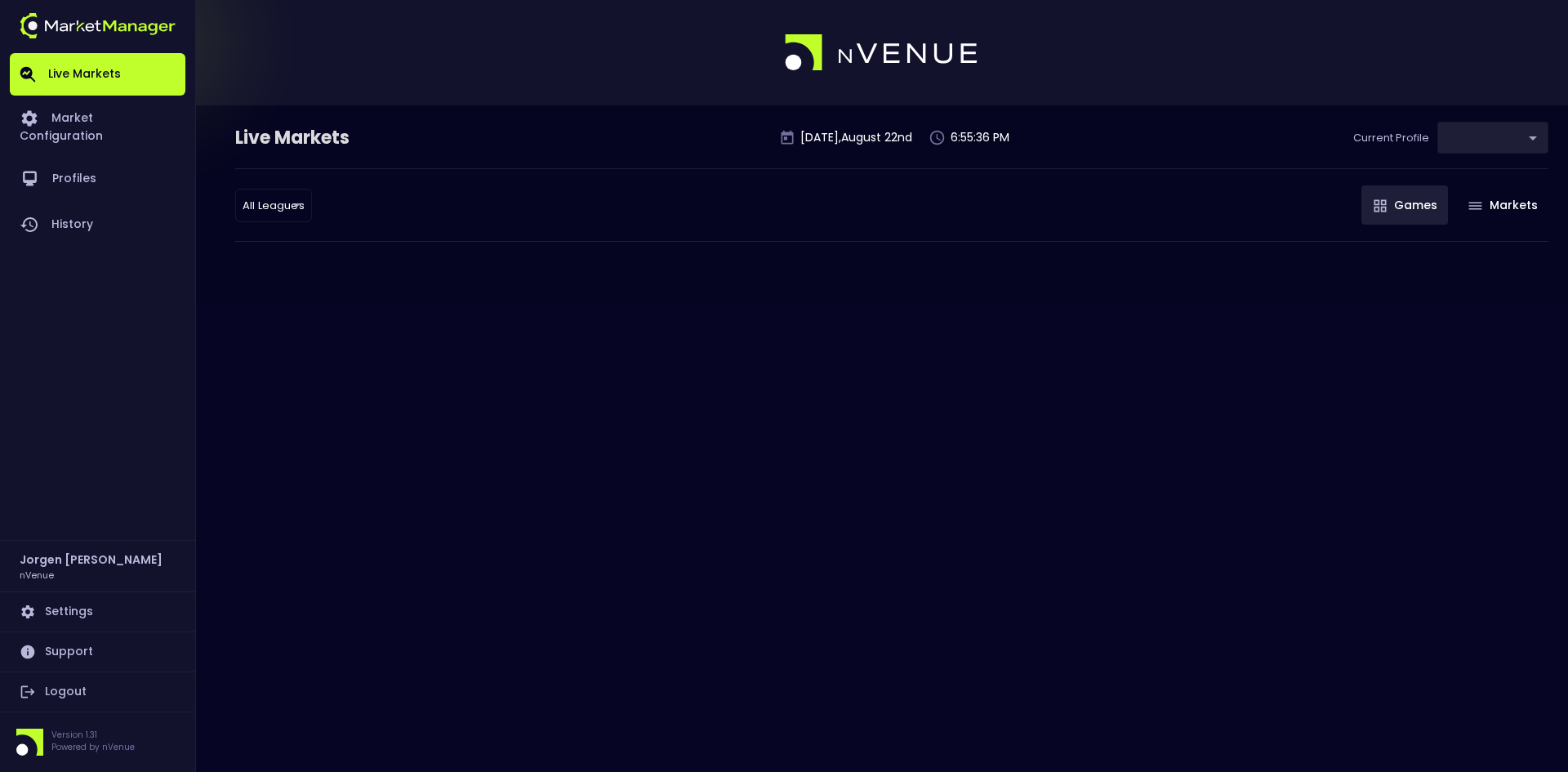
type input "d66ee90f-df8e-430e-a05c-aaf70ad95ad9"
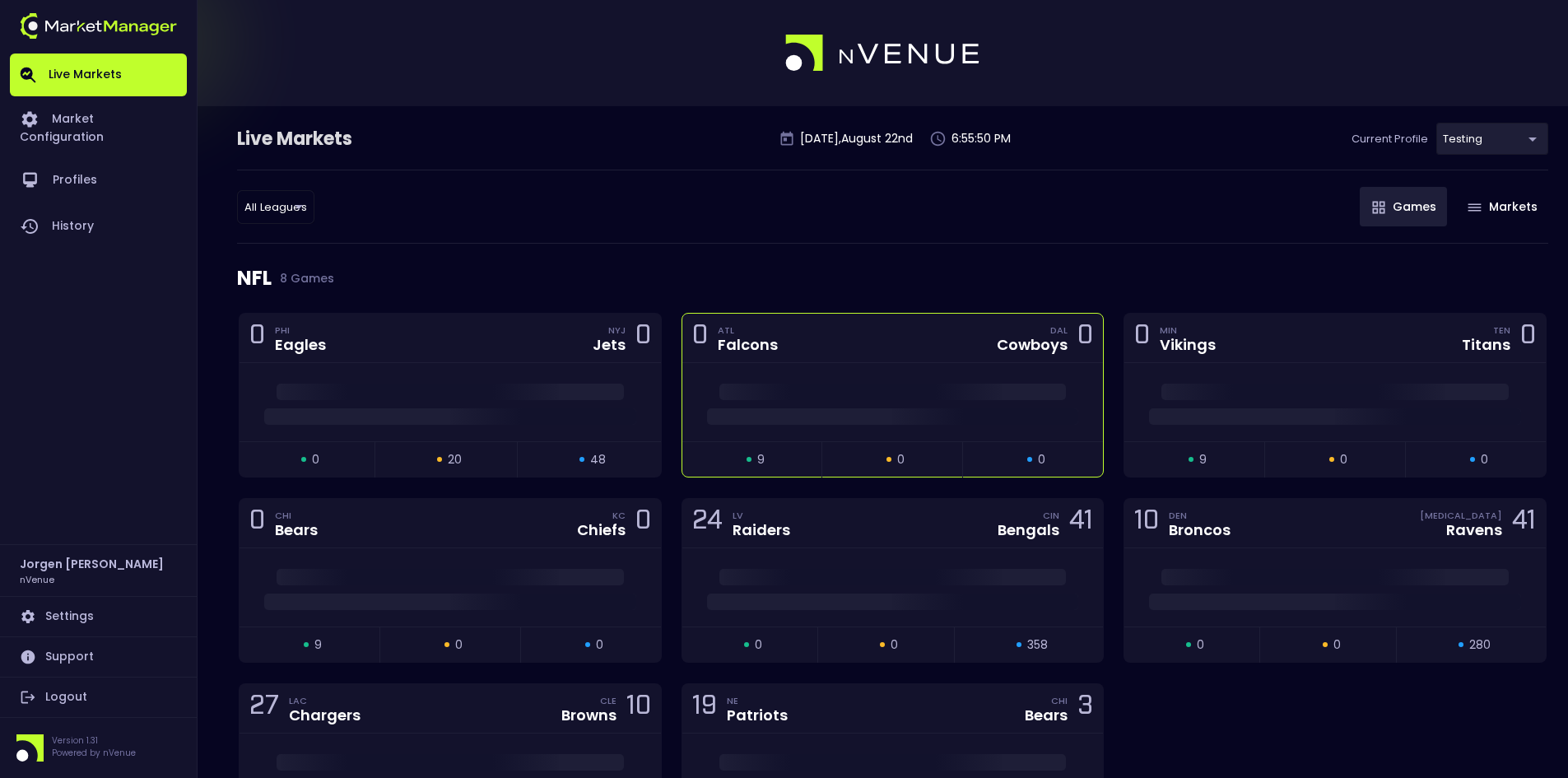
click at [821, 369] on div at bounding box center [893, 402] width 422 height 78
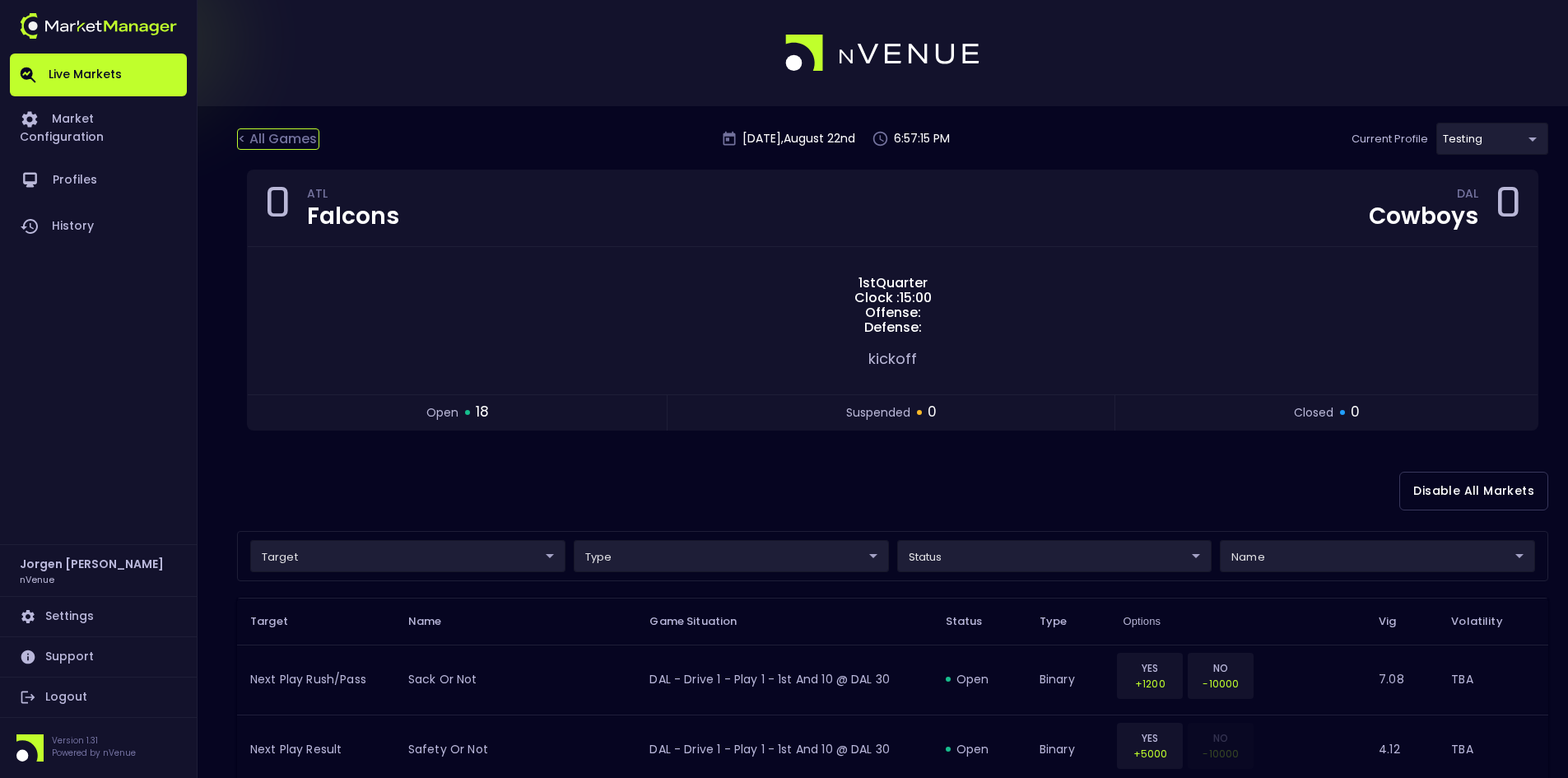
click at [297, 134] on div "< All Games" at bounding box center [278, 139] width 82 height 21
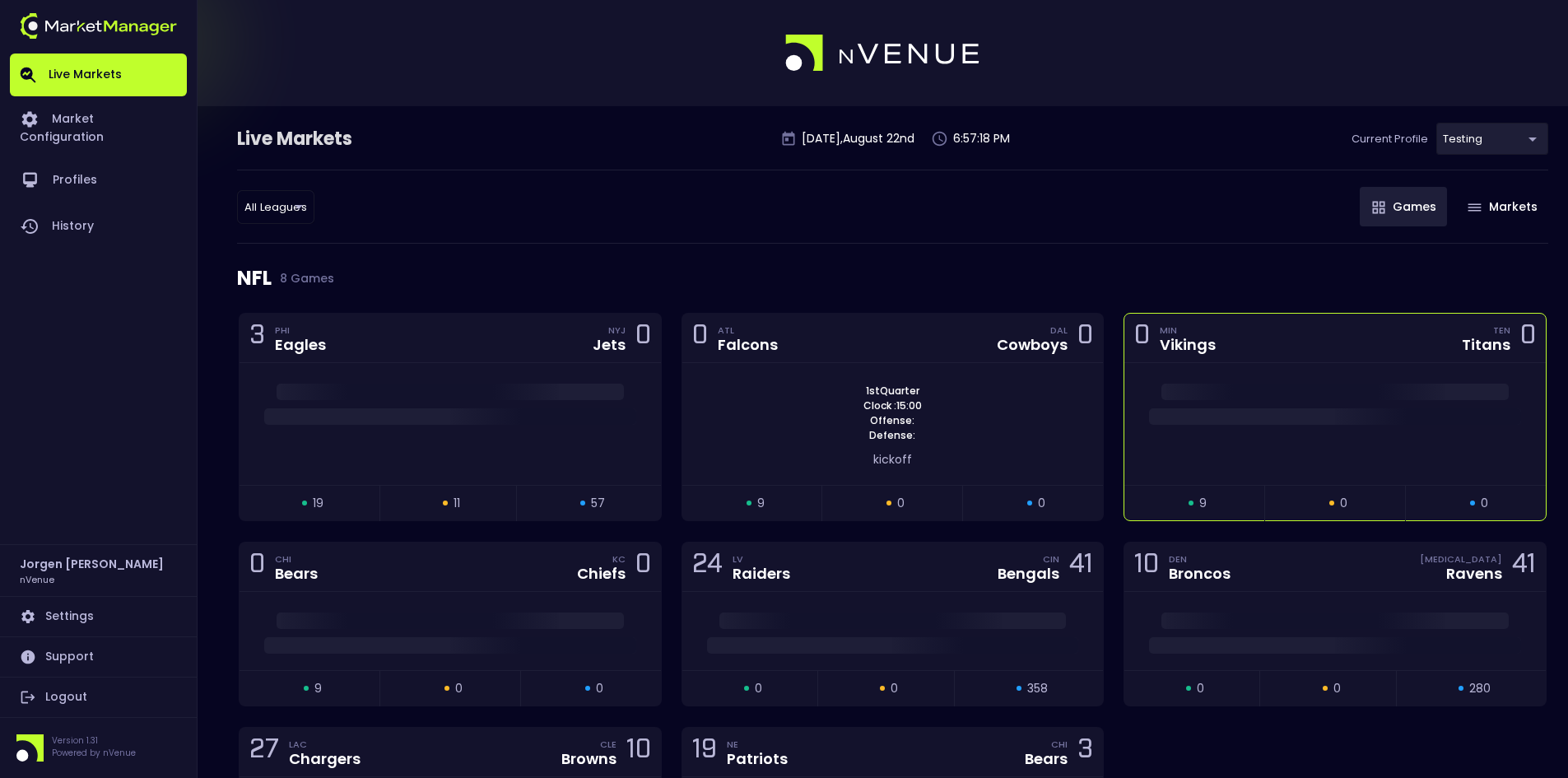
click at [1349, 383] on span at bounding box center [1335, 391] width 347 height 16
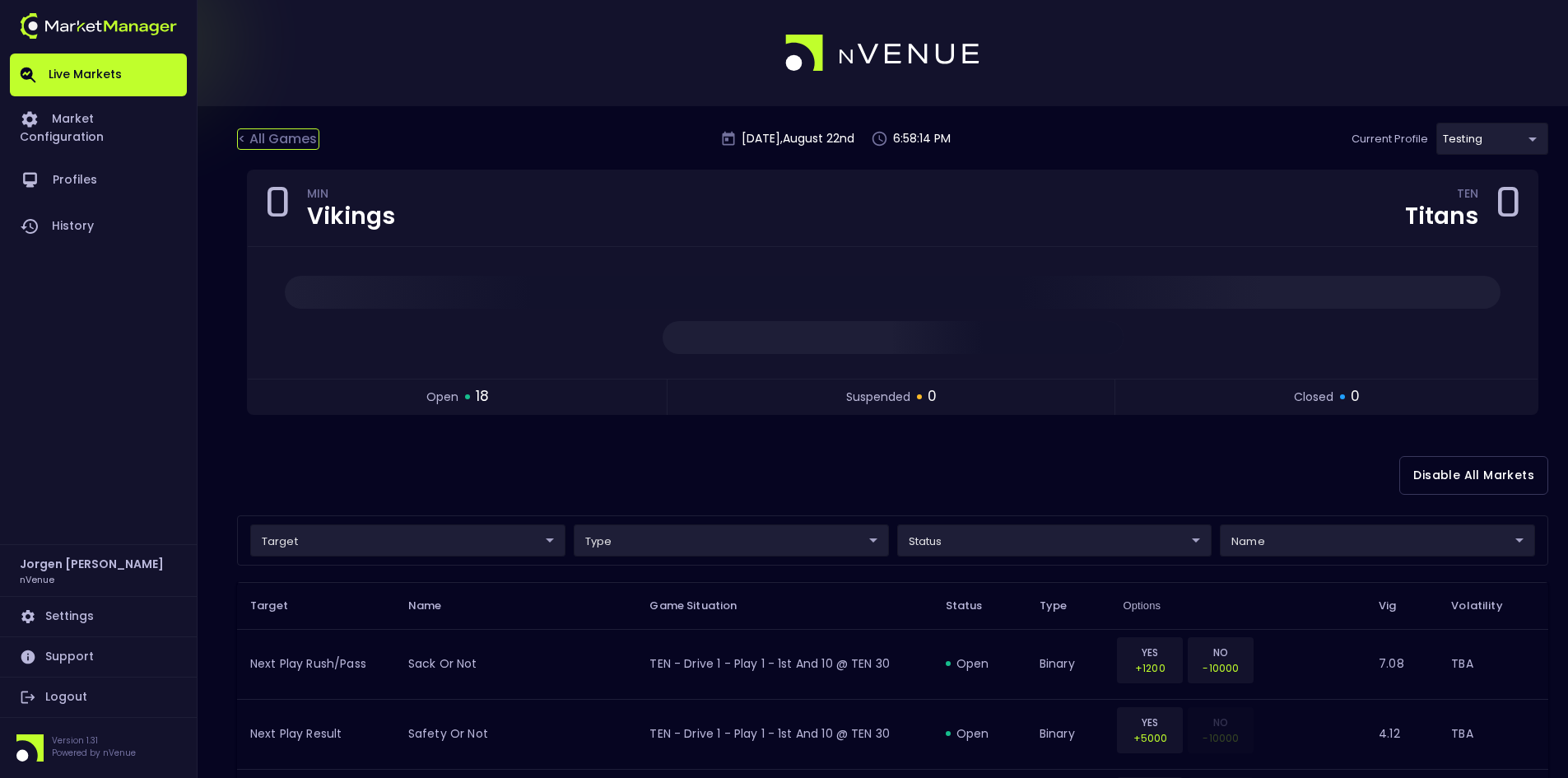
click at [278, 131] on div "< All Games" at bounding box center [278, 139] width 82 height 21
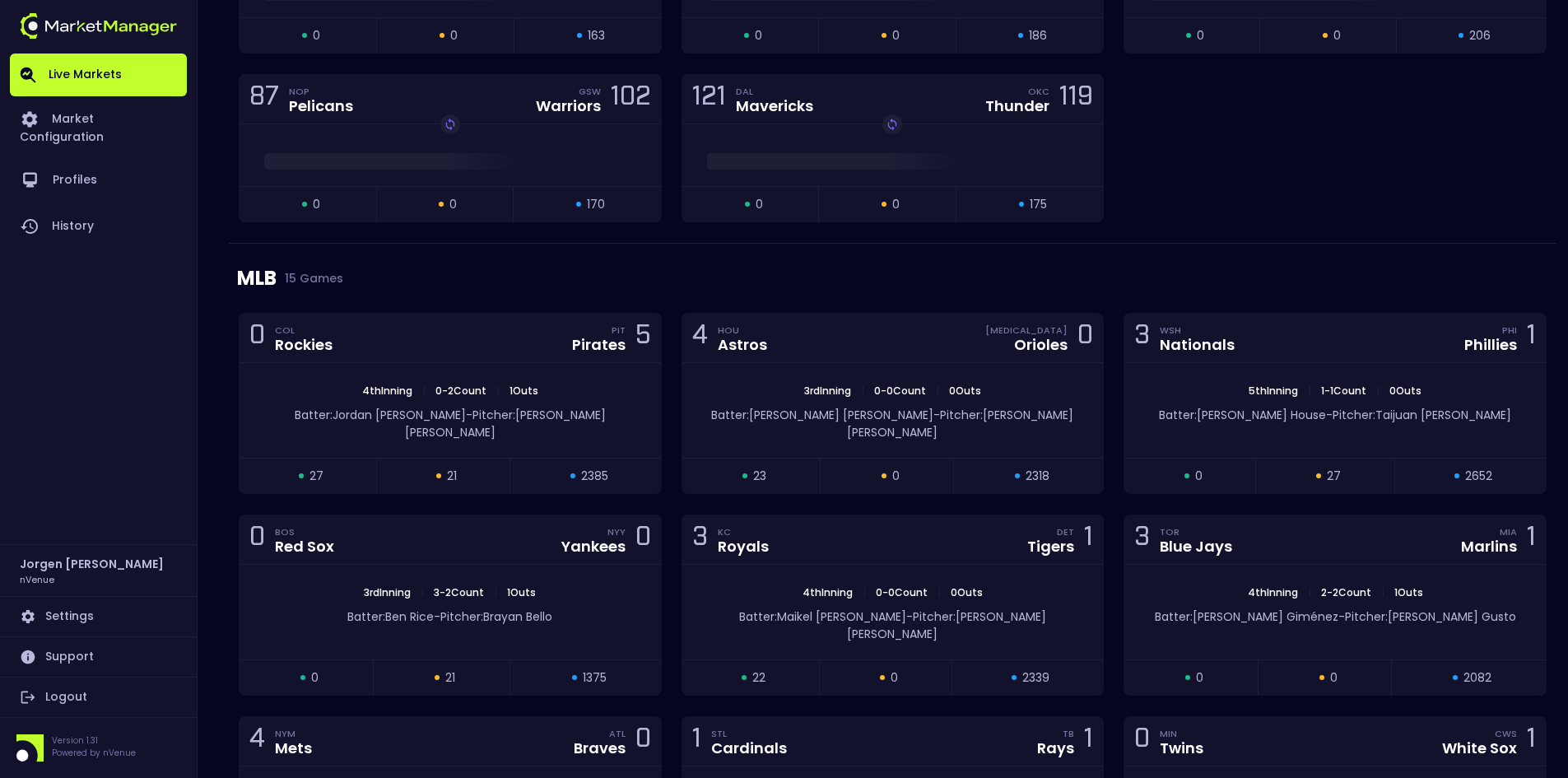
scroll to position [2539, 0]
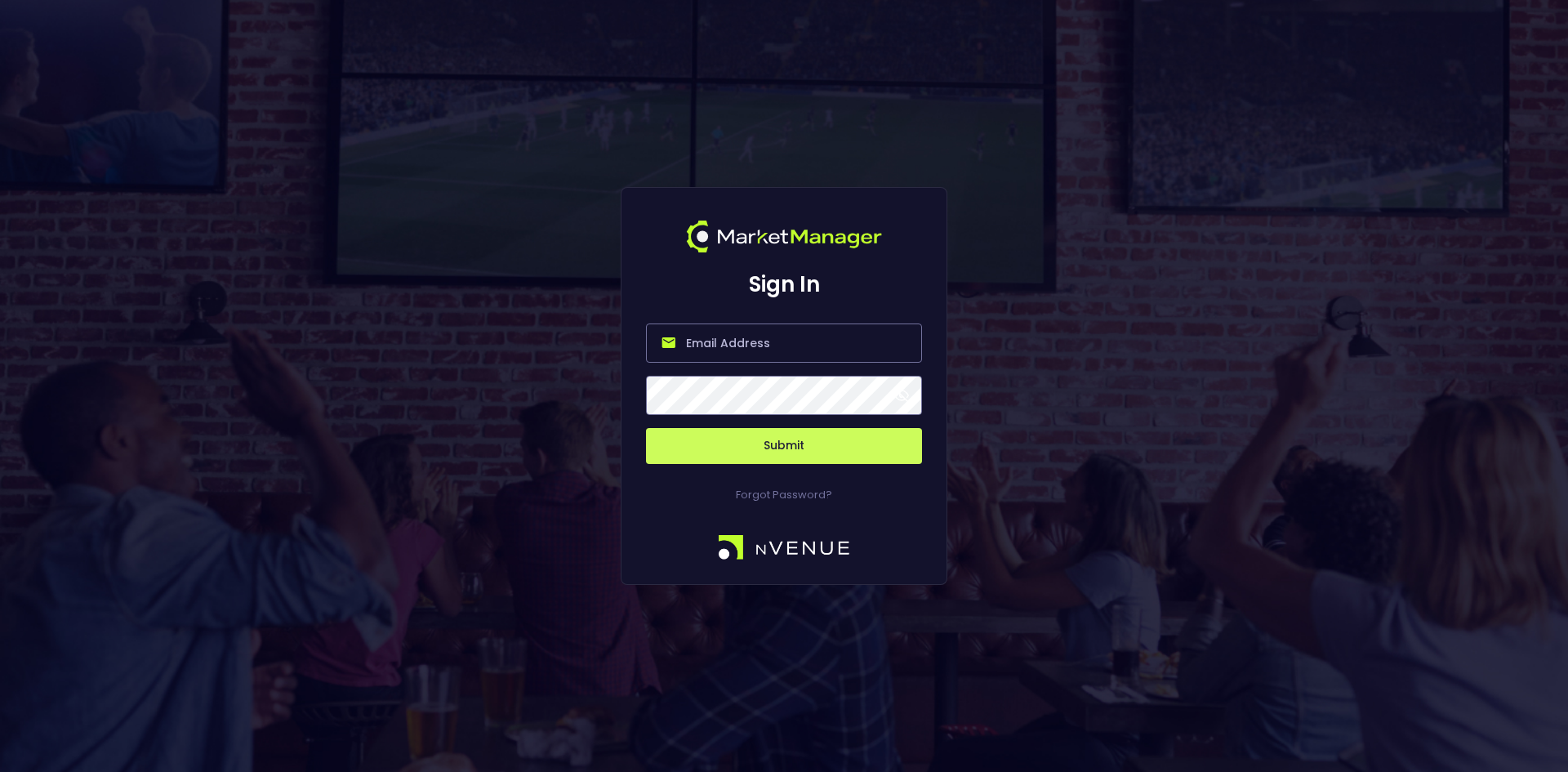
click at [717, 350] on input "email" at bounding box center [784, 342] width 276 height 39
type input "[EMAIL_ADDRESS][DOMAIN_NAME]"
click at [791, 439] on button "Submit" at bounding box center [784, 446] width 276 height 36
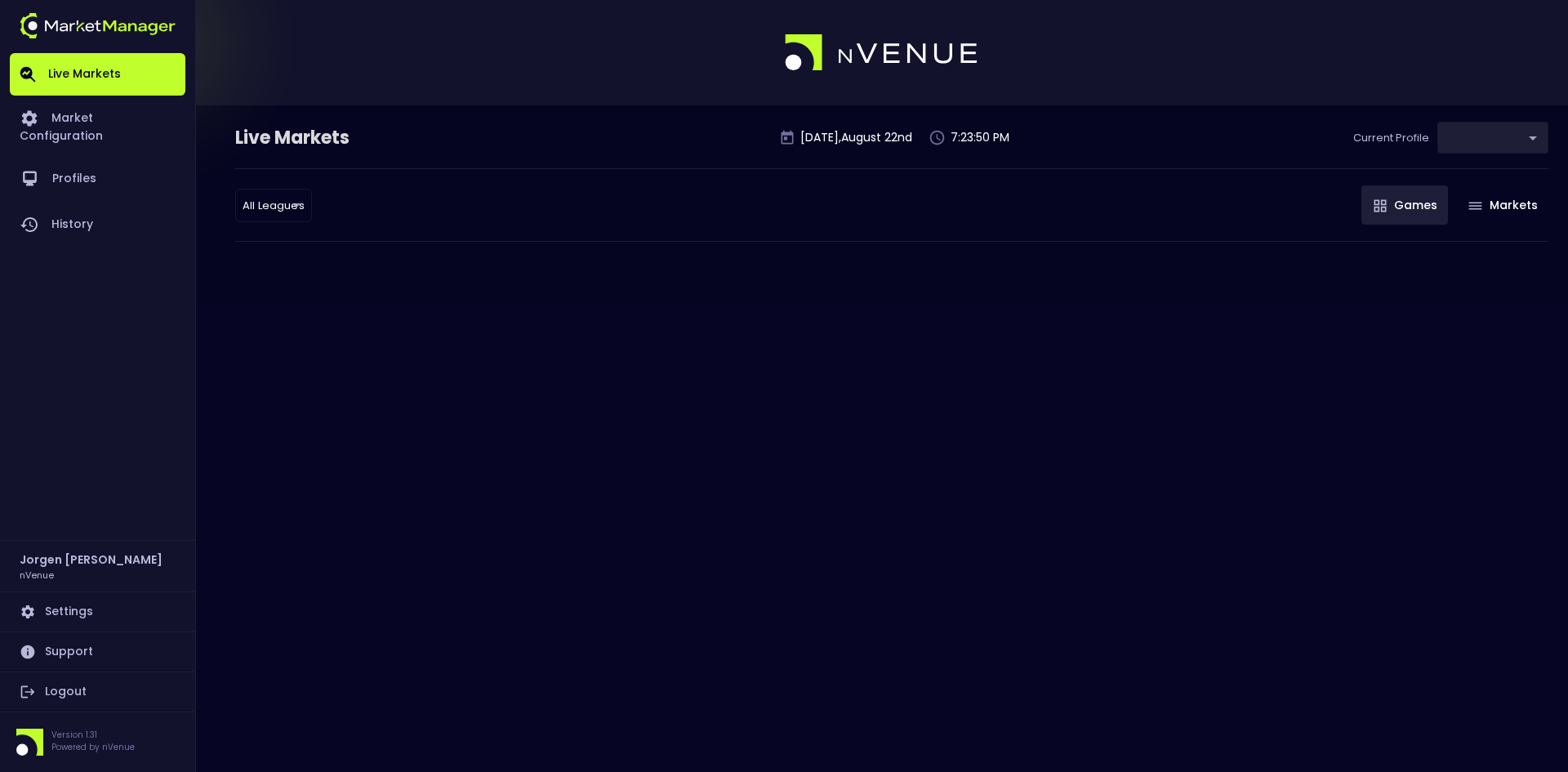
type input "d66ee90f-df8e-430e-a05c-aaf70ad95ad9"
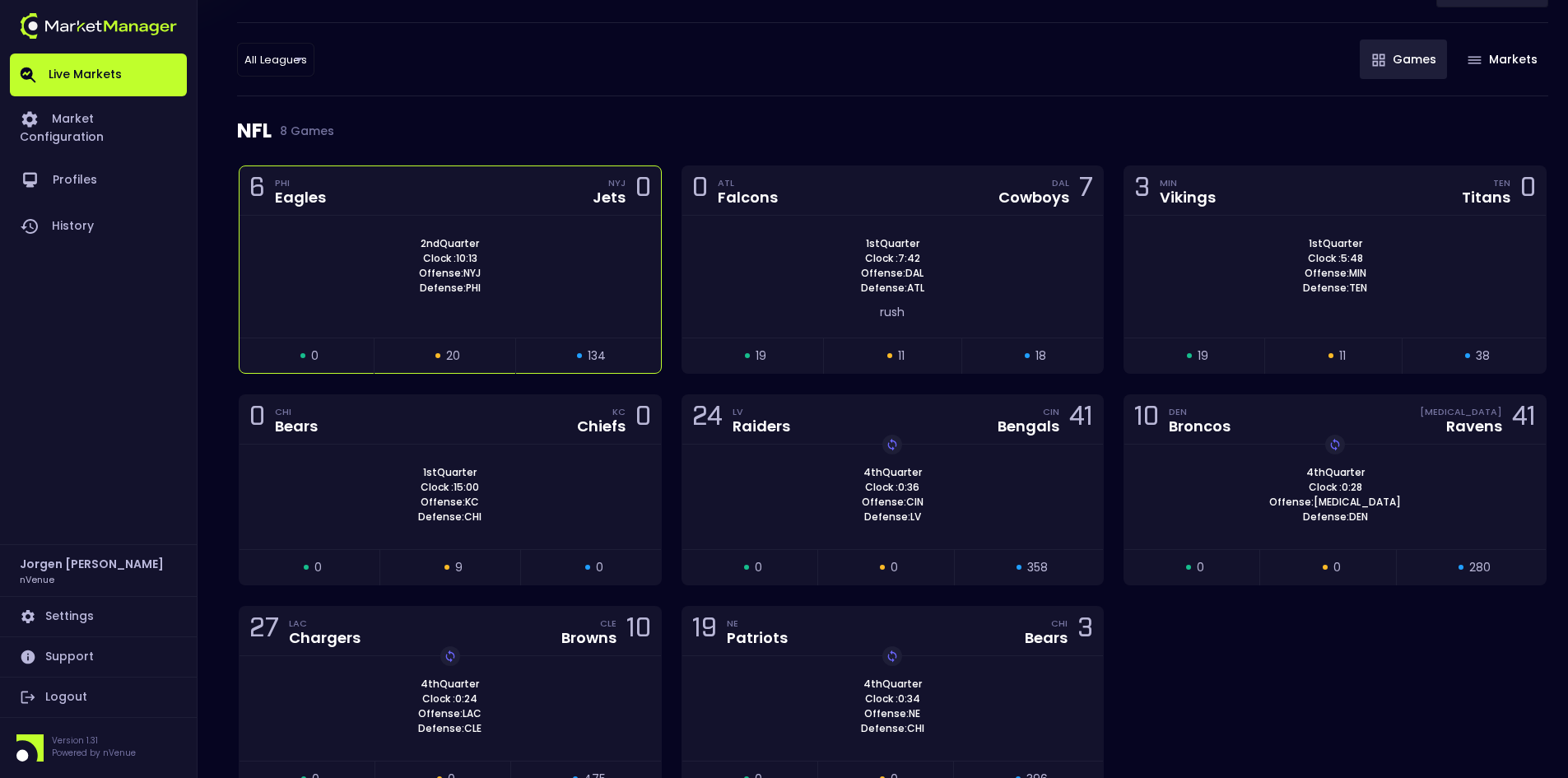
scroll to position [164, 0]
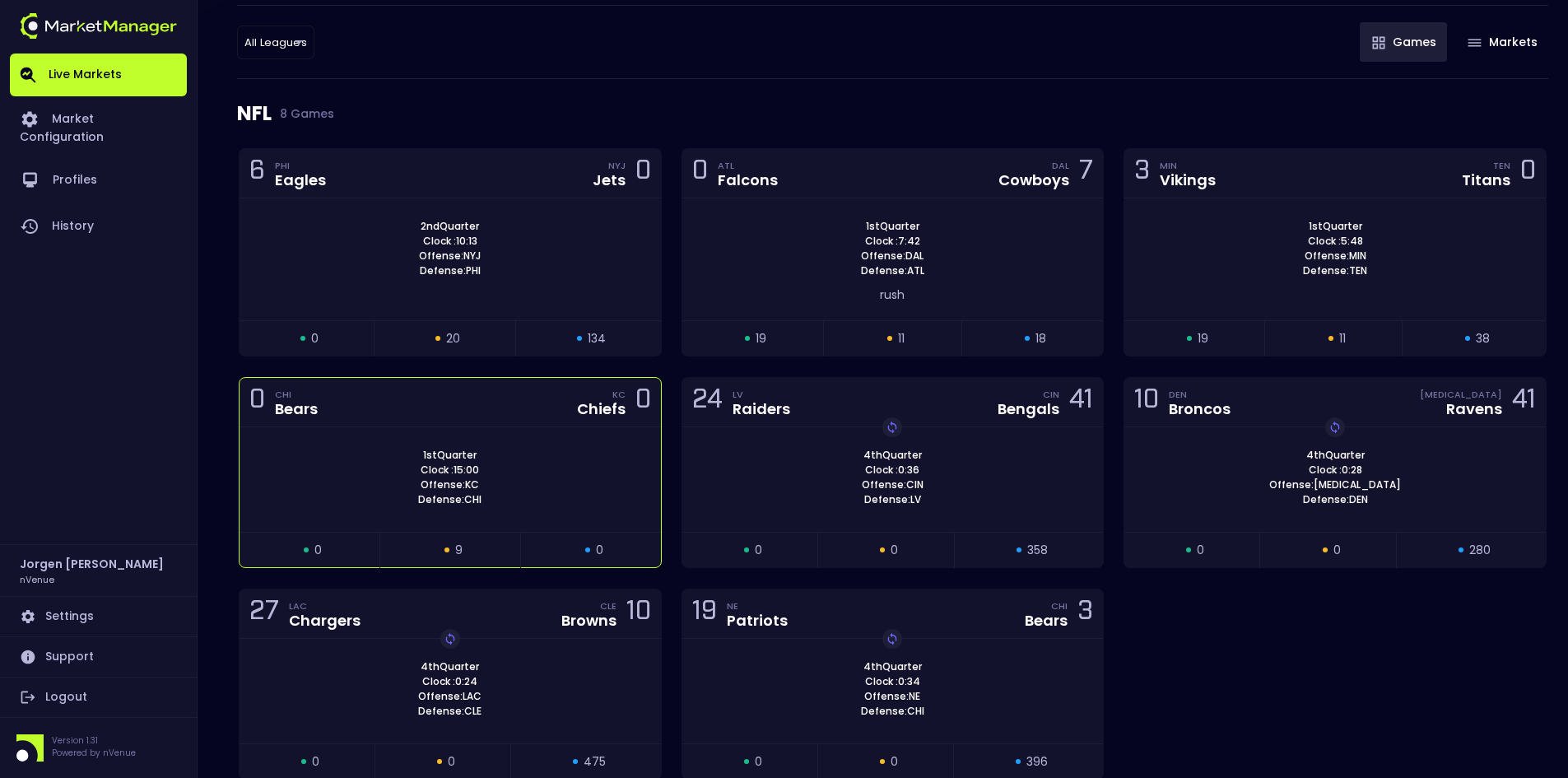
click at [525, 470] on div "1st Quarter Clock : 15:00 Offense: KC Defense: CHI" at bounding box center [450, 477] width 422 height 59
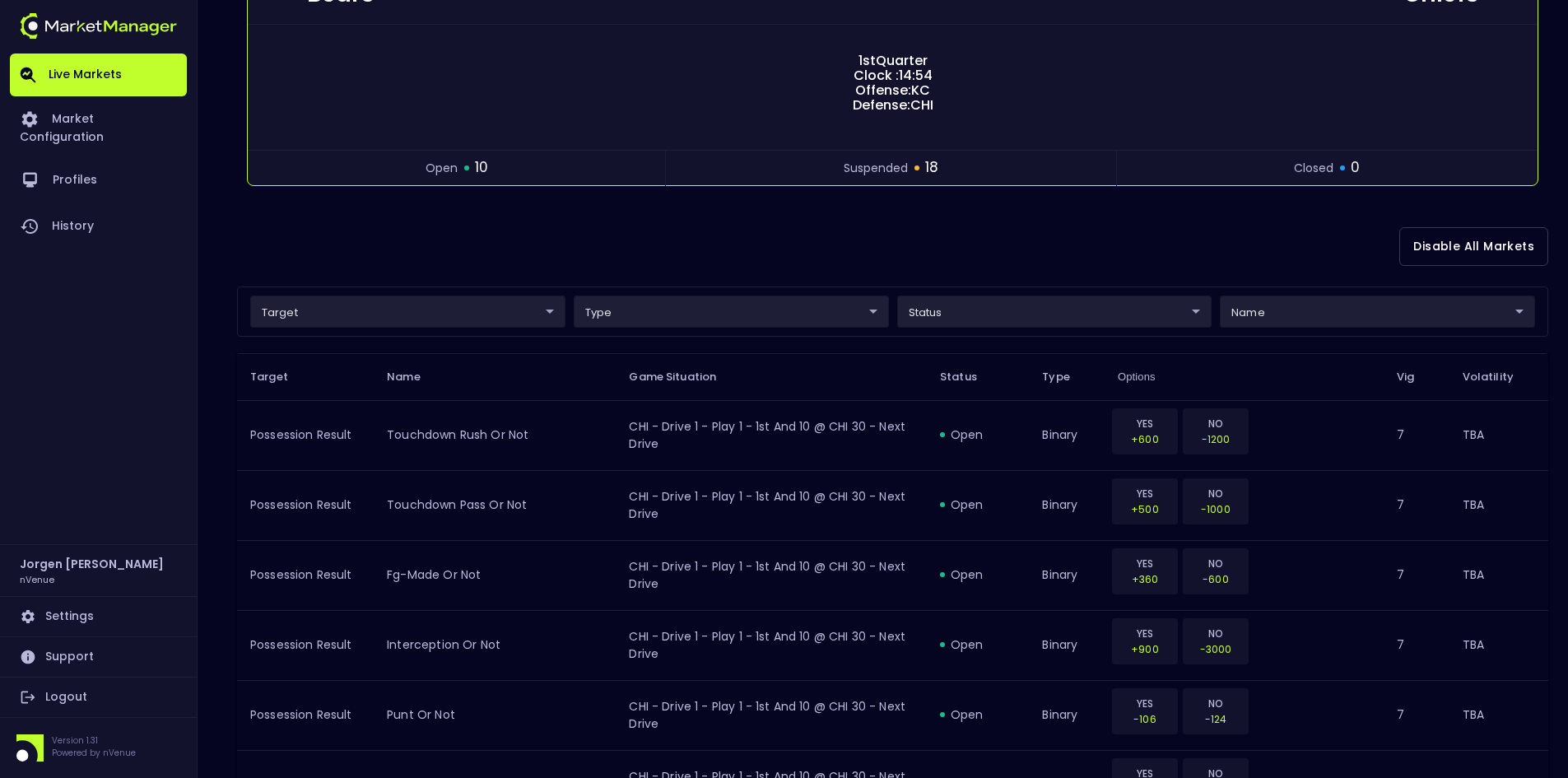
scroll to position [0, 0]
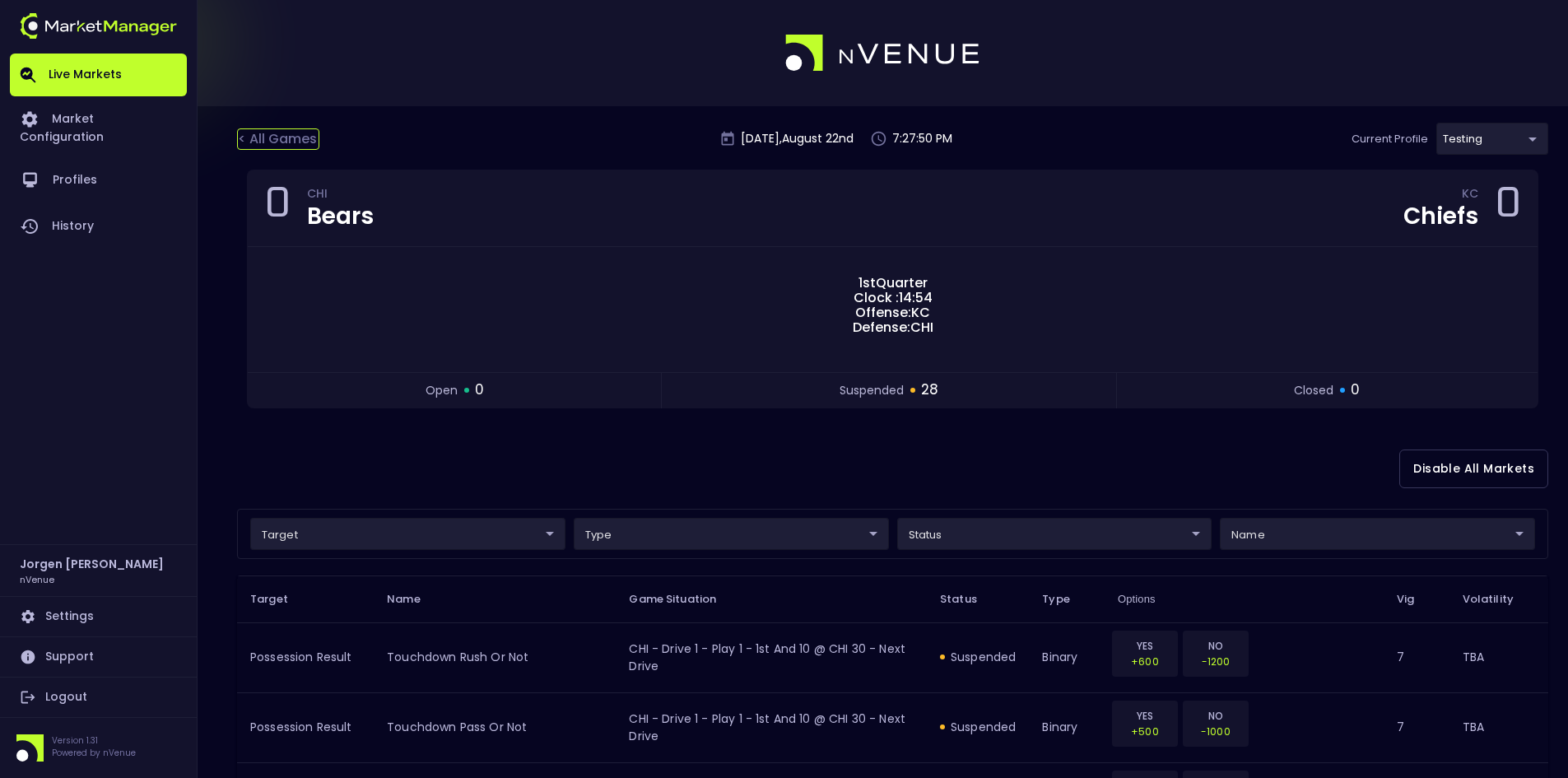
click at [295, 130] on div "< All Games" at bounding box center [278, 139] width 82 height 21
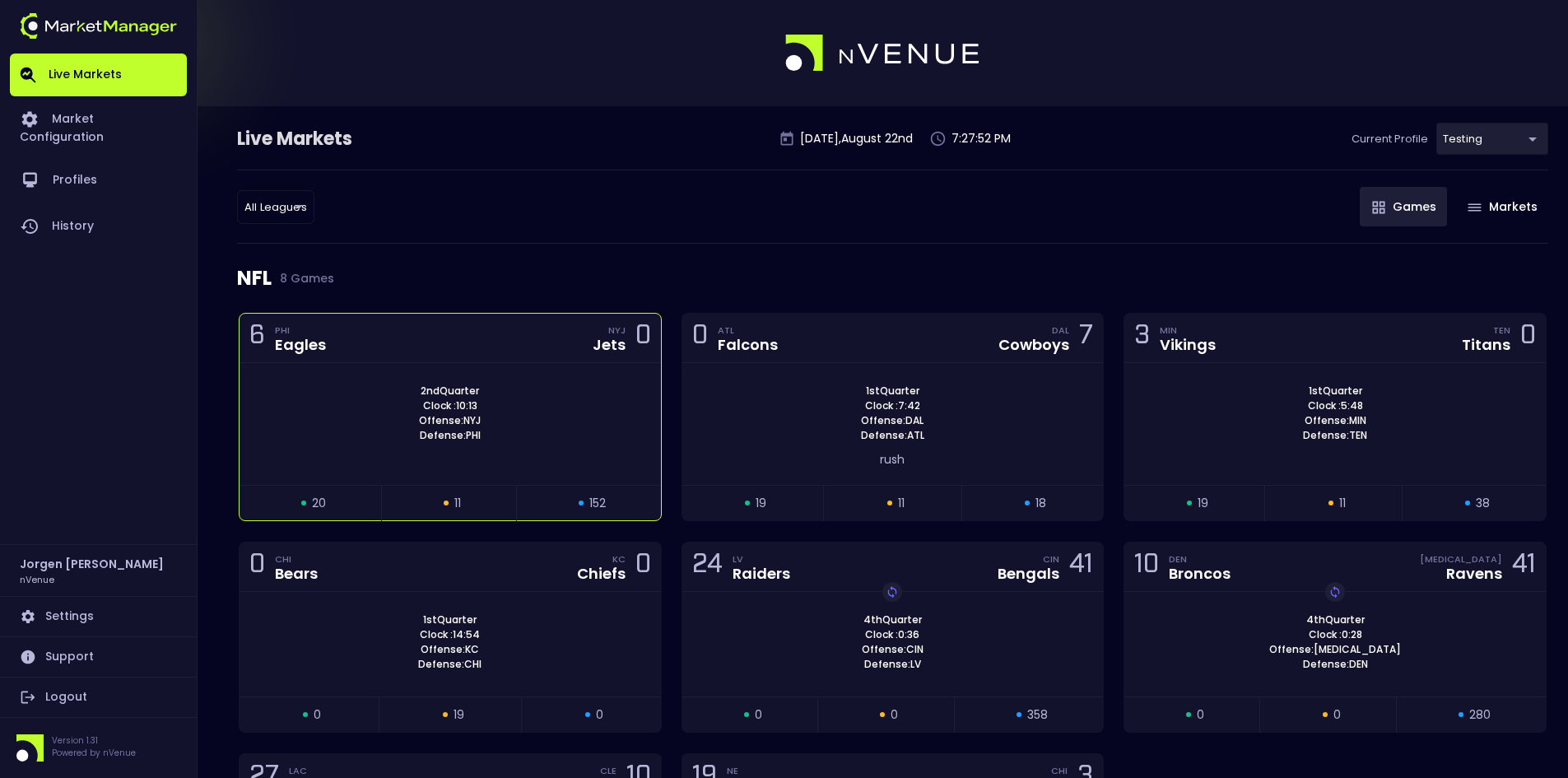
click at [569, 384] on div "2nd Quarter Clock : 10:13 Offense: NYJ Defense: PHI" at bounding box center [450, 413] width 422 height 59
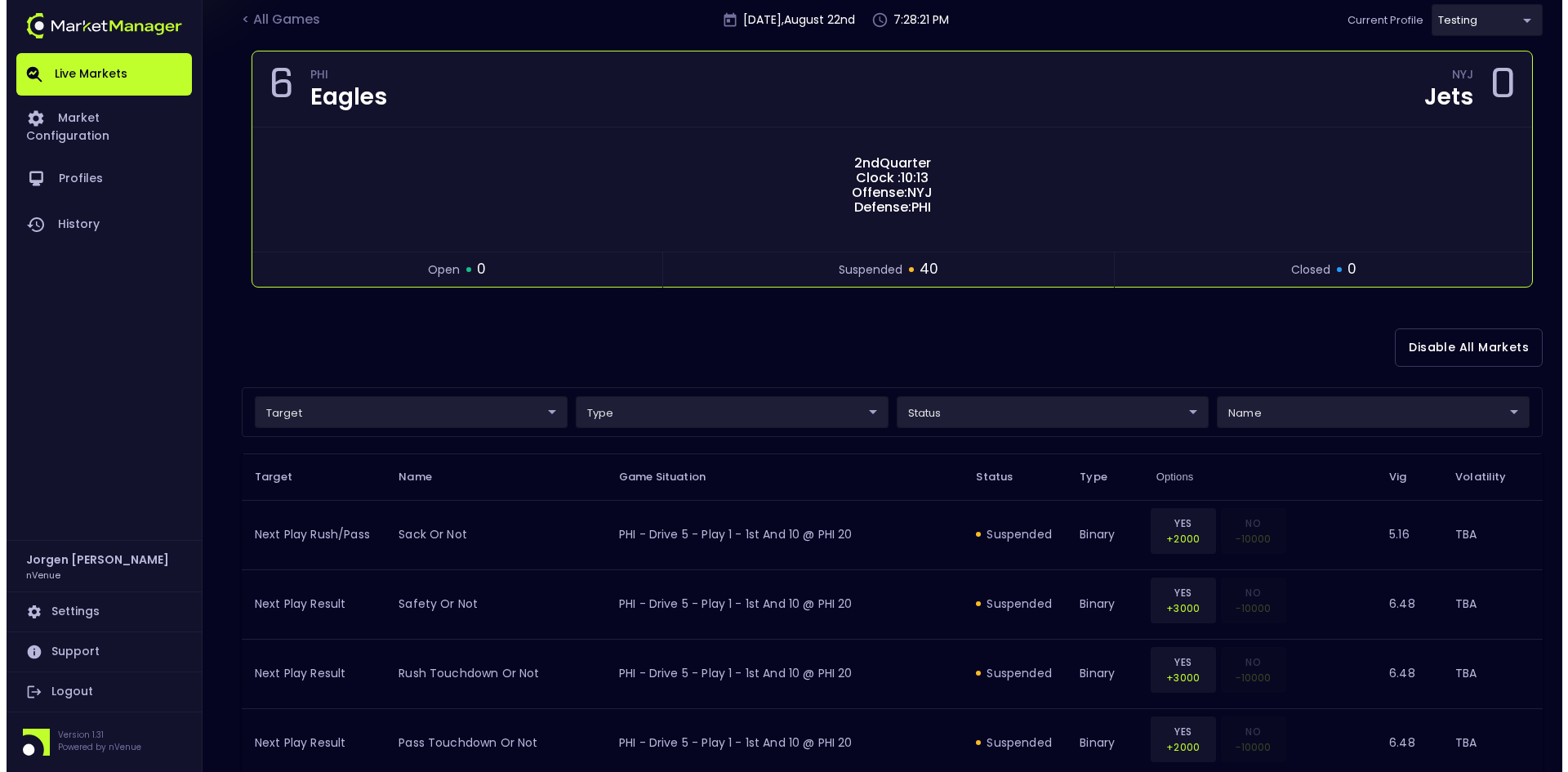
scroll to position [163, 0]
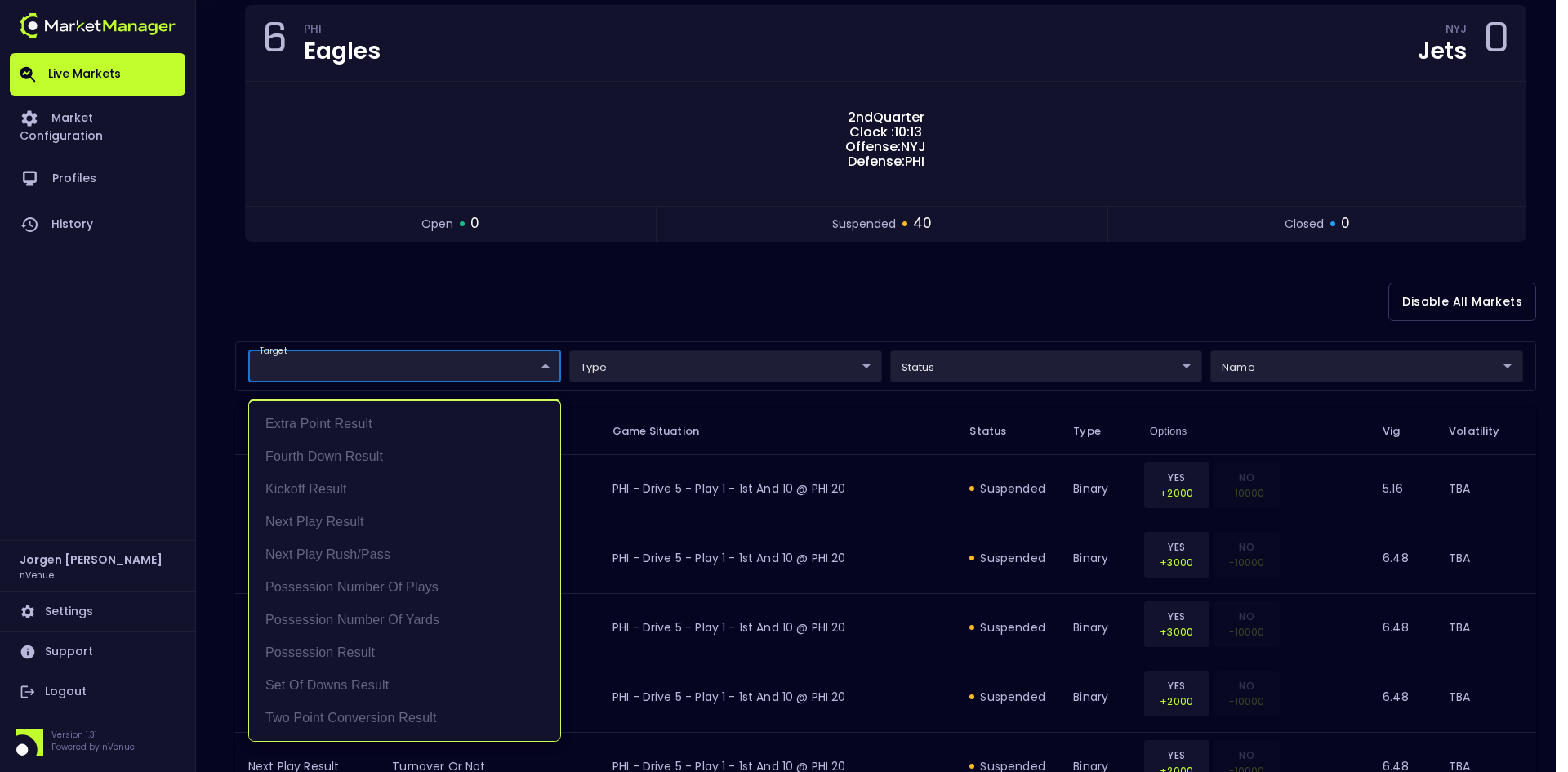
click at [683, 308] on div at bounding box center [784, 386] width 1568 height 772
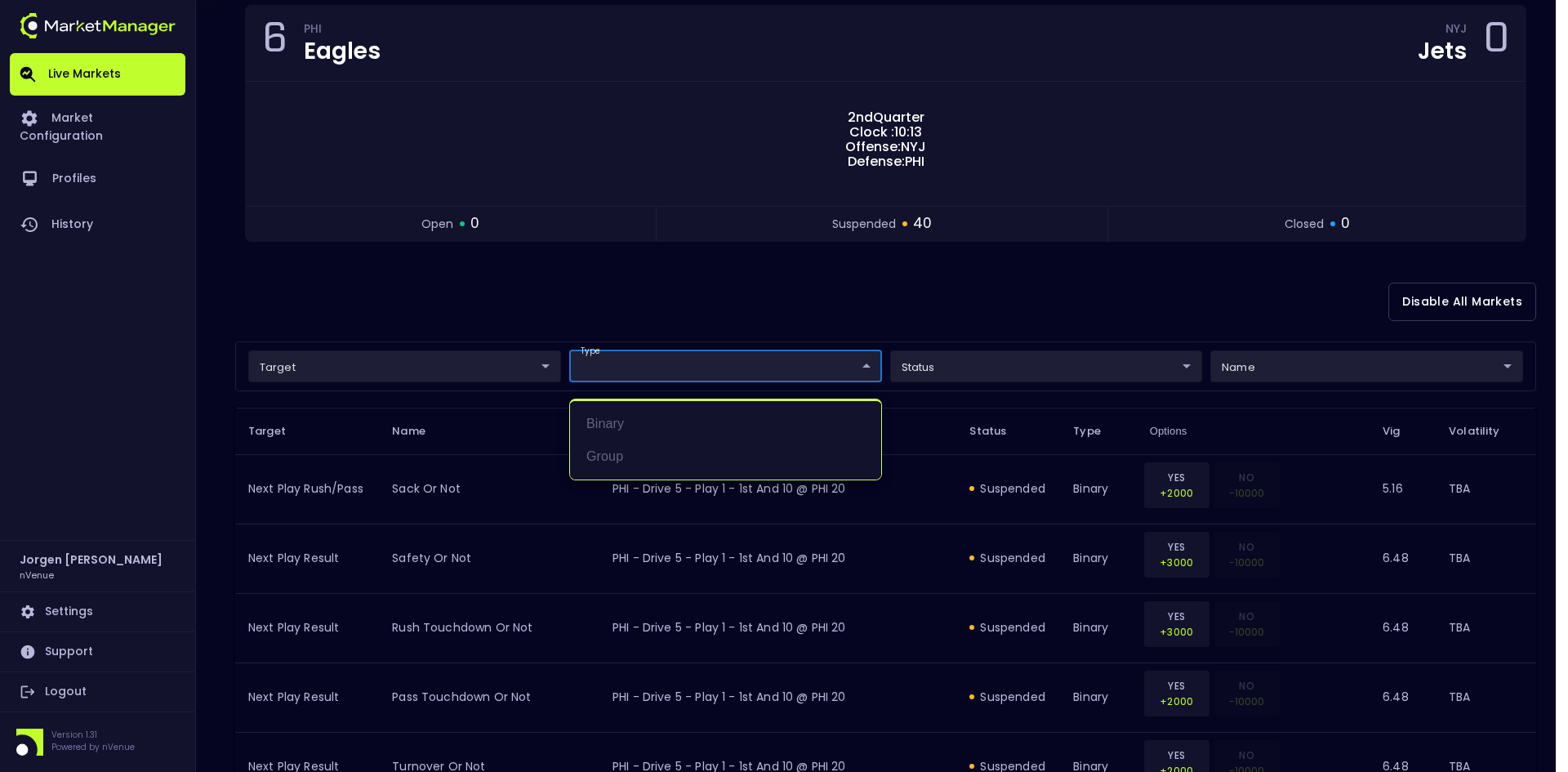
click at [1060, 307] on div at bounding box center [784, 386] width 1568 height 772
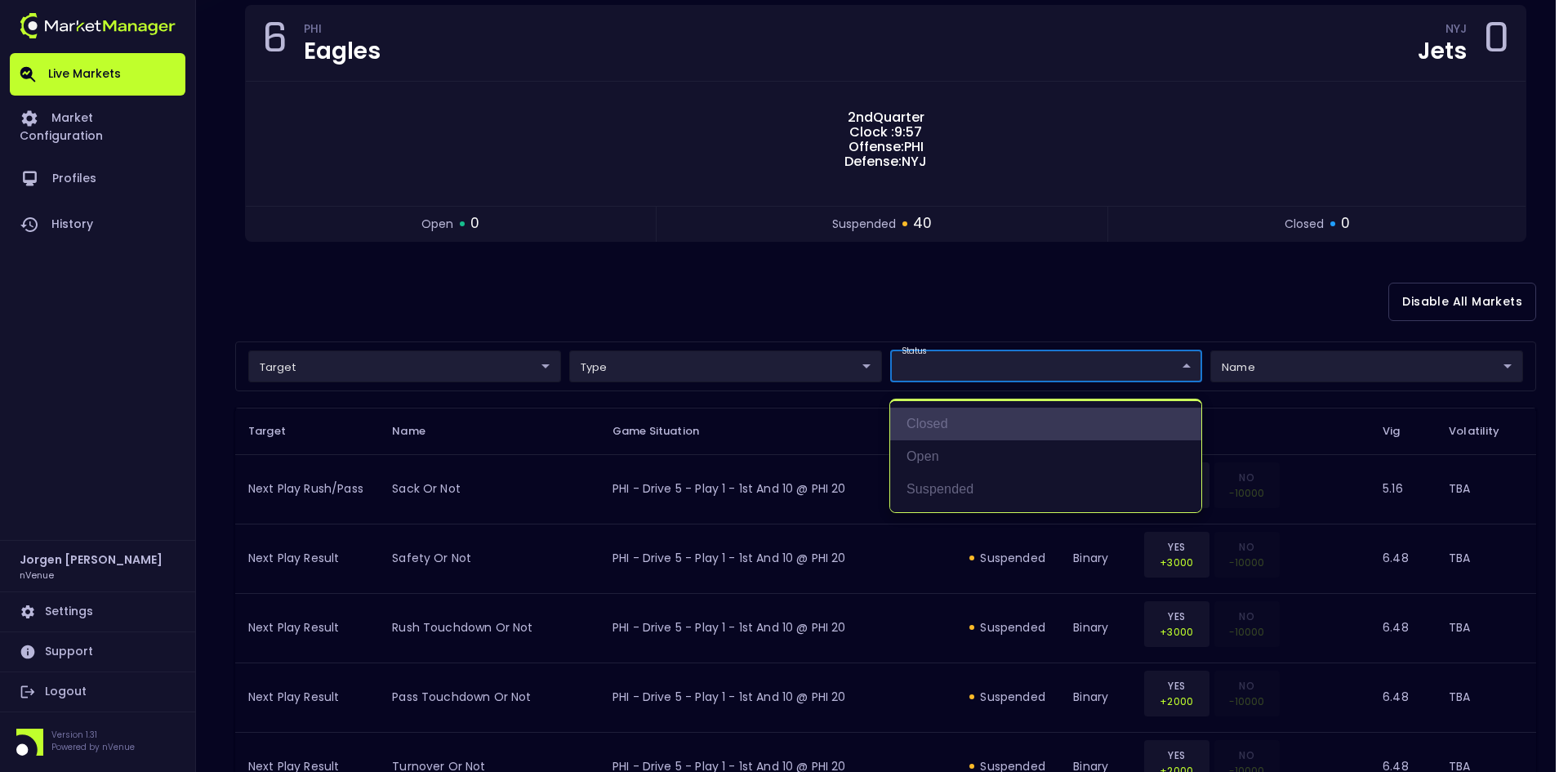
click at [931, 429] on li "closed" at bounding box center [1046, 424] width 311 height 32
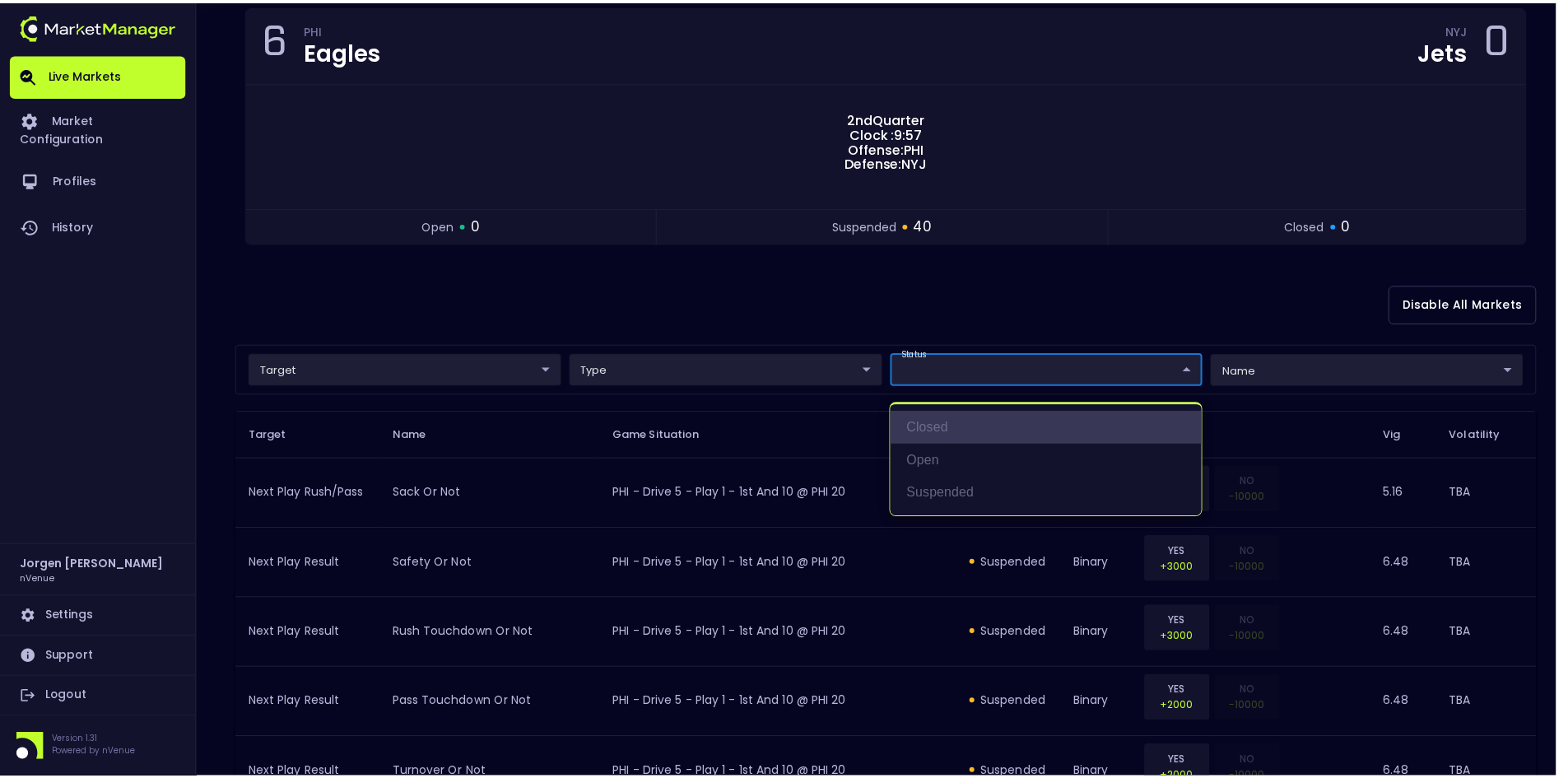
scroll to position [0, 0]
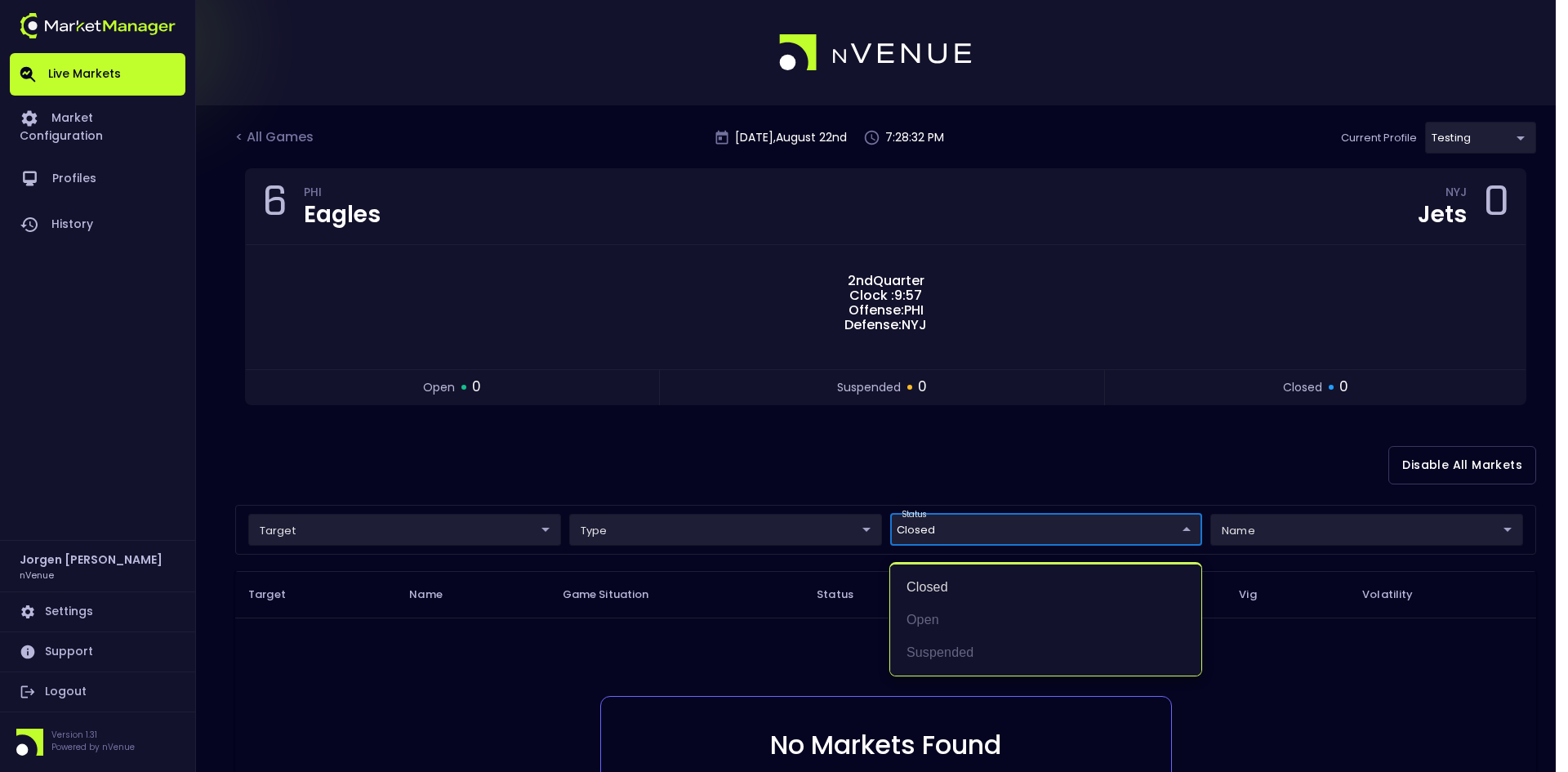
click at [918, 455] on div at bounding box center [784, 386] width 1568 height 772
click at [930, 530] on body "Live Markets Market Configuration Profiles History [PERSON_NAME] nVenue Setting…" at bounding box center [784, 509] width 1568 height 1020
click at [920, 655] on li "suspended" at bounding box center [1046, 653] width 311 height 32
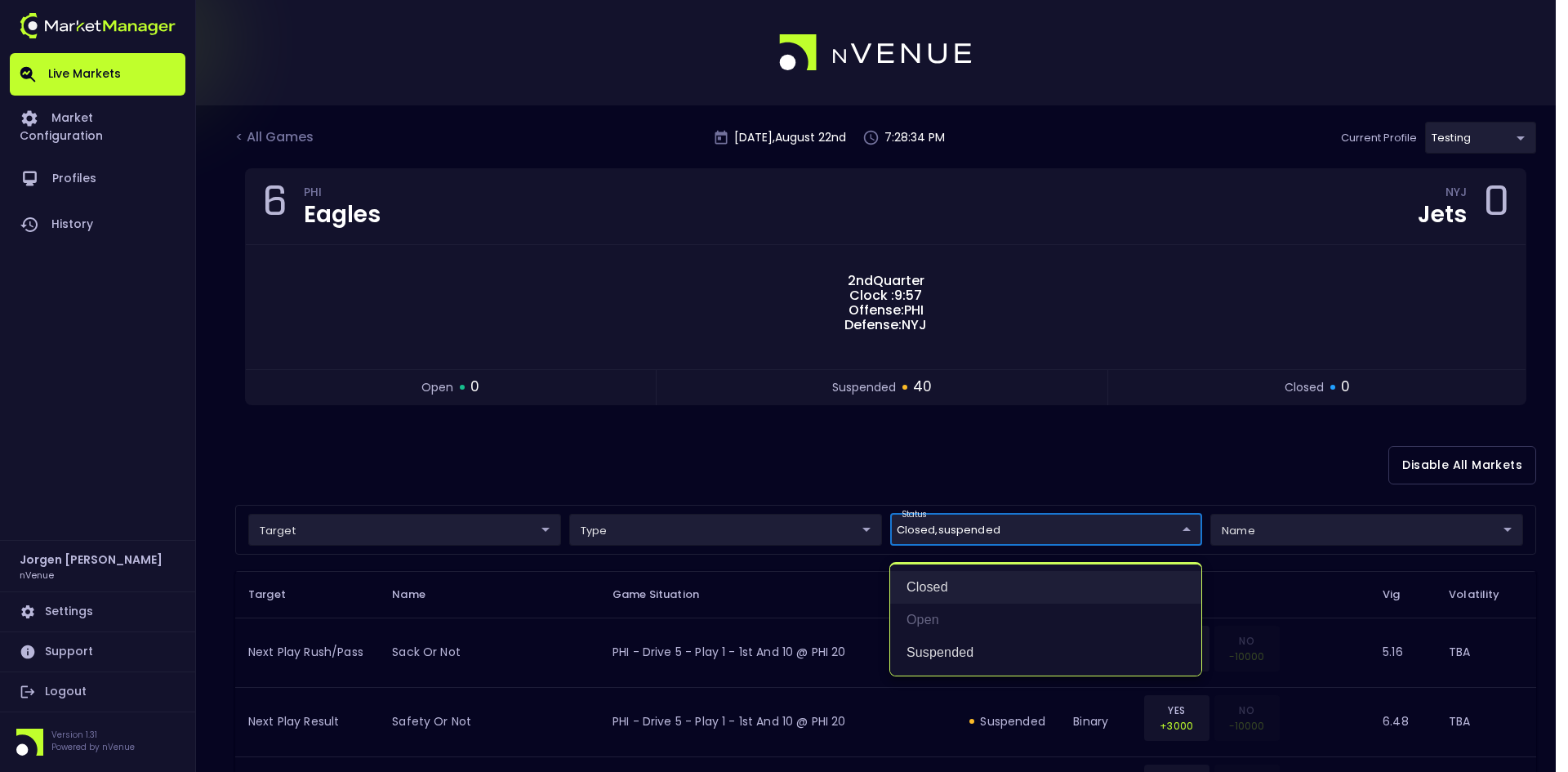
click at [931, 577] on li "closed" at bounding box center [1046, 587] width 311 height 32
type input "suspended"
click at [781, 479] on div at bounding box center [784, 386] width 1568 height 772
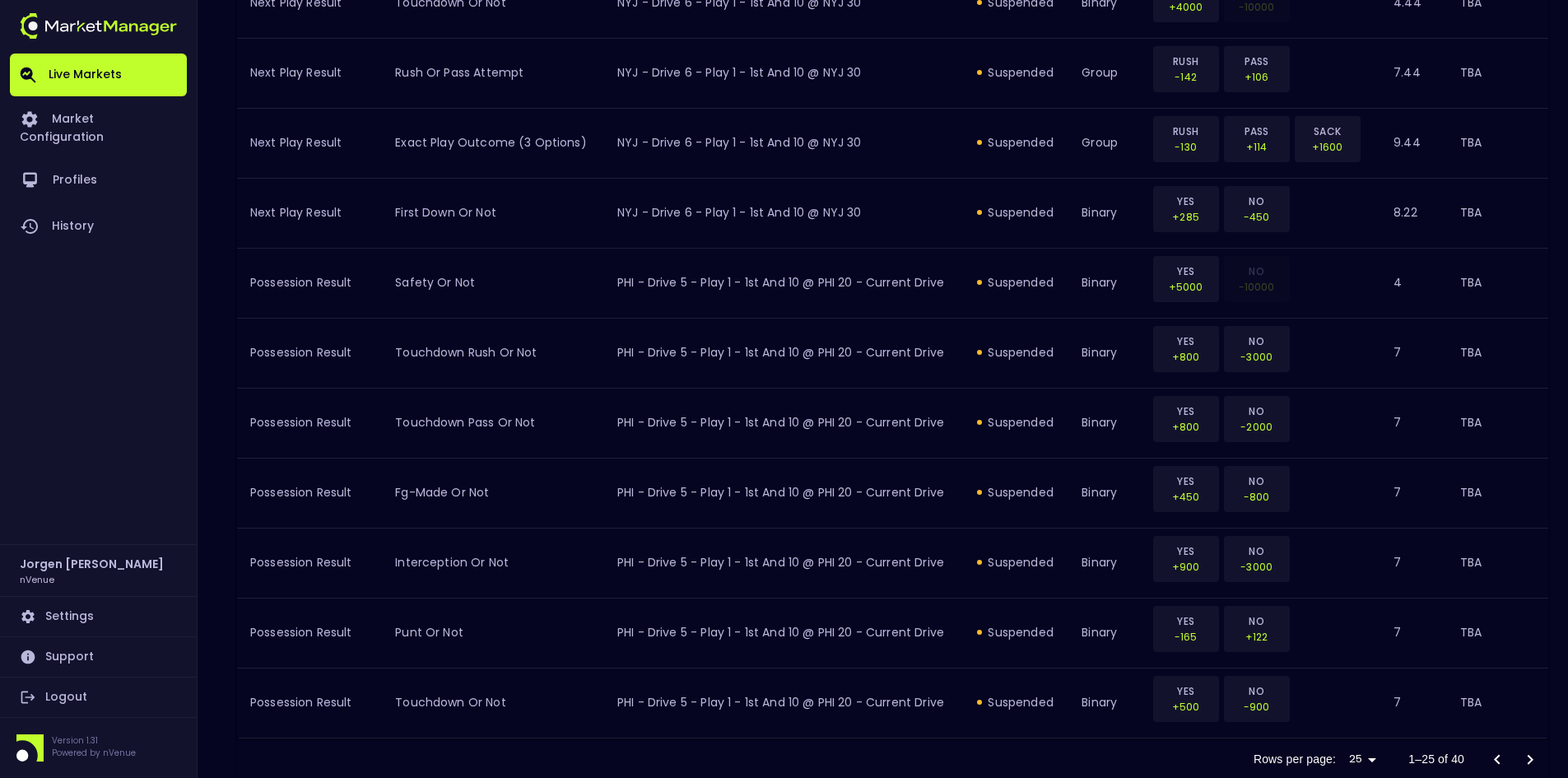
scroll to position [1676, 0]
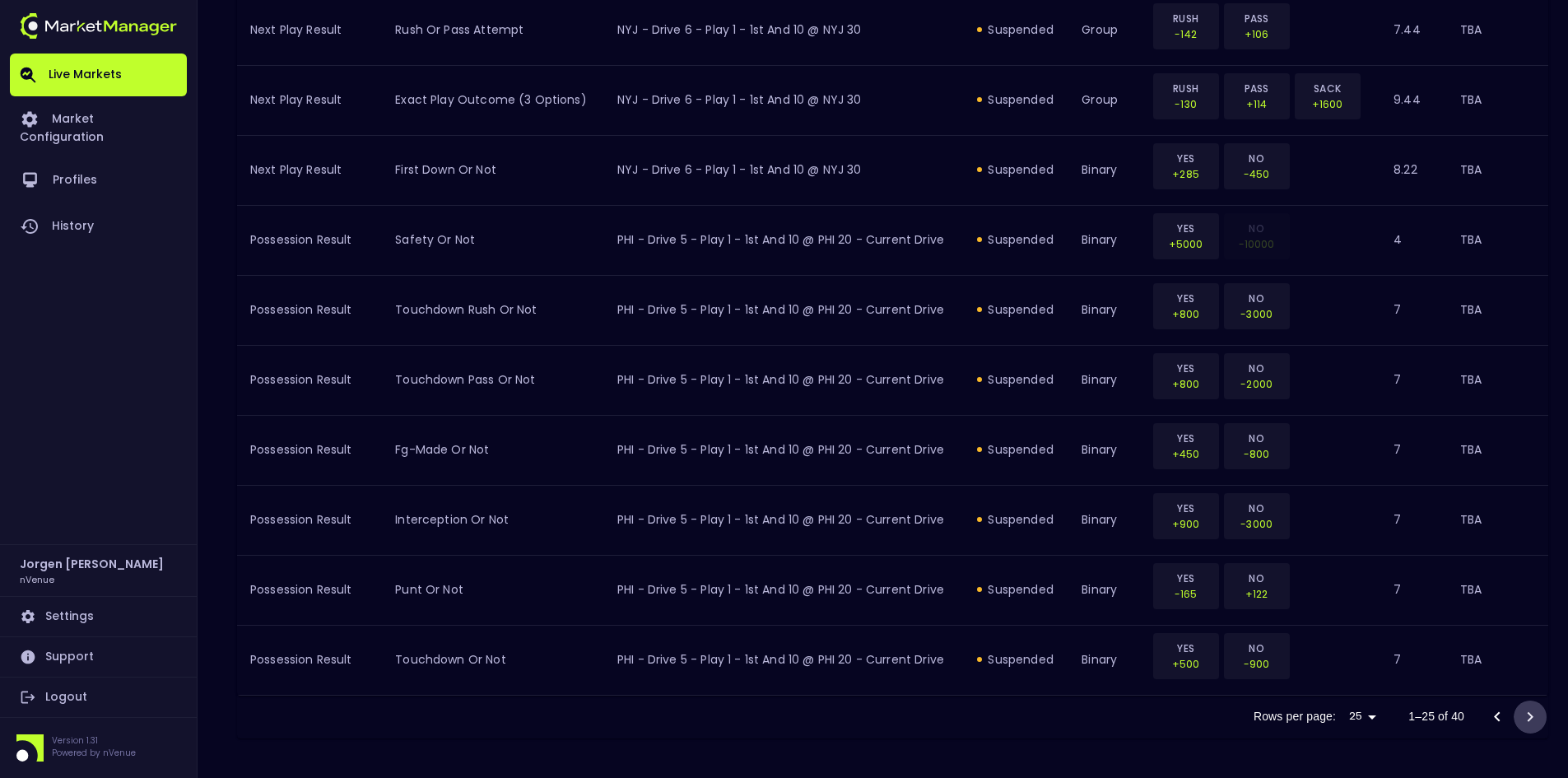
click at [1531, 709] on icon "Go to next page" at bounding box center [1530, 717] width 20 height 20
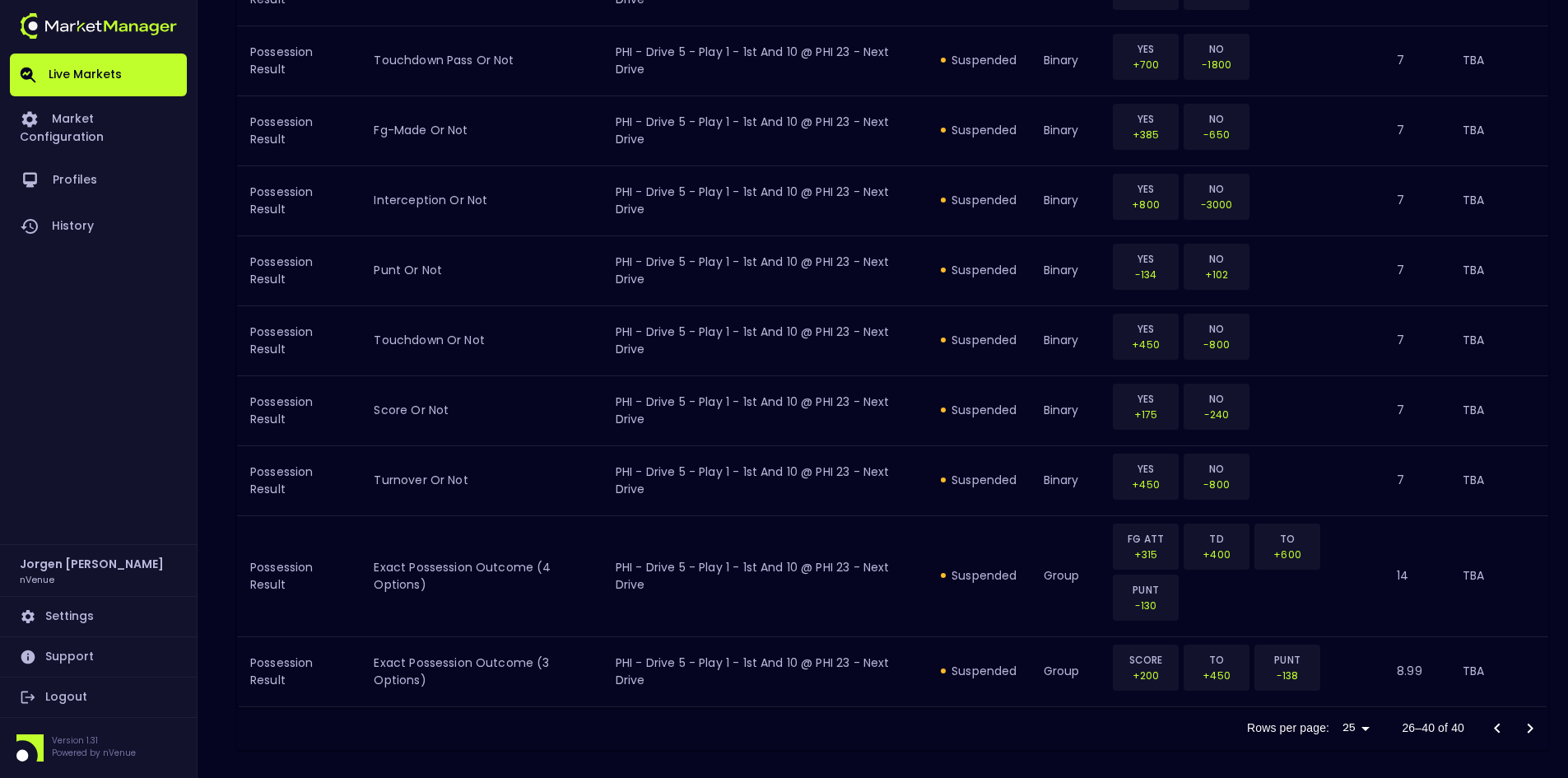
scroll to position [1079, 0]
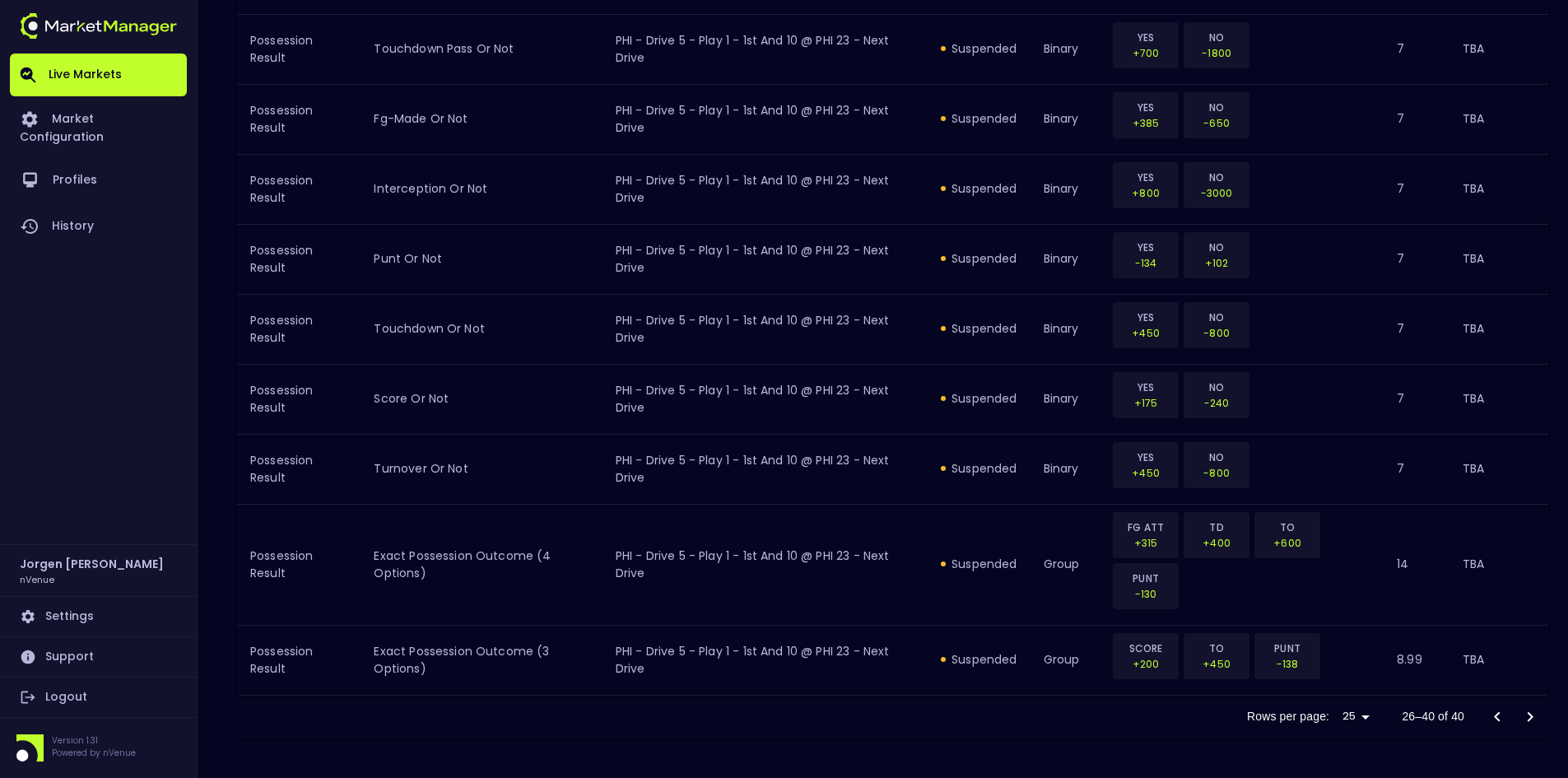
click at [1530, 714] on div at bounding box center [1514, 717] width 66 height 32
click at [1500, 714] on icon "Go to previous page" at bounding box center [1497, 717] width 20 height 20
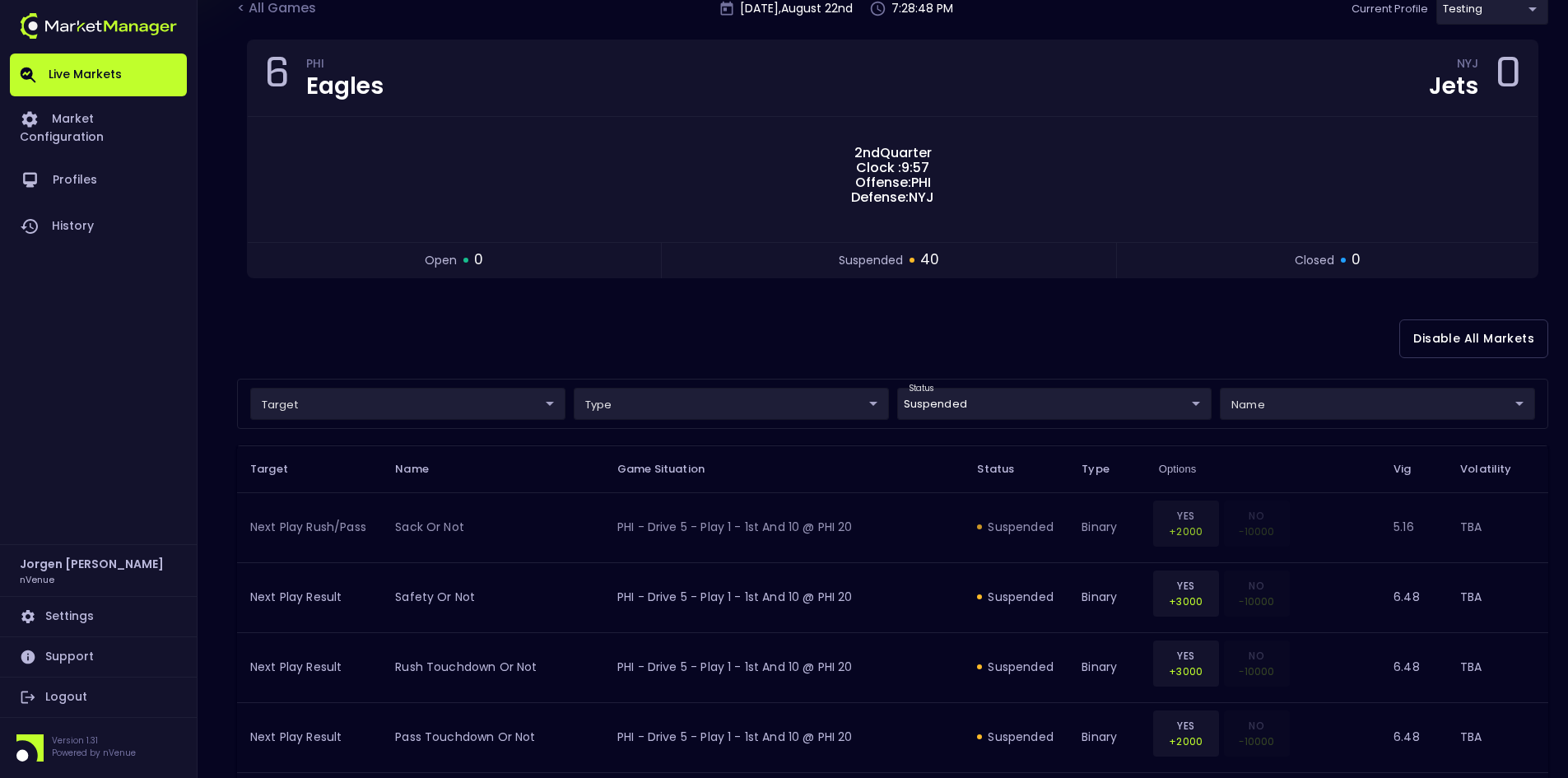
scroll to position [40, 0]
